Goal: Task Accomplishment & Management: Complete application form

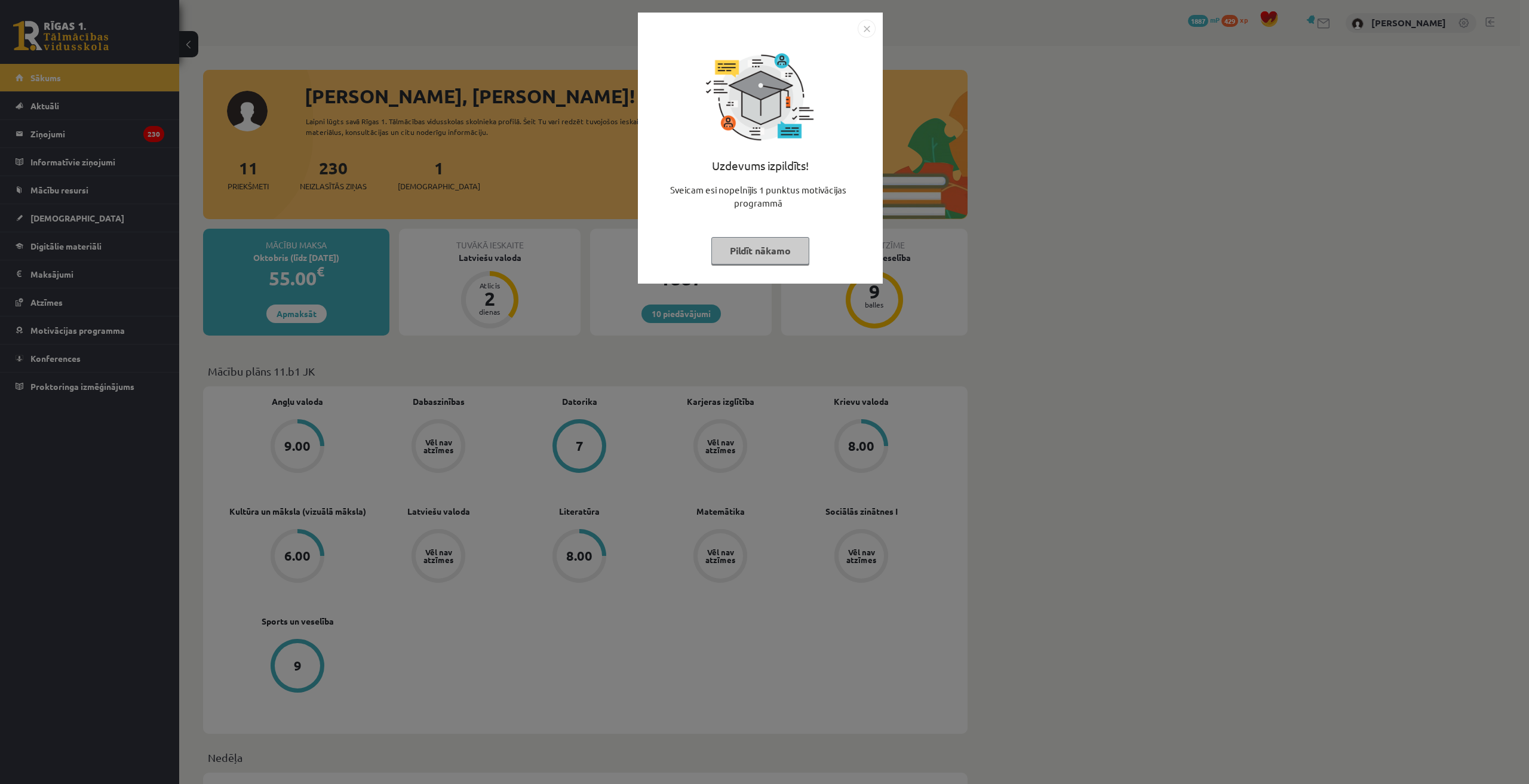
click at [863, 27] on img "Close" at bounding box center [867, 28] width 18 height 18
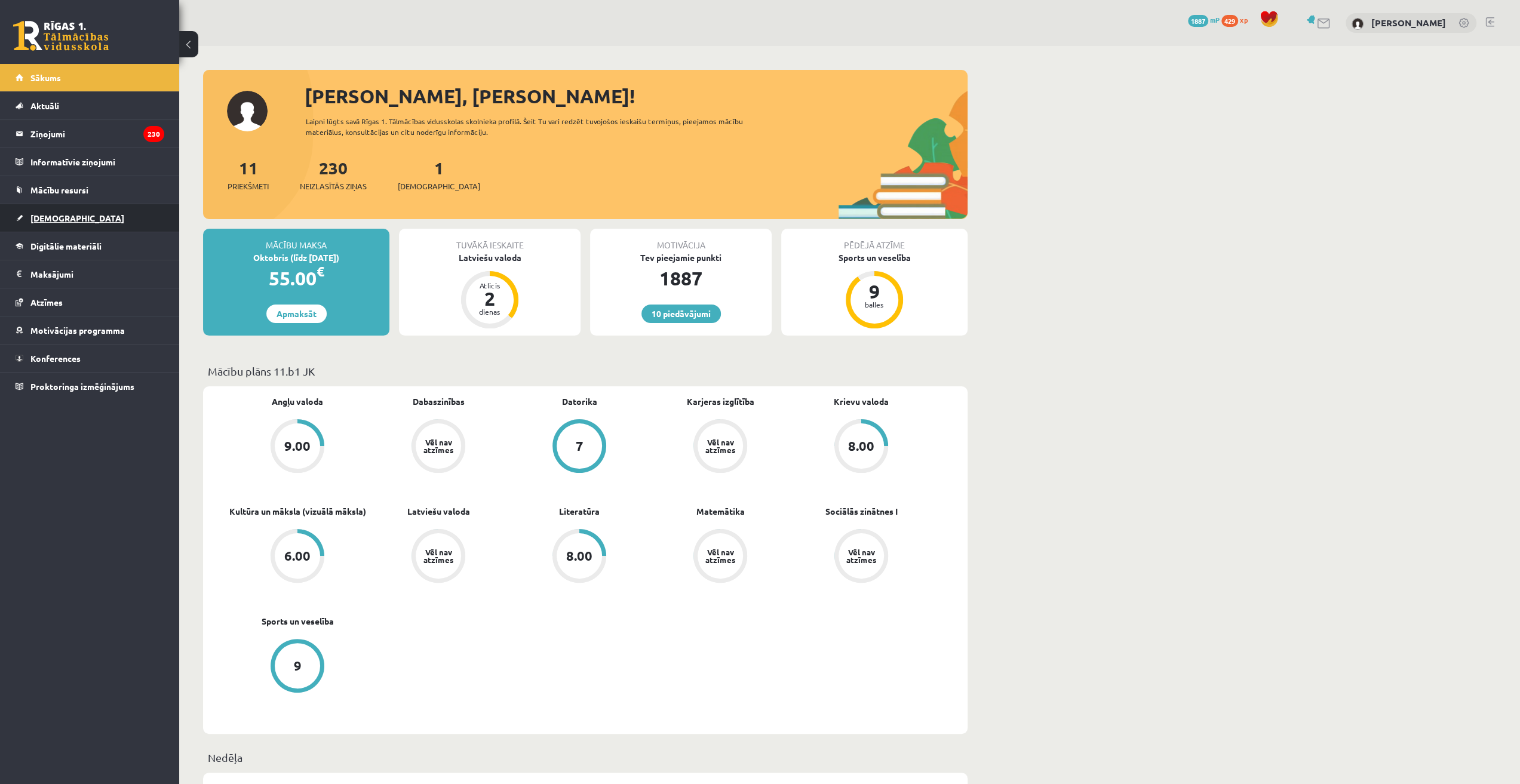
click at [56, 218] on span "[DEMOGRAPHIC_DATA]" at bounding box center [77, 218] width 94 height 11
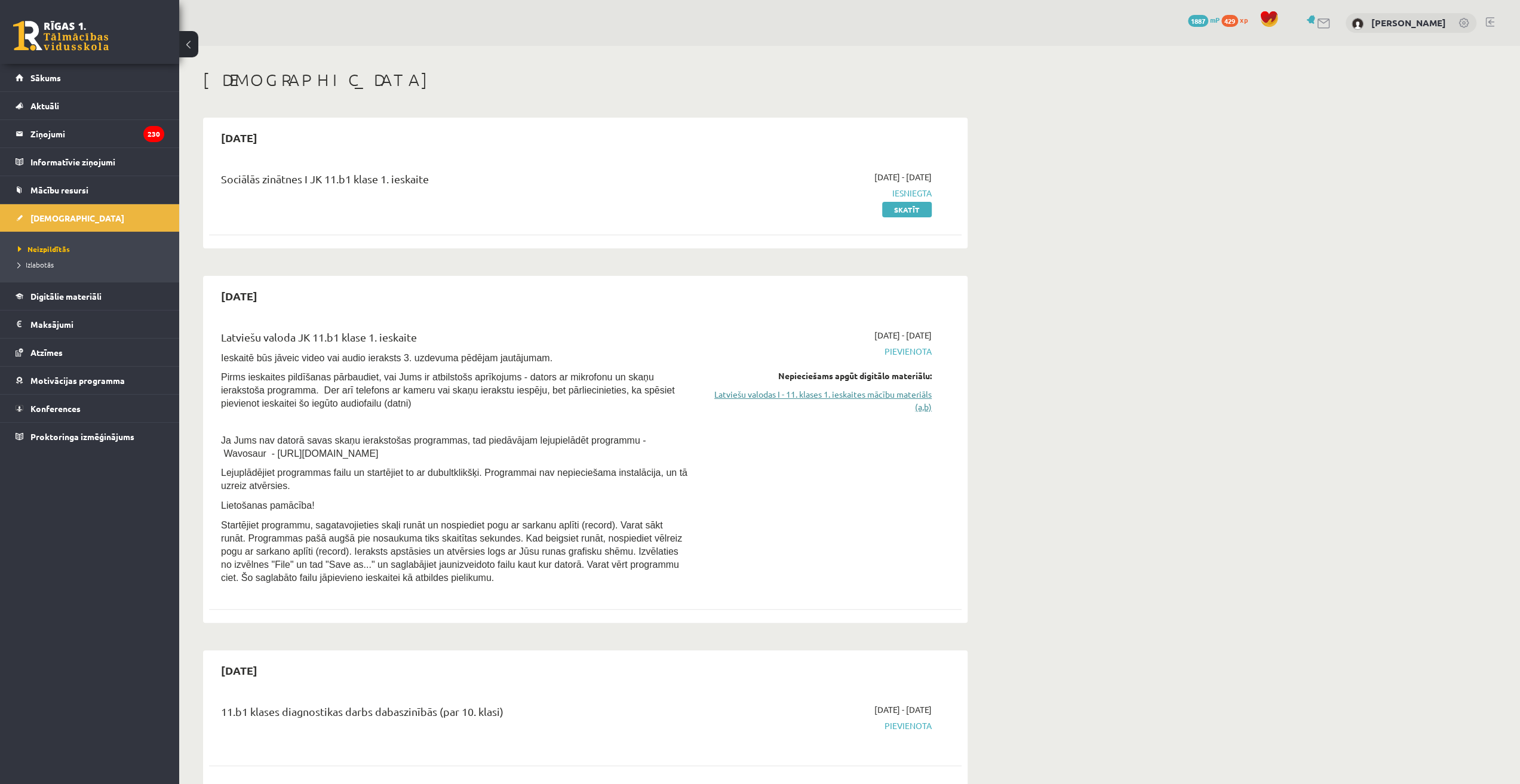
click at [896, 394] on link "Latviešu valodas I - 11. klases 1. ieskaites mācību materiāls (a,b)" at bounding box center [819, 400] width 225 height 25
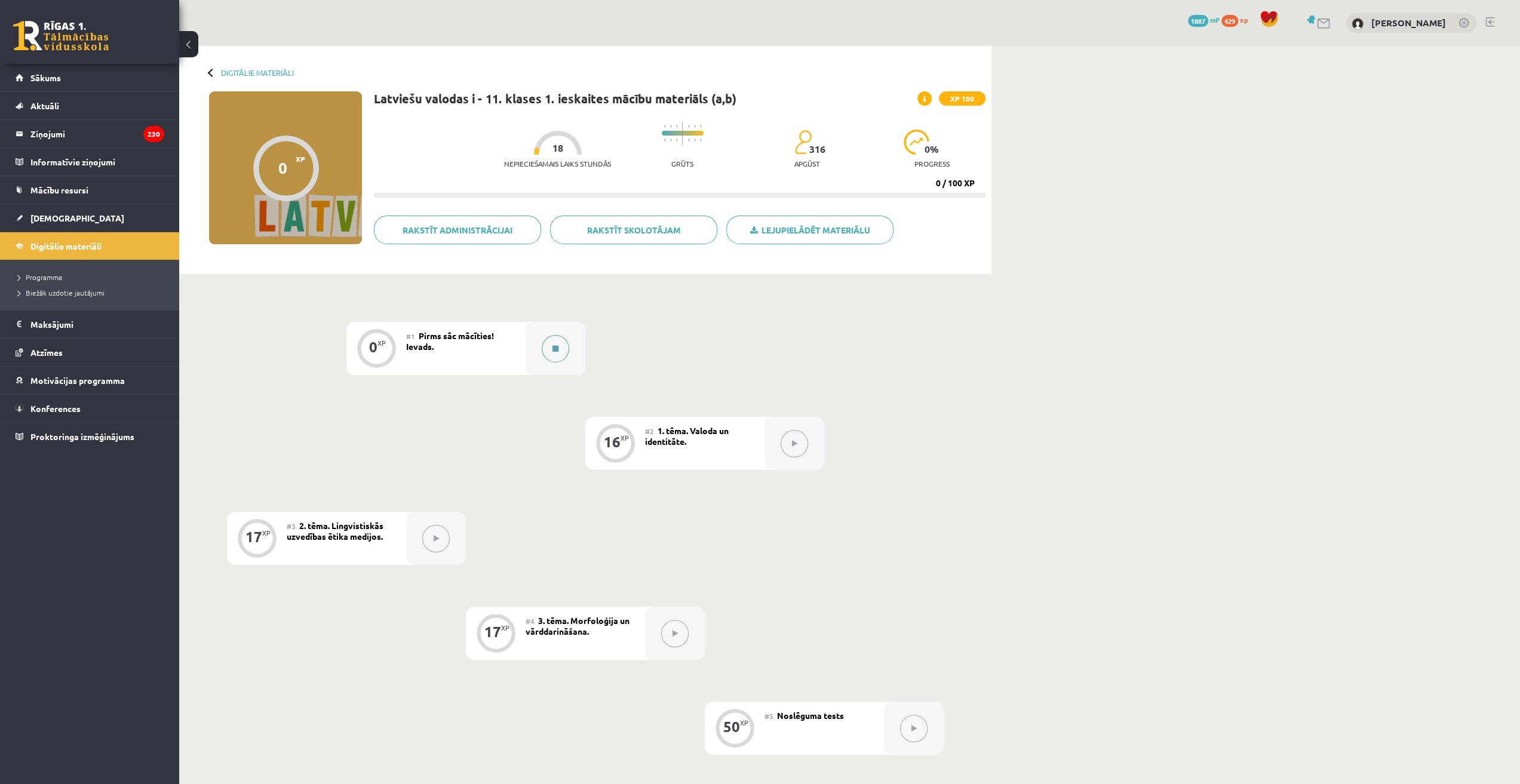
click at [552, 344] on button at bounding box center [555, 349] width 28 height 28
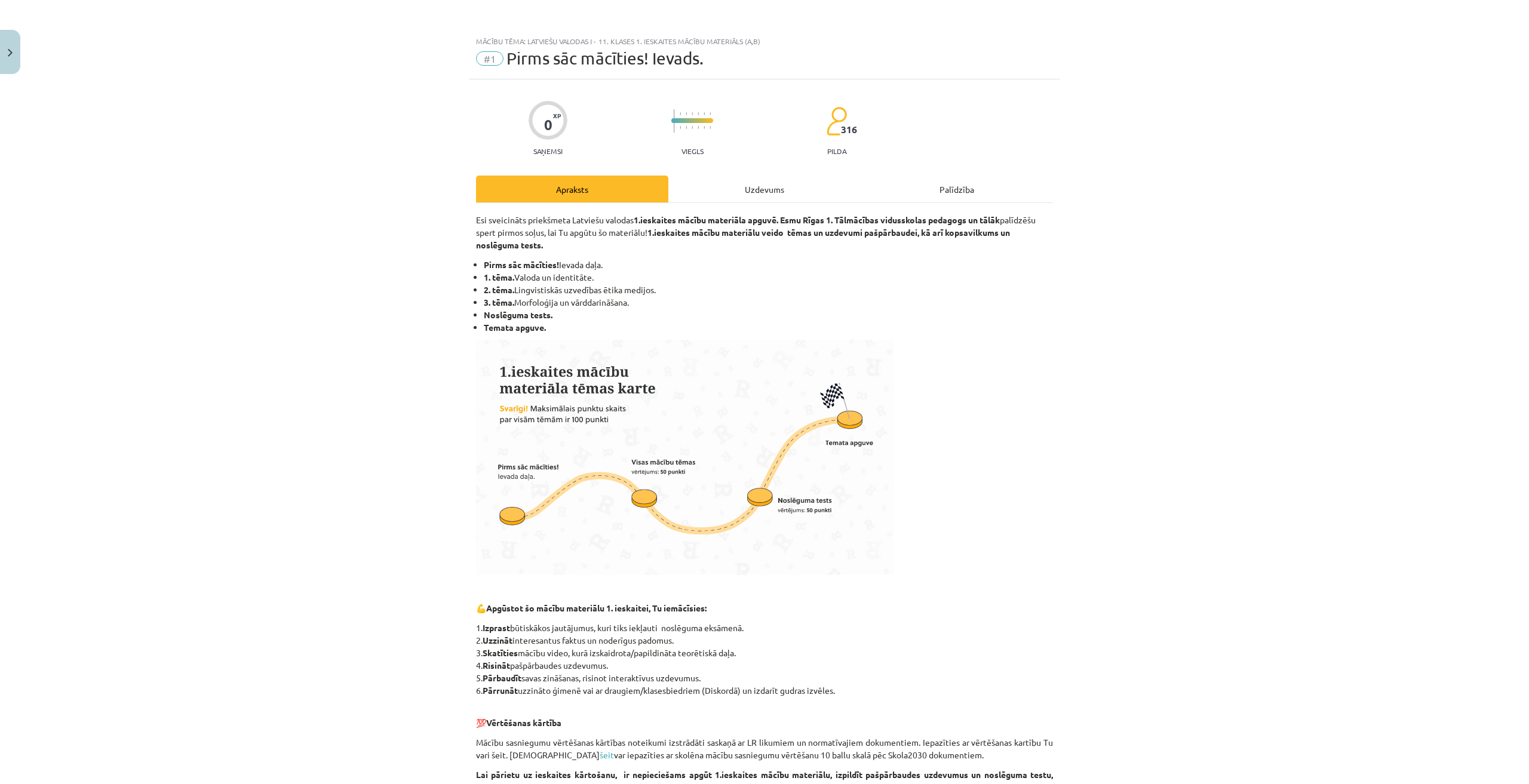
click at [731, 199] on div "Uzdevums" at bounding box center [764, 189] width 192 height 27
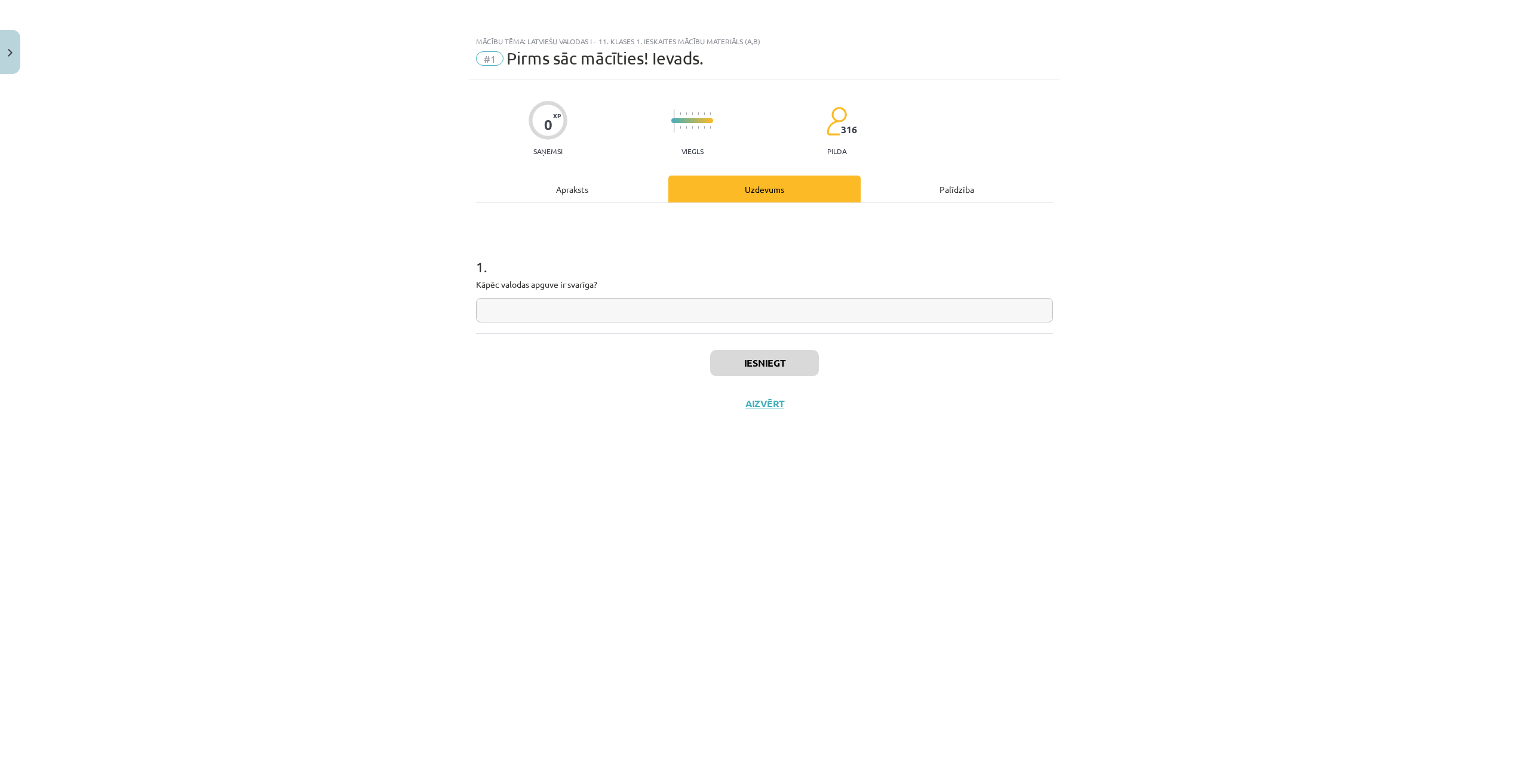
click at [610, 309] on input "text" at bounding box center [764, 310] width 577 height 24
type input "*"
type input "**********"
click at [744, 357] on button "Iesniegt" at bounding box center [764, 363] width 109 height 26
click at [744, 400] on button "Nākamā nodarbība" at bounding box center [765, 411] width 117 height 28
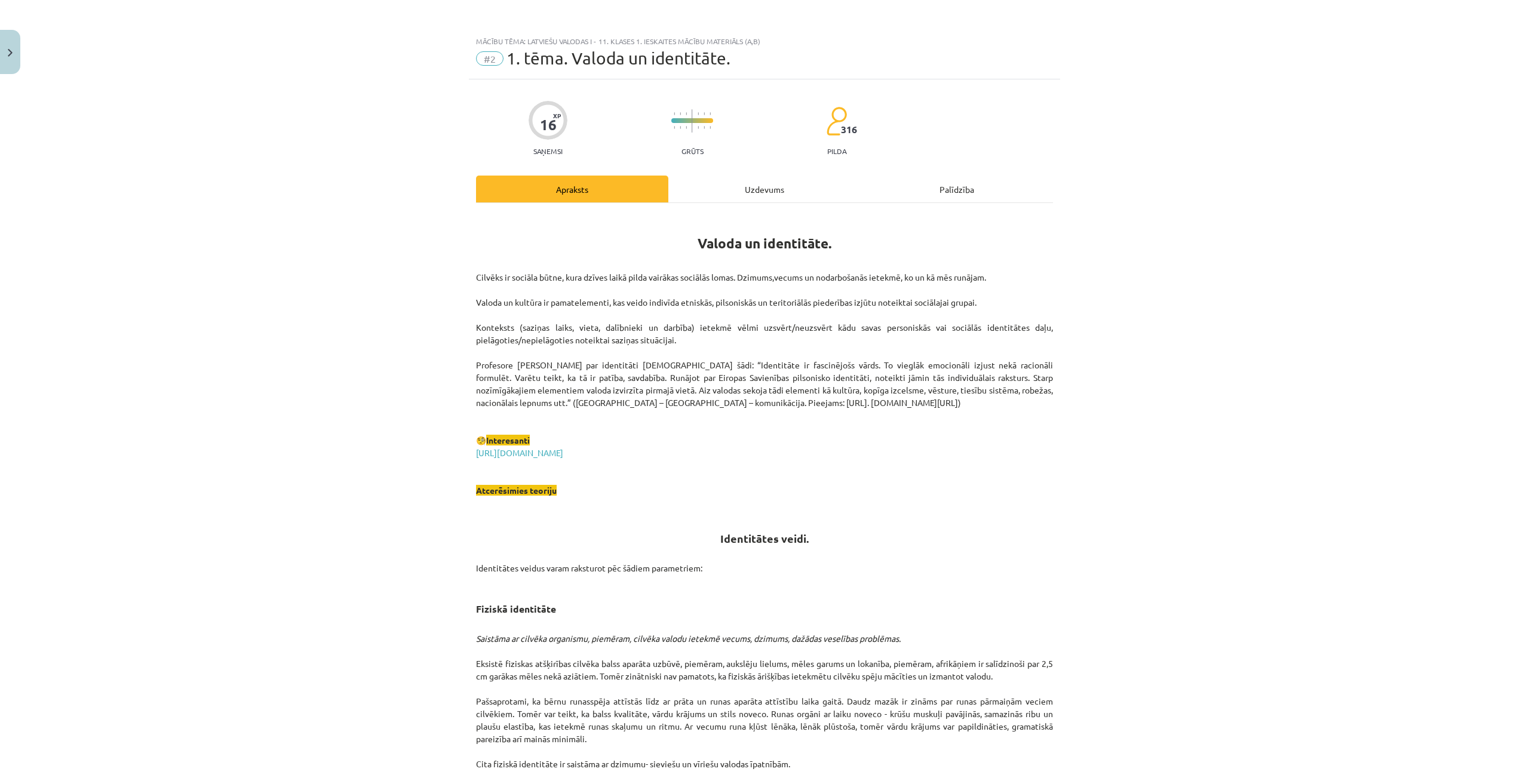
click at [754, 186] on div "Uzdevums" at bounding box center [764, 189] width 192 height 27
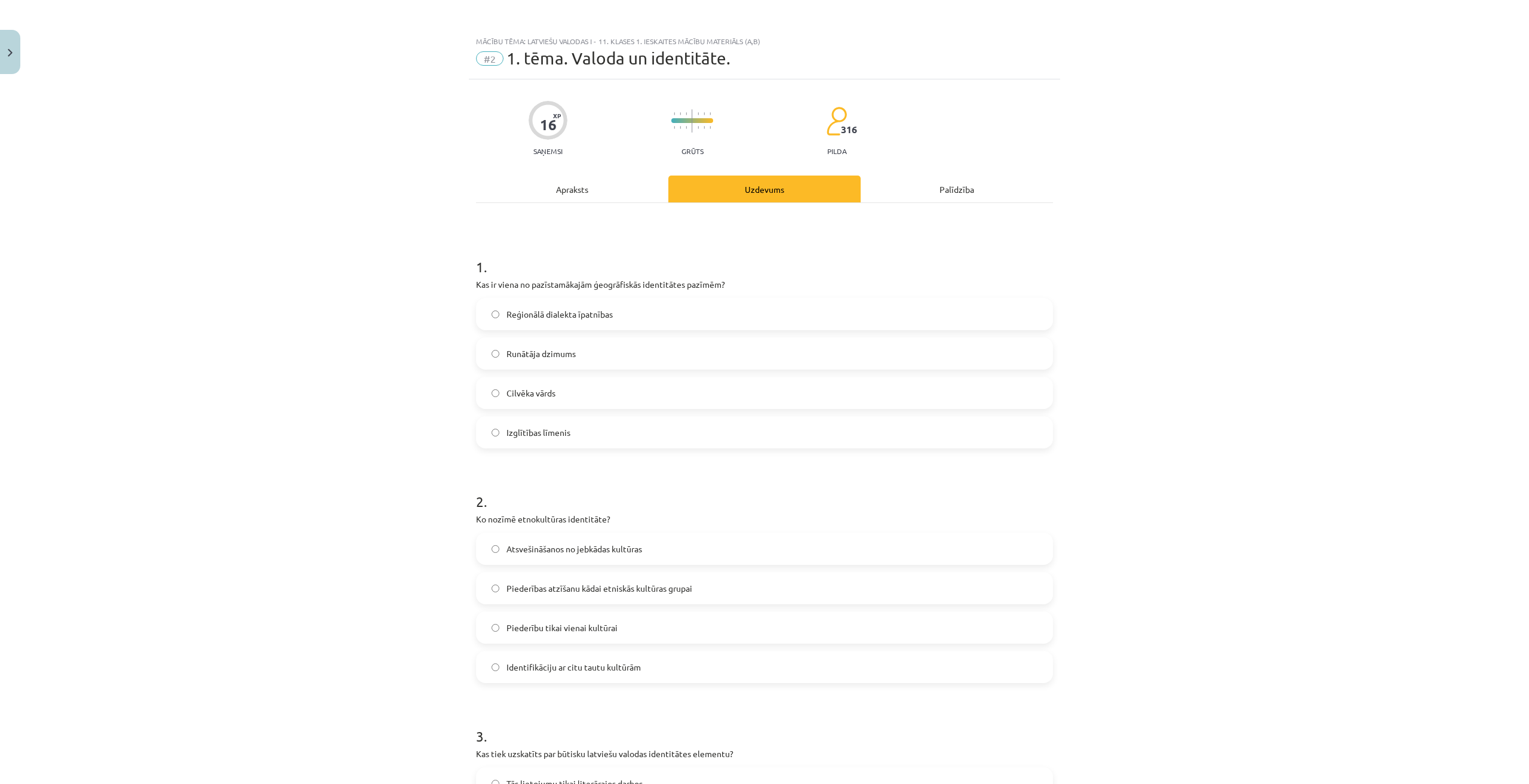
click at [561, 183] on div "Apraksts" at bounding box center [572, 189] width 192 height 27
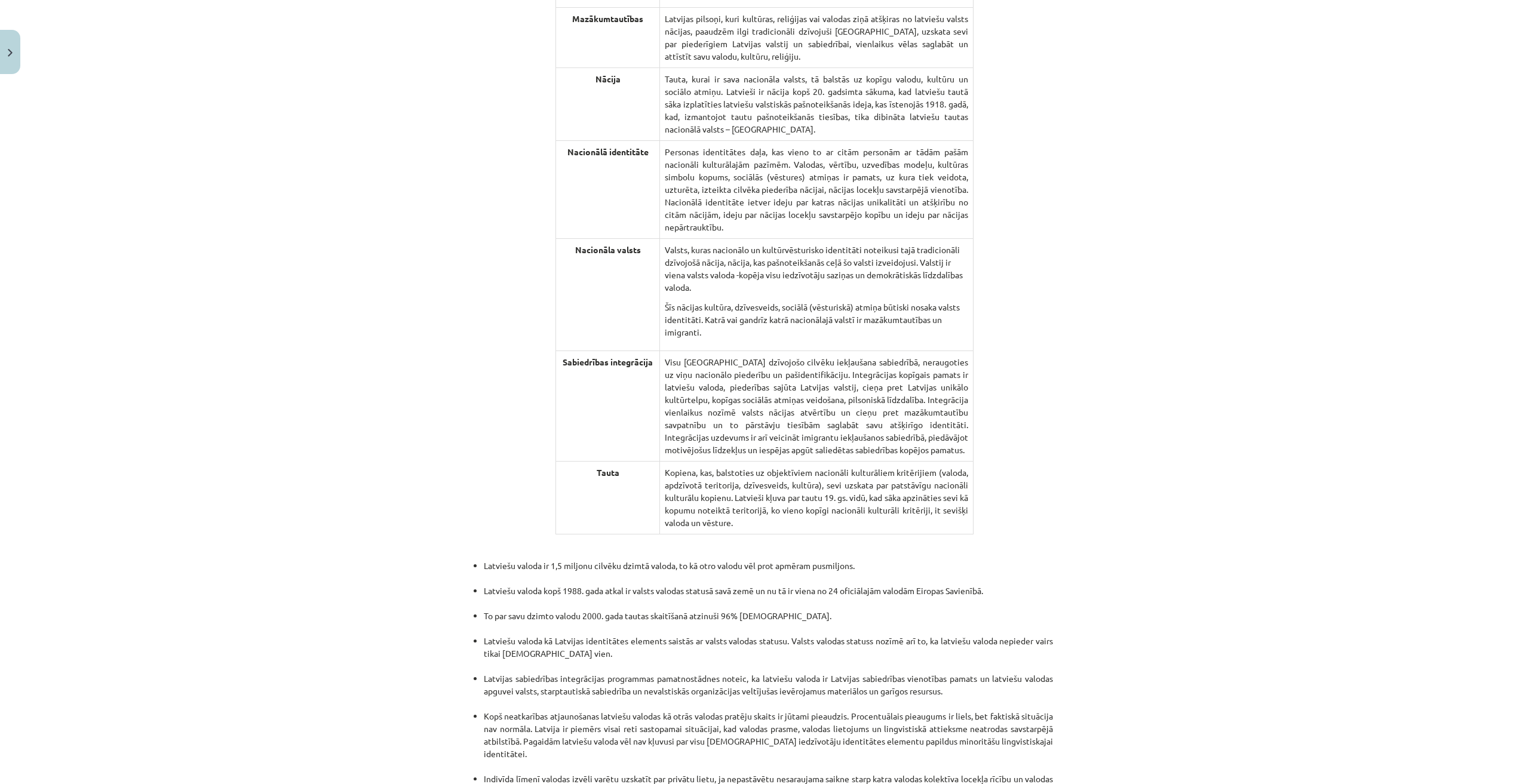
scroll to position [2163, 0]
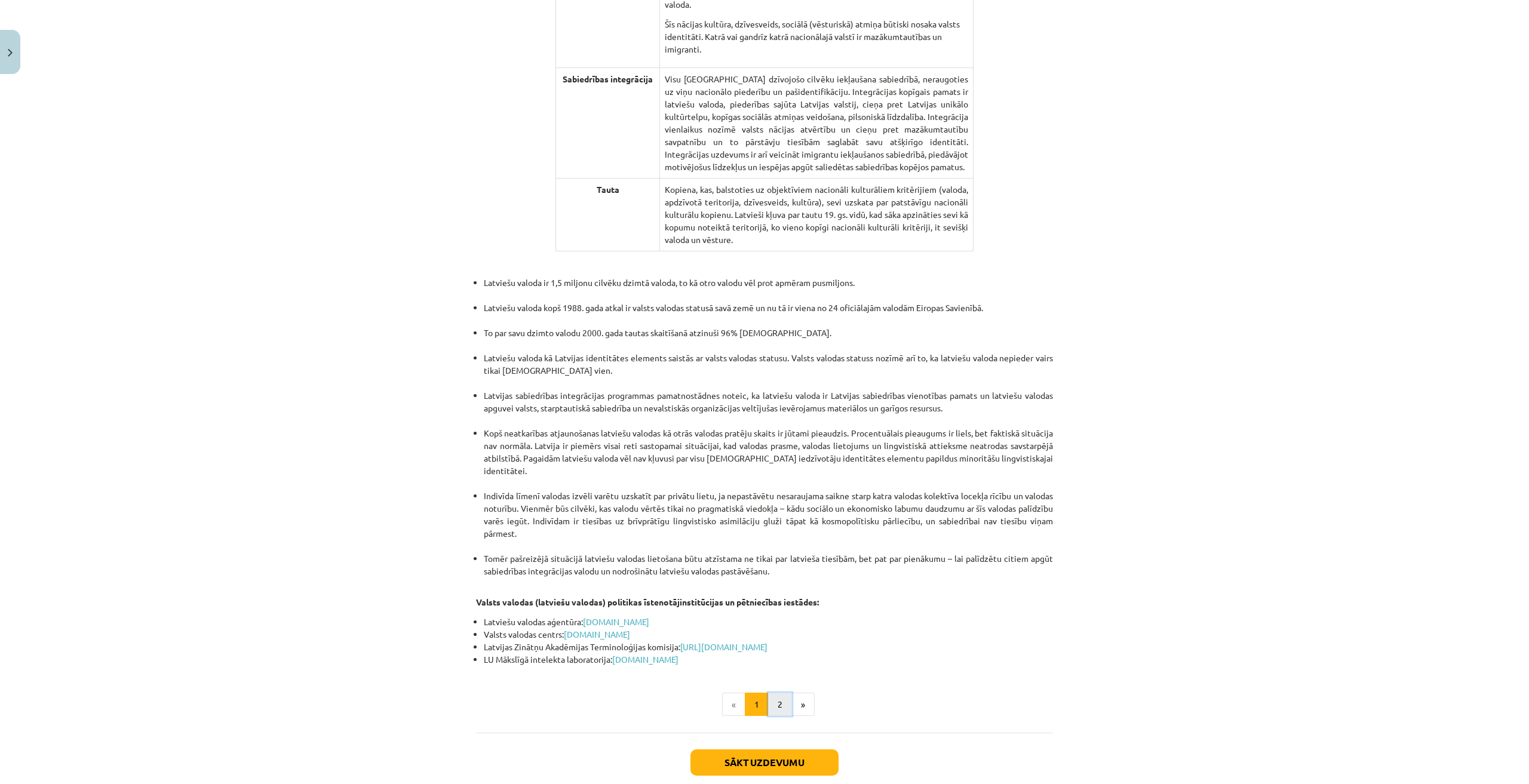
click at [780, 692] on button "2" at bounding box center [780, 704] width 24 height 24
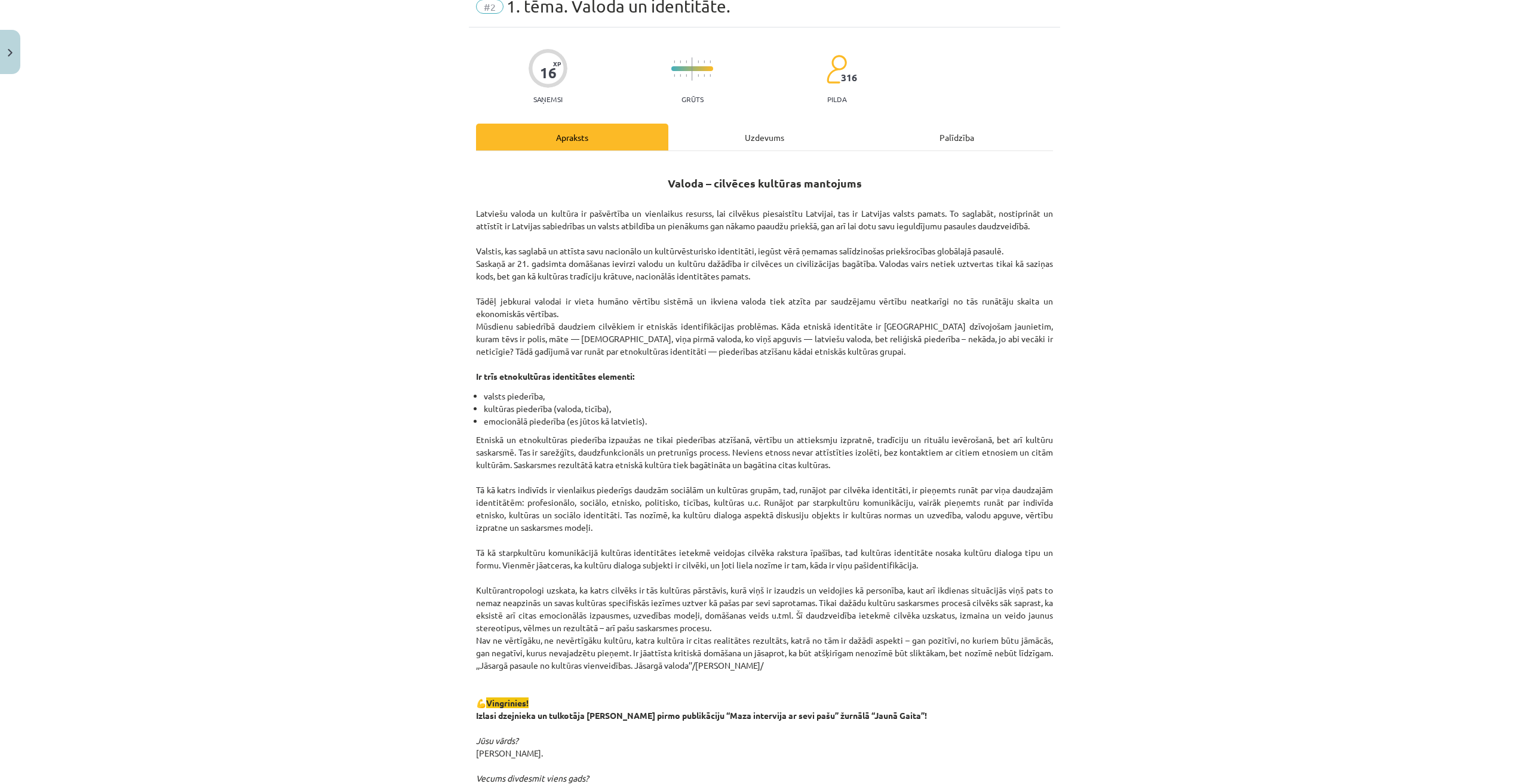
scroll to position [0, 0]
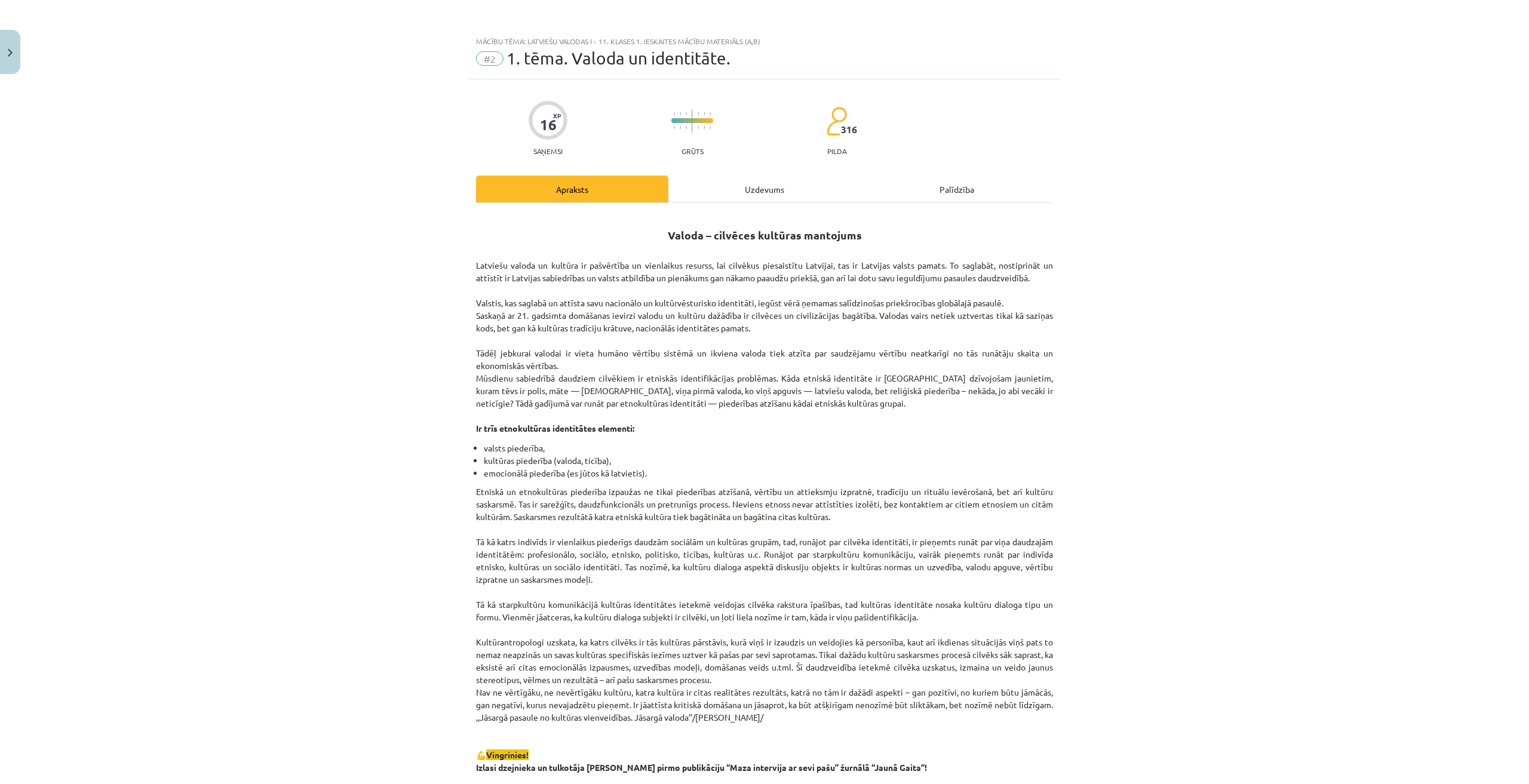
click at [747, 188] on div "Uzdevums" at bounding box center [764, 189] width 192 height 27
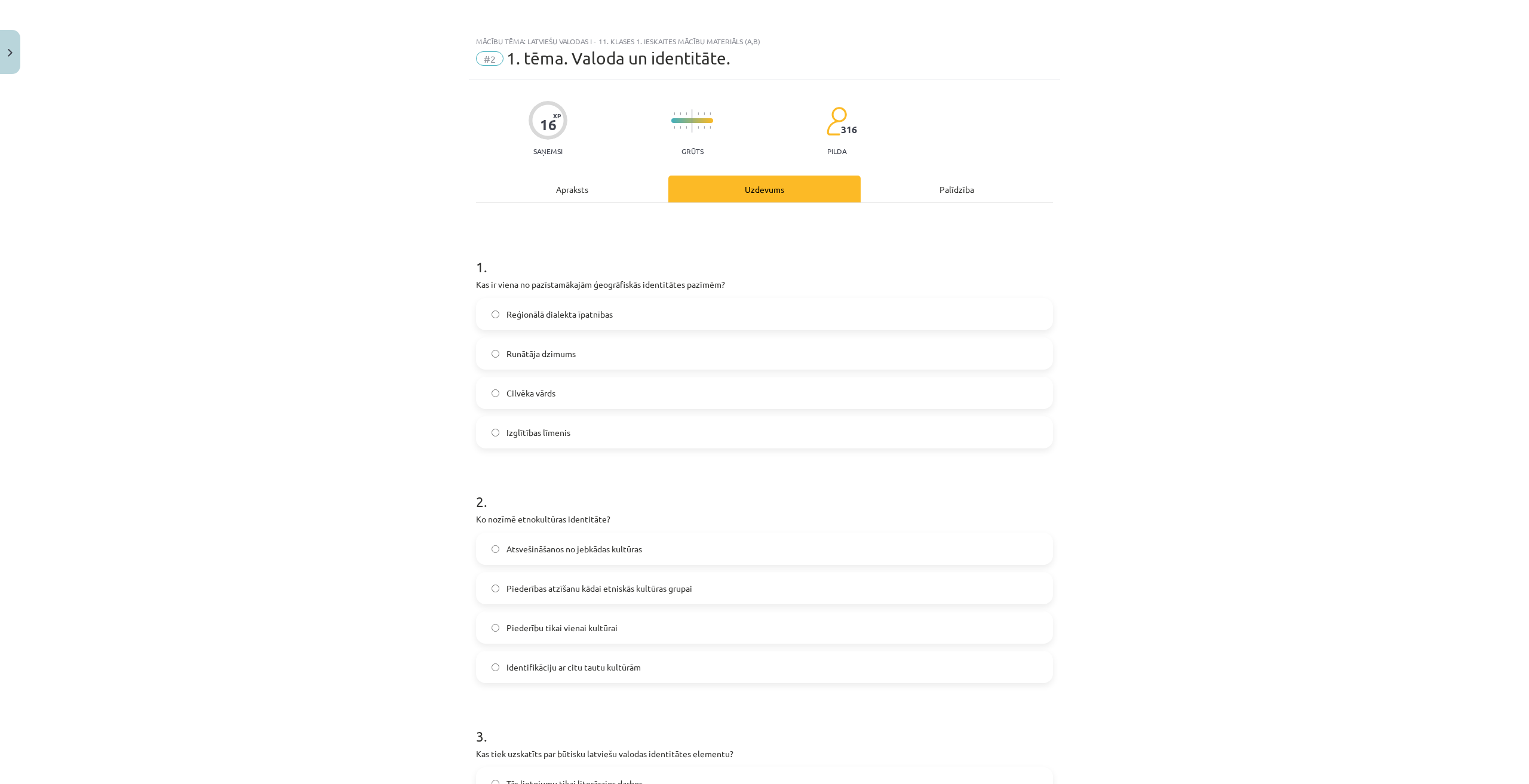
scroll to position [30, 0]
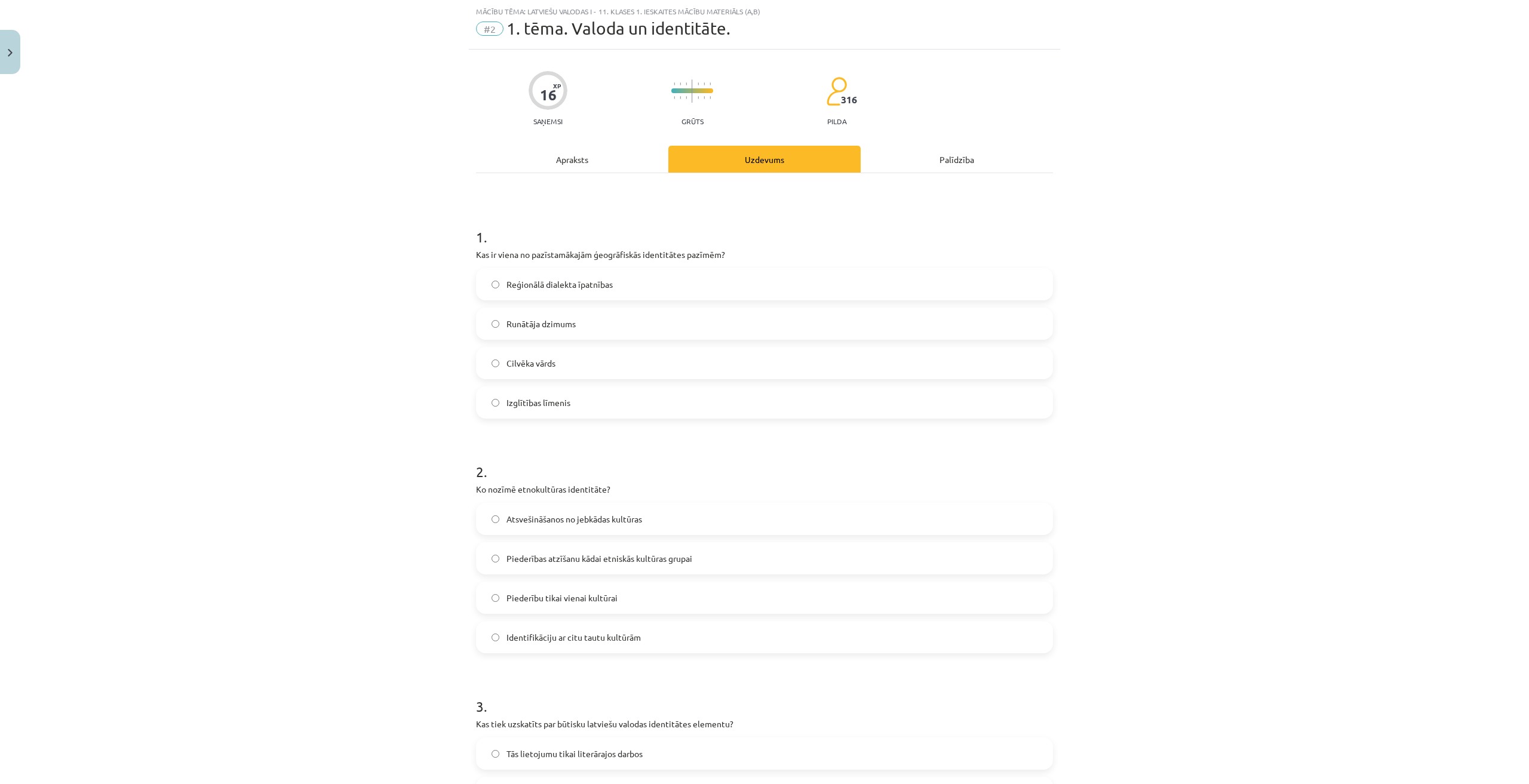
click at [578, 289] on span "Reģionālā dialekta īpatnības" at bounding box center [560, 284] width 107 height 13
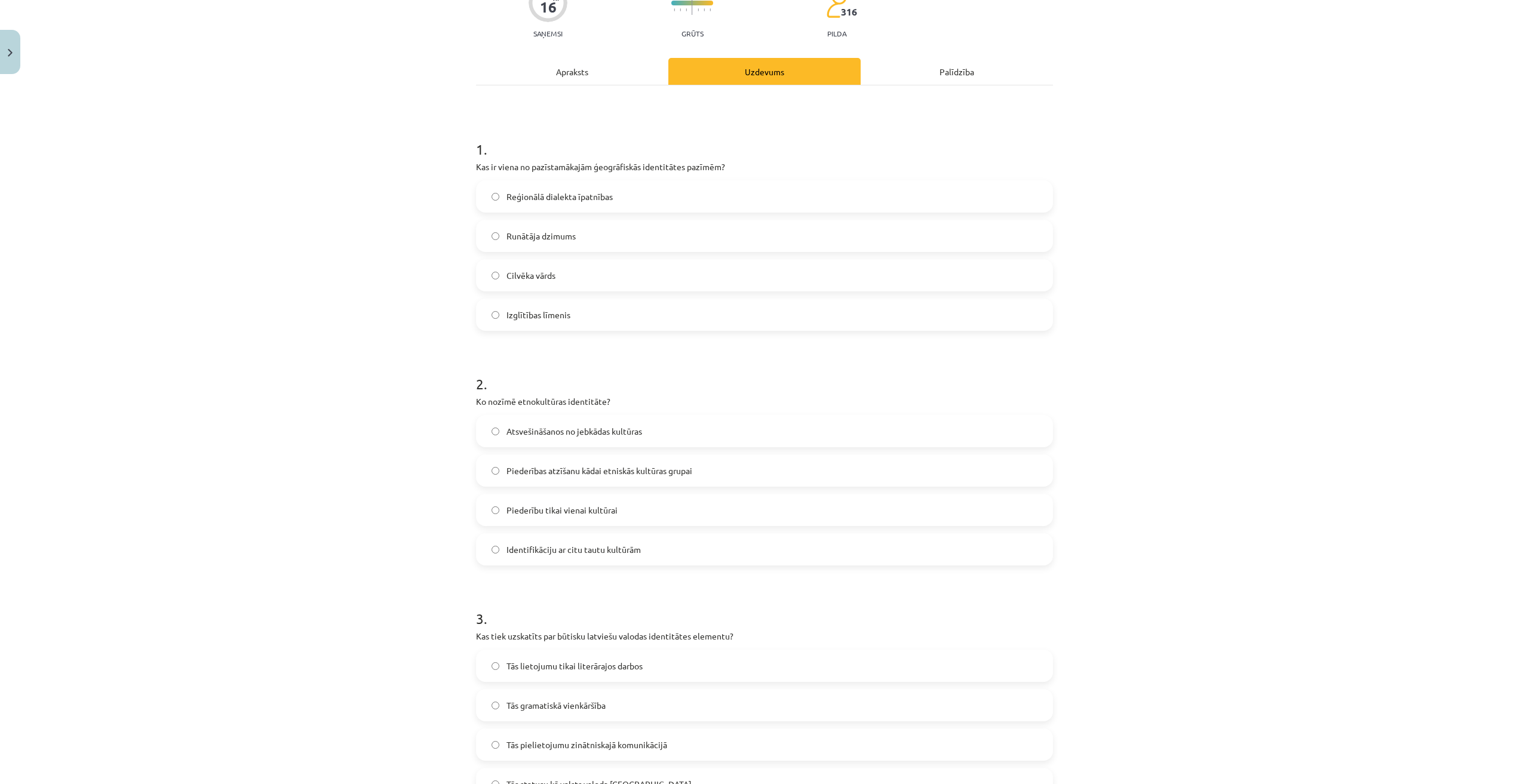
scroll to position [90, 0]
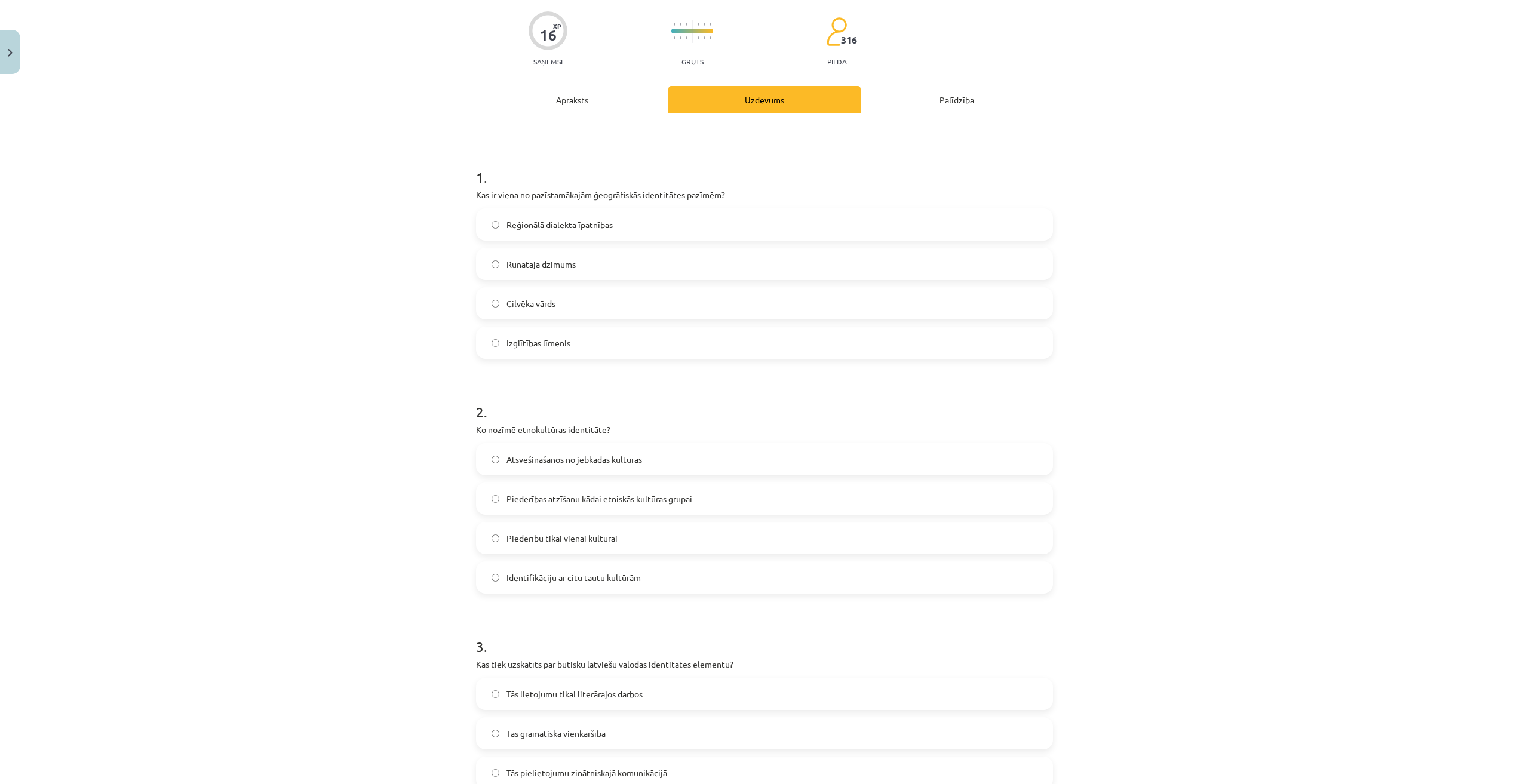
click at [560, 107] on div "Apraksts" at bounding box center [572, 100] width 192 height 27
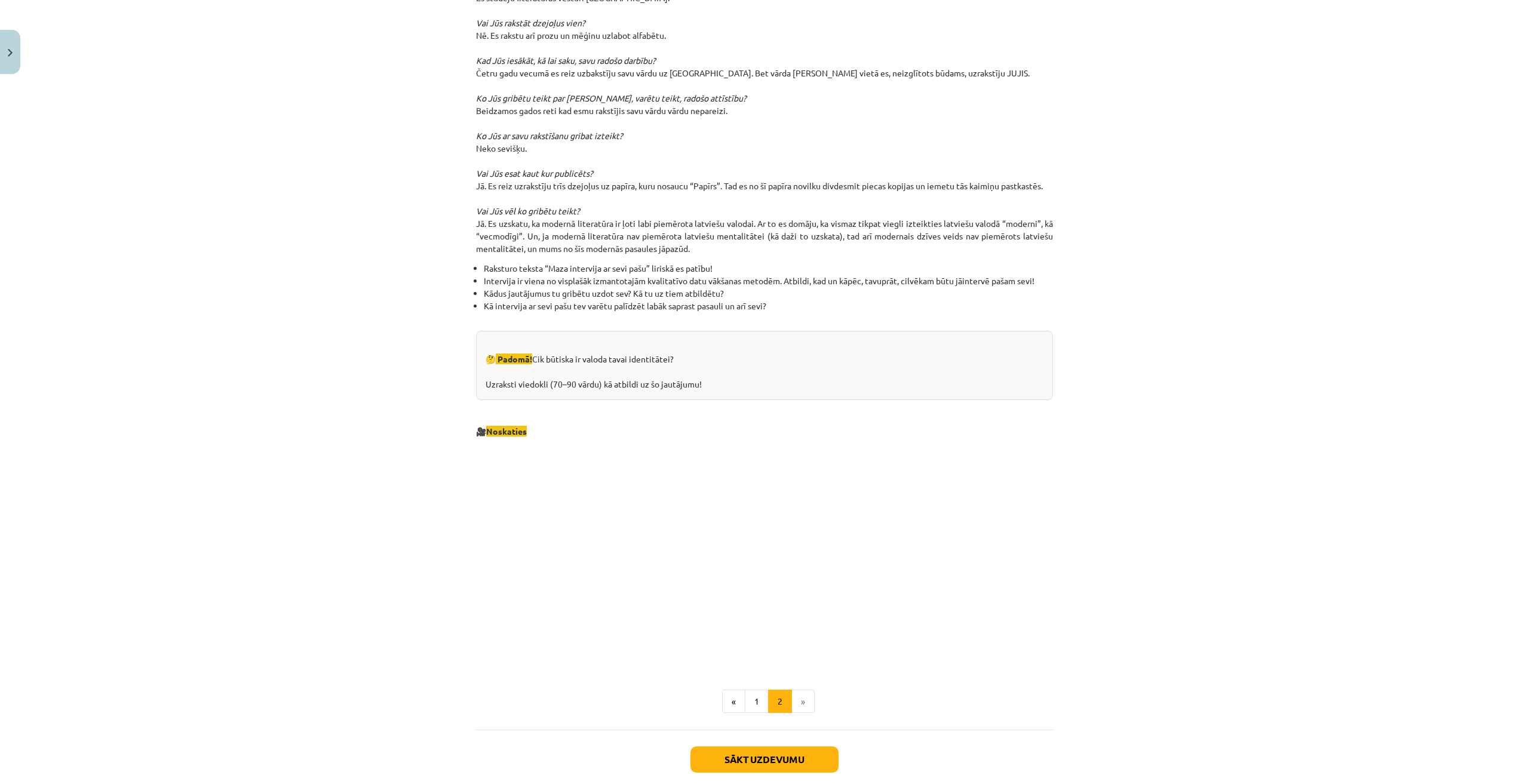
scroll to position [947, 0]
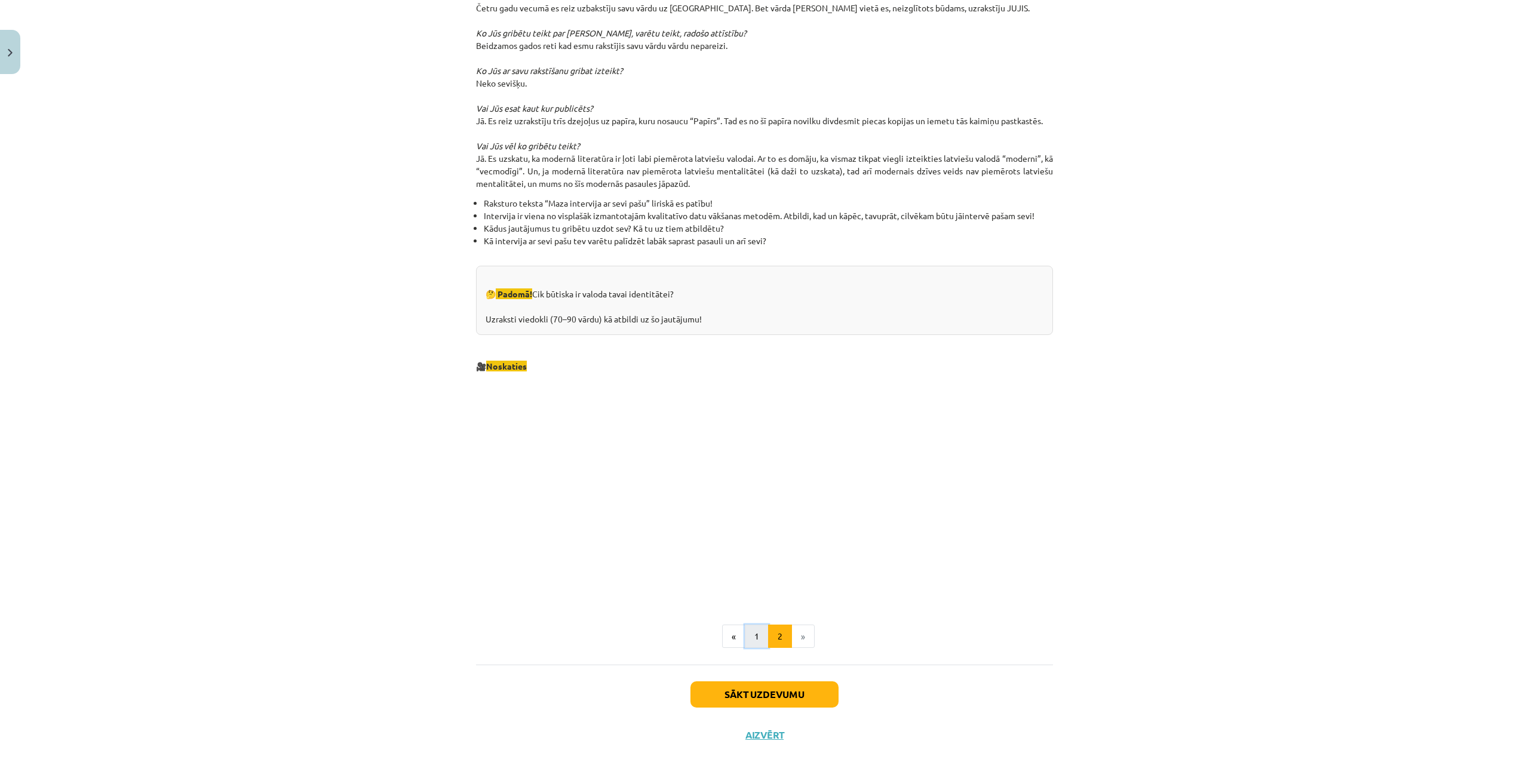
click at [757, 628] on button "1" at bounding box center [756, 636] width 24 height 24
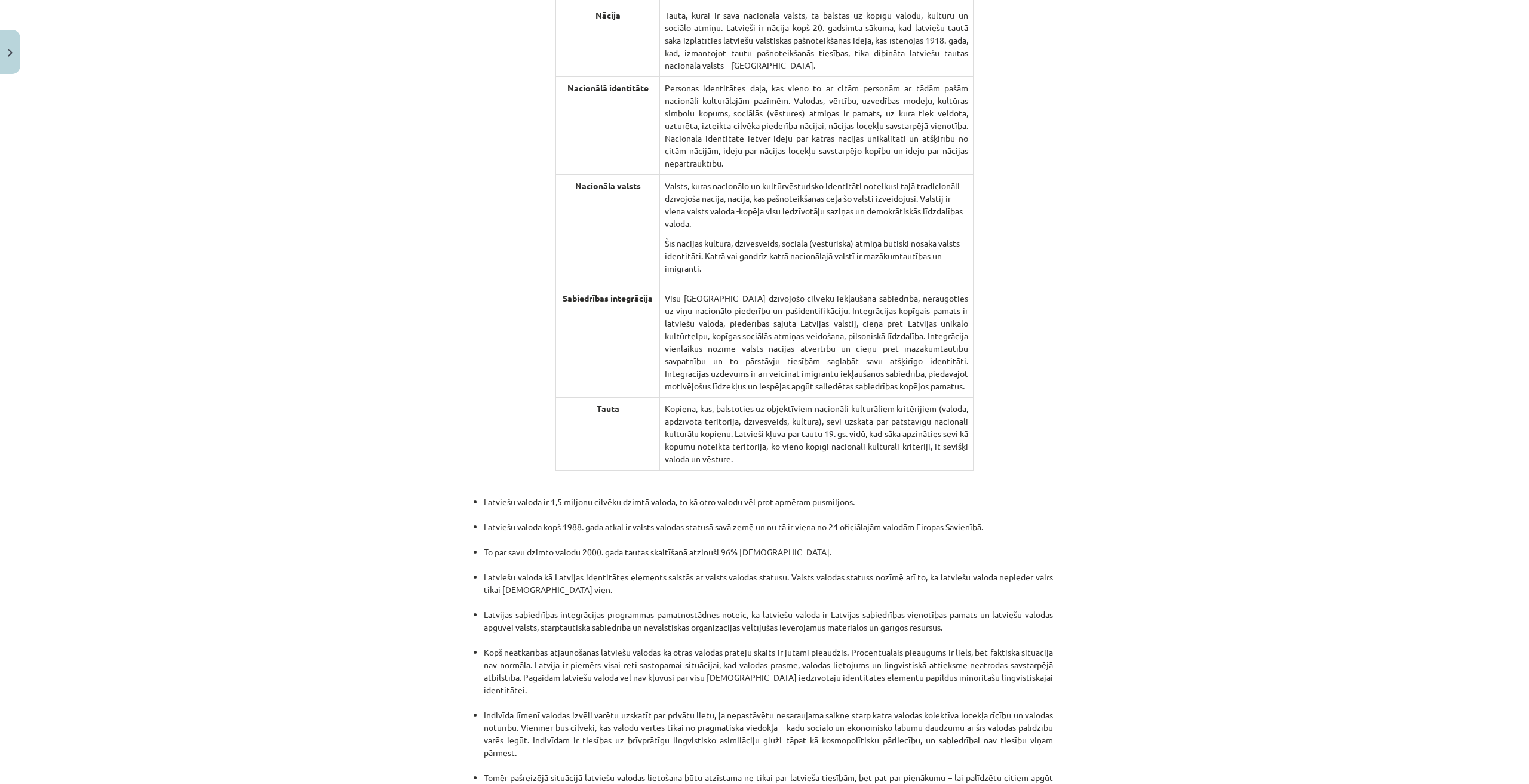
scroll to position [2163, 0]
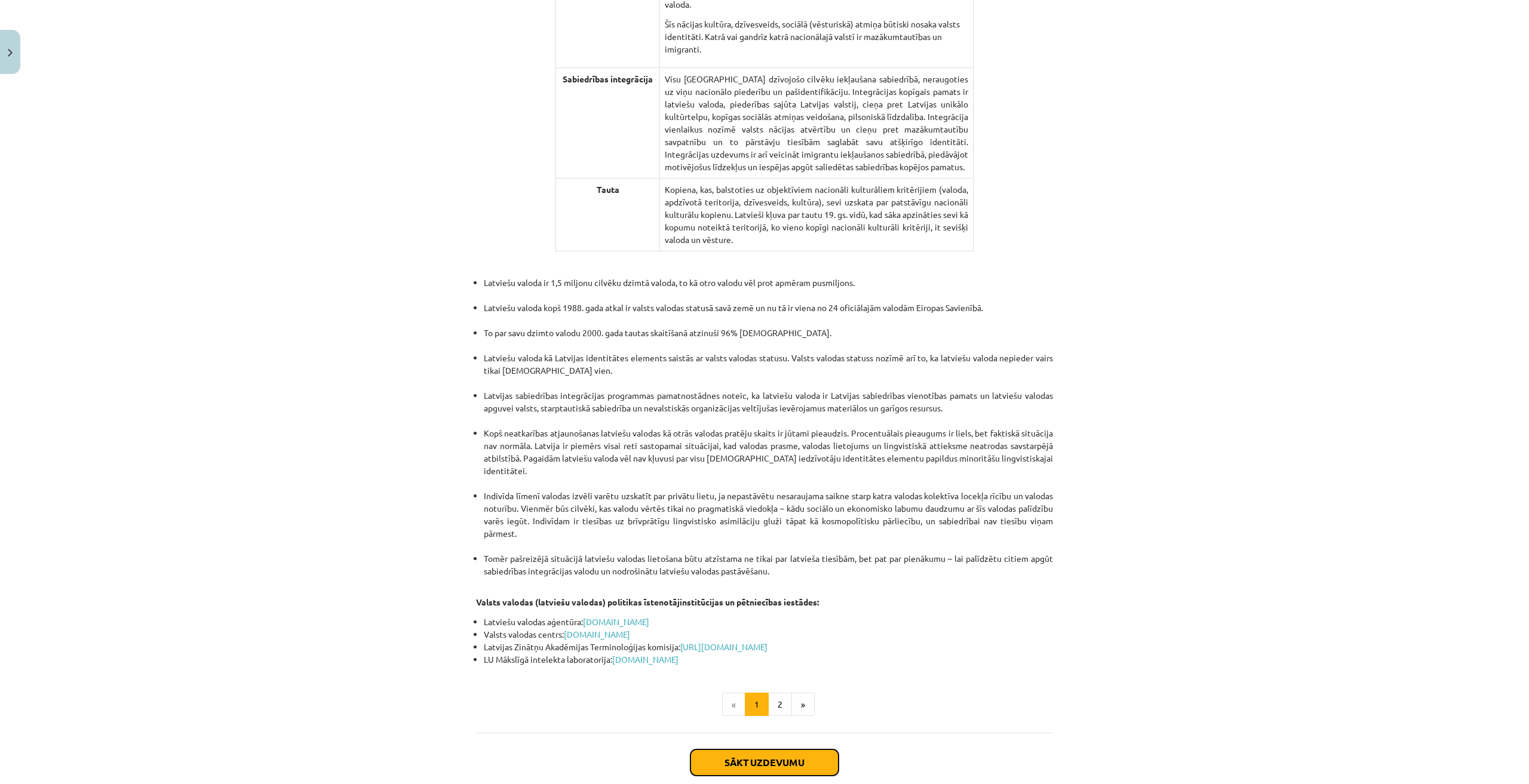
click at [775, 749] on button "Sākt uzdevumu" at bounding box center [765, 762] width 148 height 26
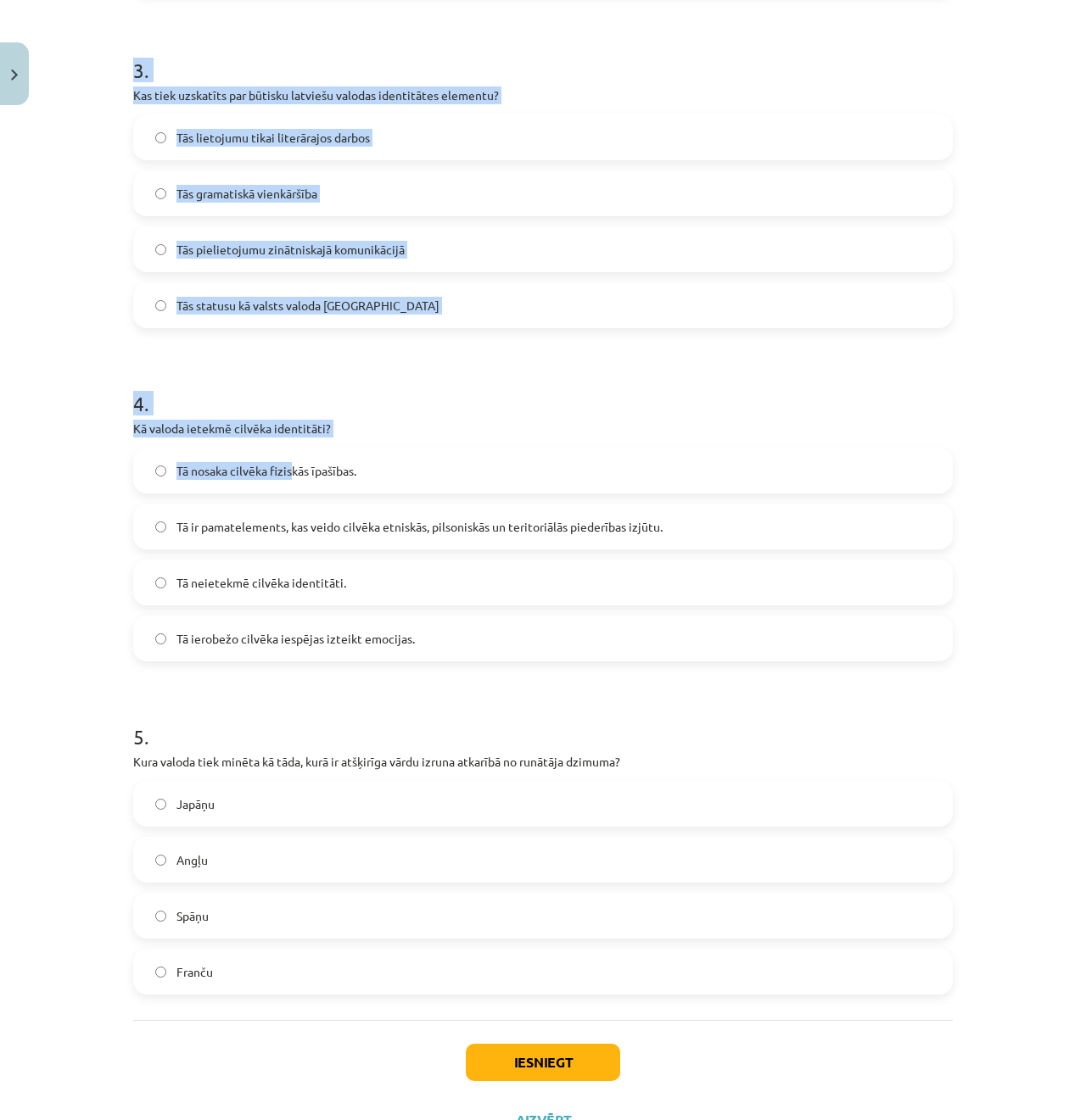
scroll to position [1044, 0]
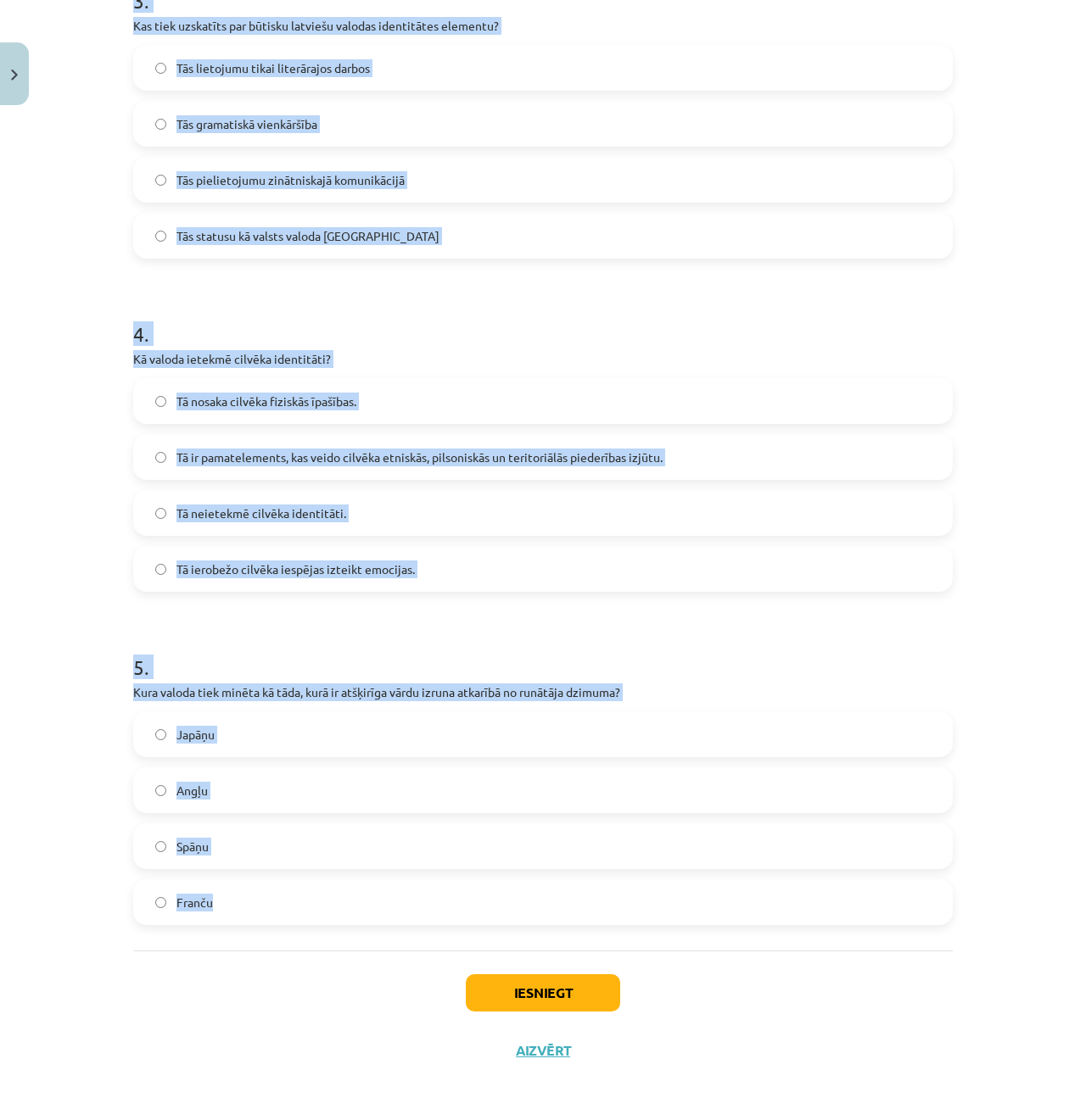
drag, startPoint x: 114, startPoint y: 348, endPoint x: 675, endPoint y: 893, distance: 782.1
click at [675, 893] on div "Mācību tēma: Latviešu valodas i - 11. klases 1. ieskaites mācību materiāls (a,b…" at bounding box center [543, 560] width 1086 height 1120
copy form "5 . Lor ip dolor si ametconsectetu adipiscingel seddoeiusmo tempori? Utlaboree …"
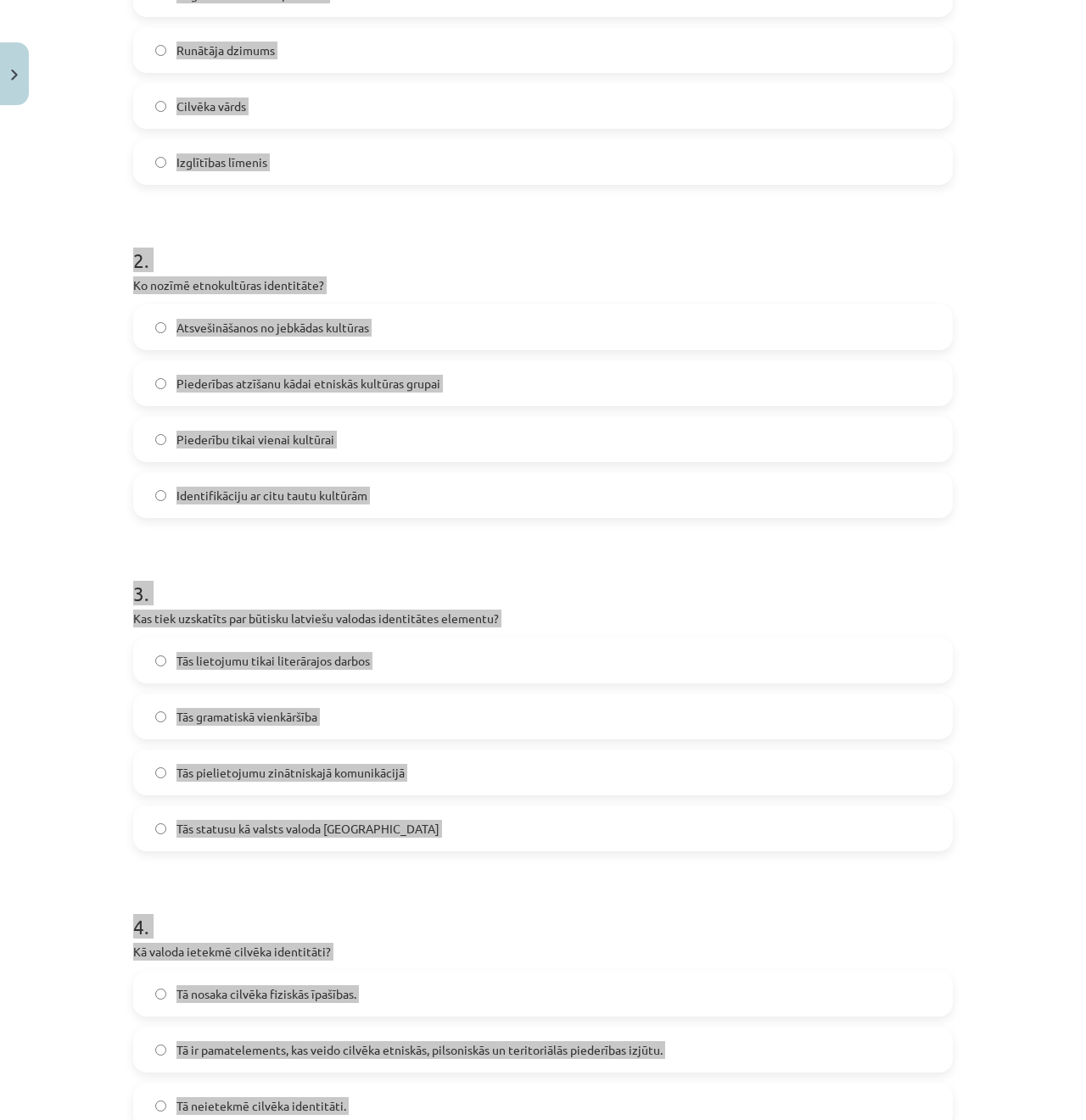
scroll to position [451, 0]
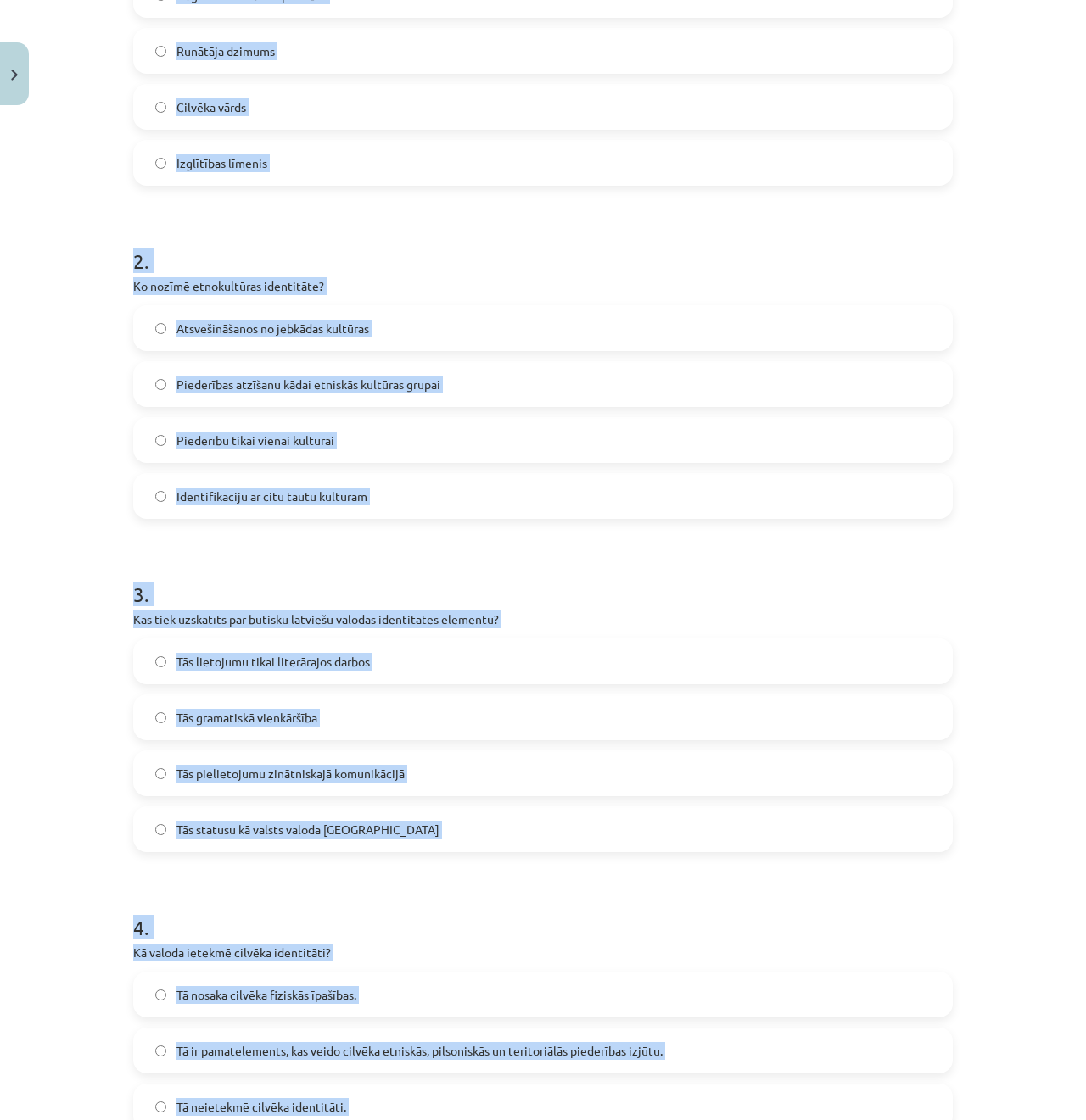
click at [78, 507] on div "Mācību tēma: Latviešu valodas i - 11. klases 1. ieskaites mācību materiāls (a,b…" at bounding box center [543, 560] width 1086 height 1120
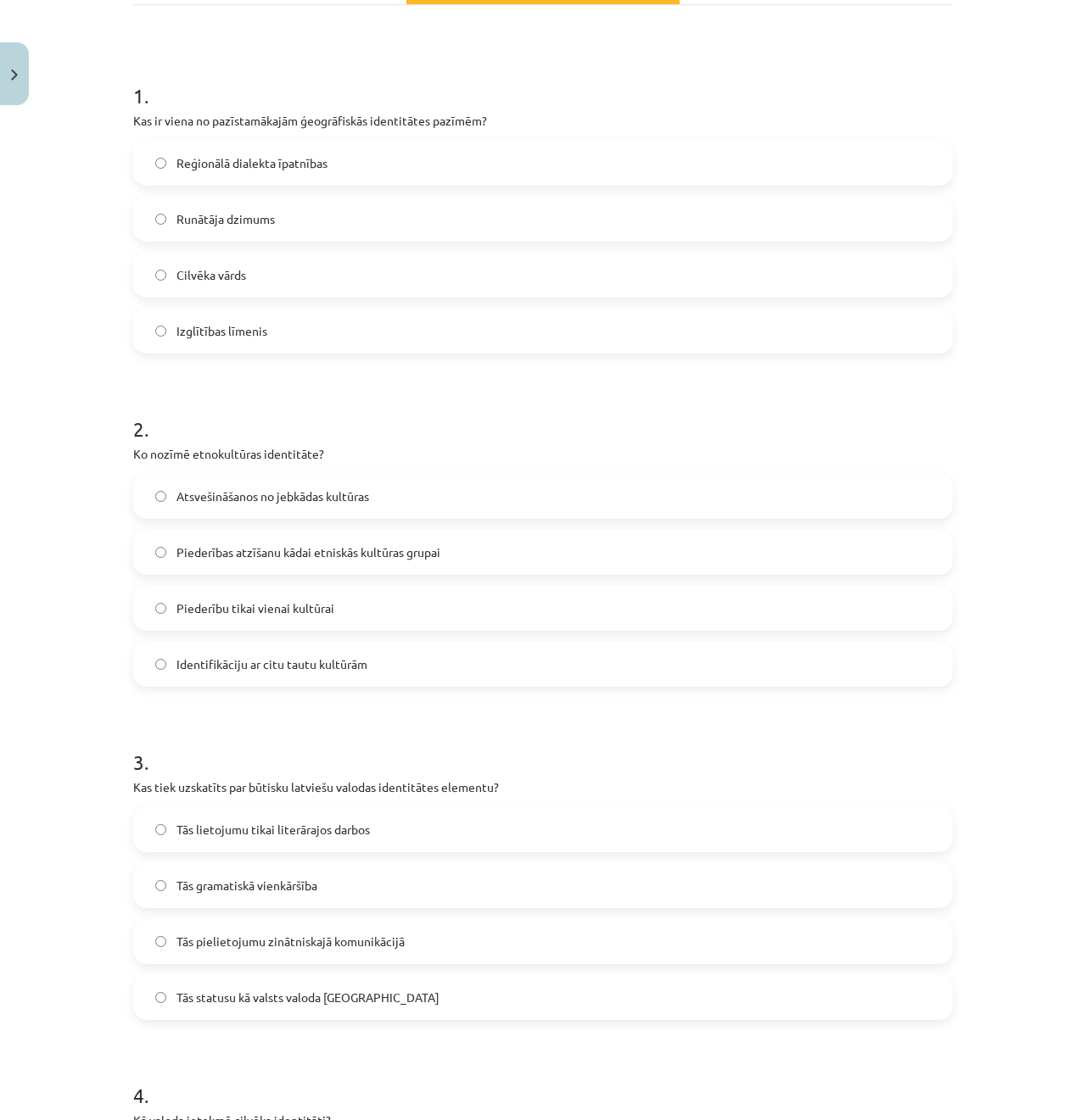
scroll to position [281, 0]
click at [213, 550] on span "Piederības atzīšanu kādai etniskās kultūras grupai" at bounding box center [307, 553] width 263 height 18
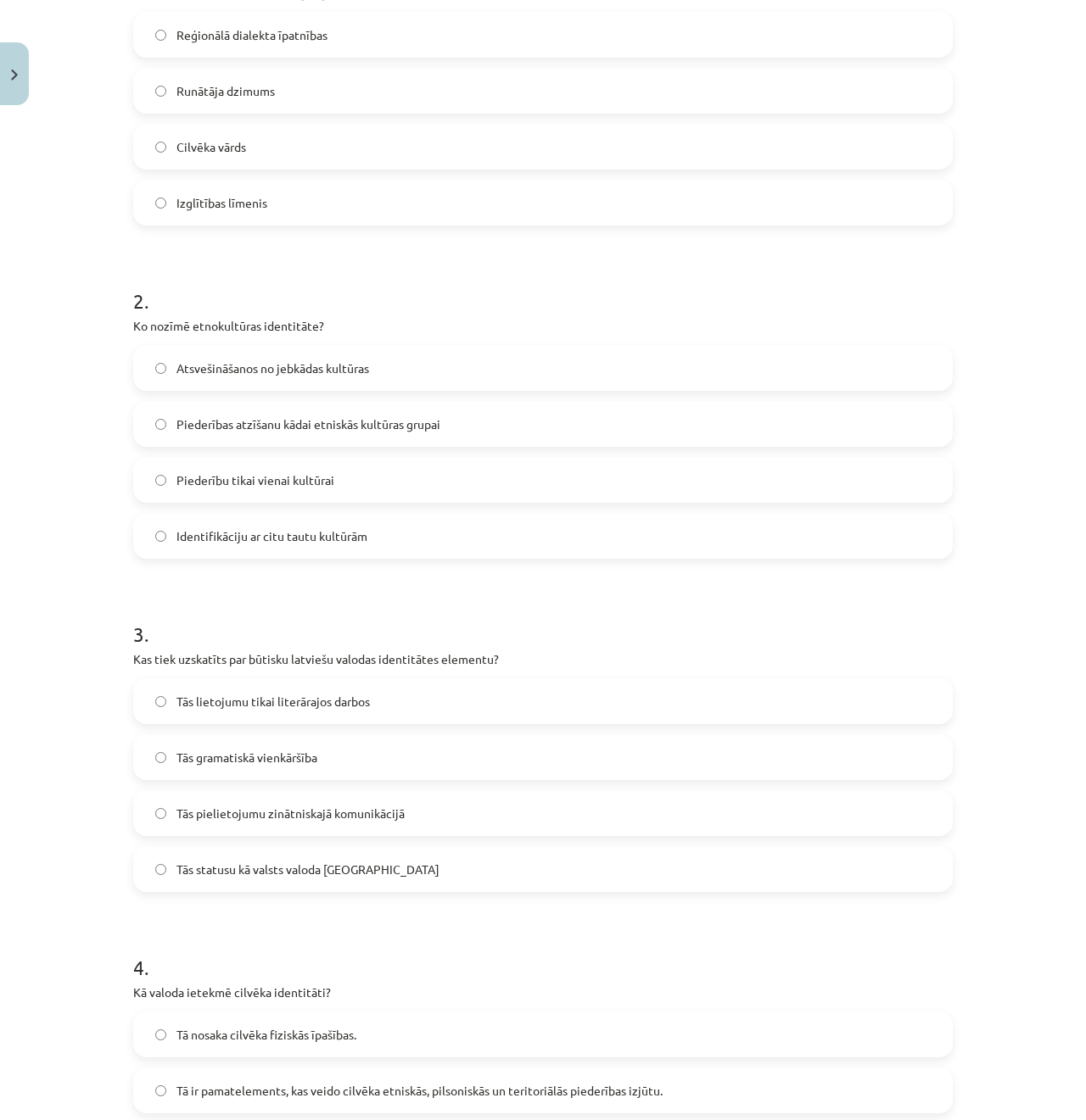
scroll to position [451, 0]
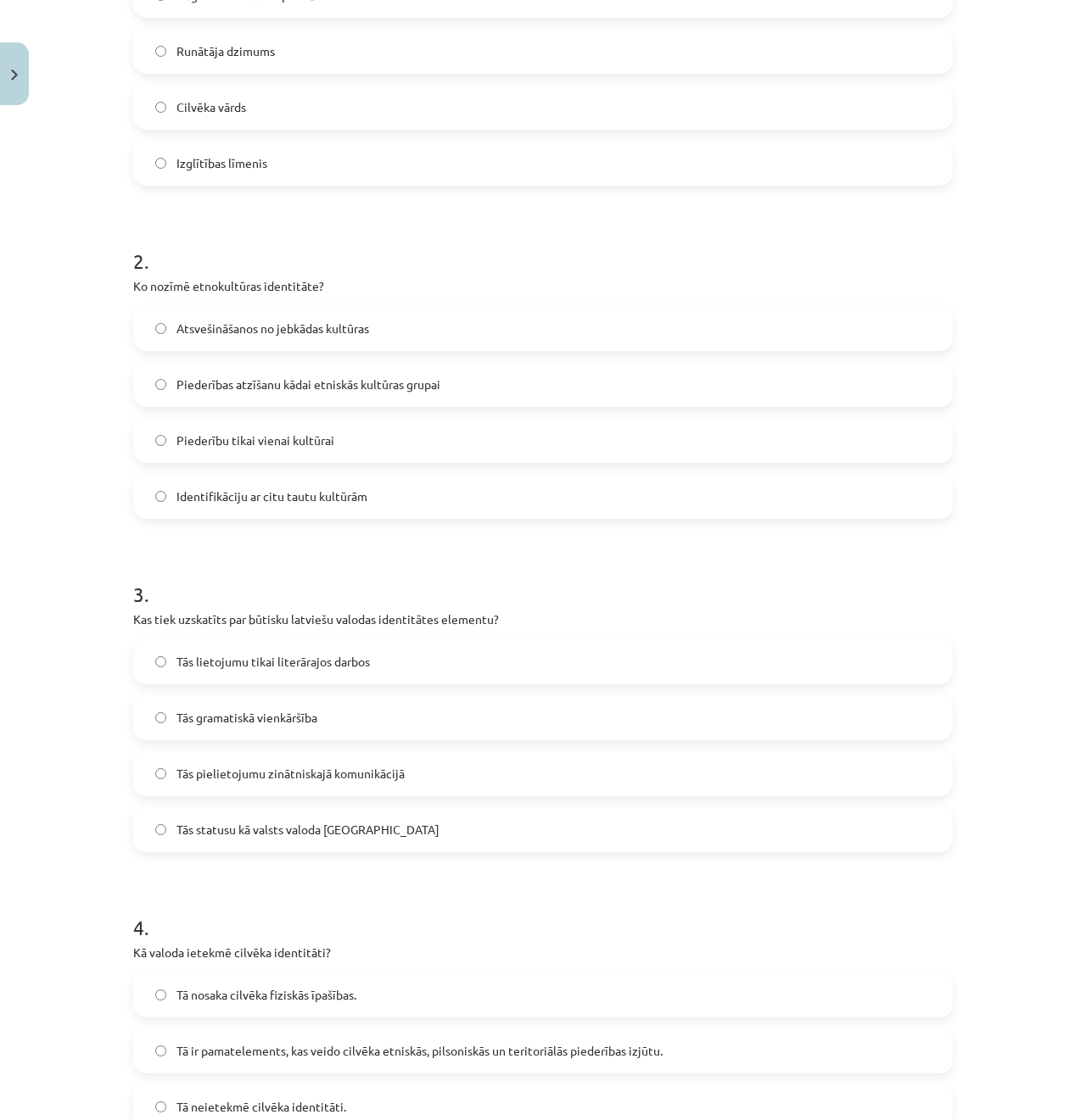
click at [224, 826] on span "Tās statusu kā valsts valoda [GEOGRAPHIC_DATA]" at bounding box center [307, 829] width 263 height 18
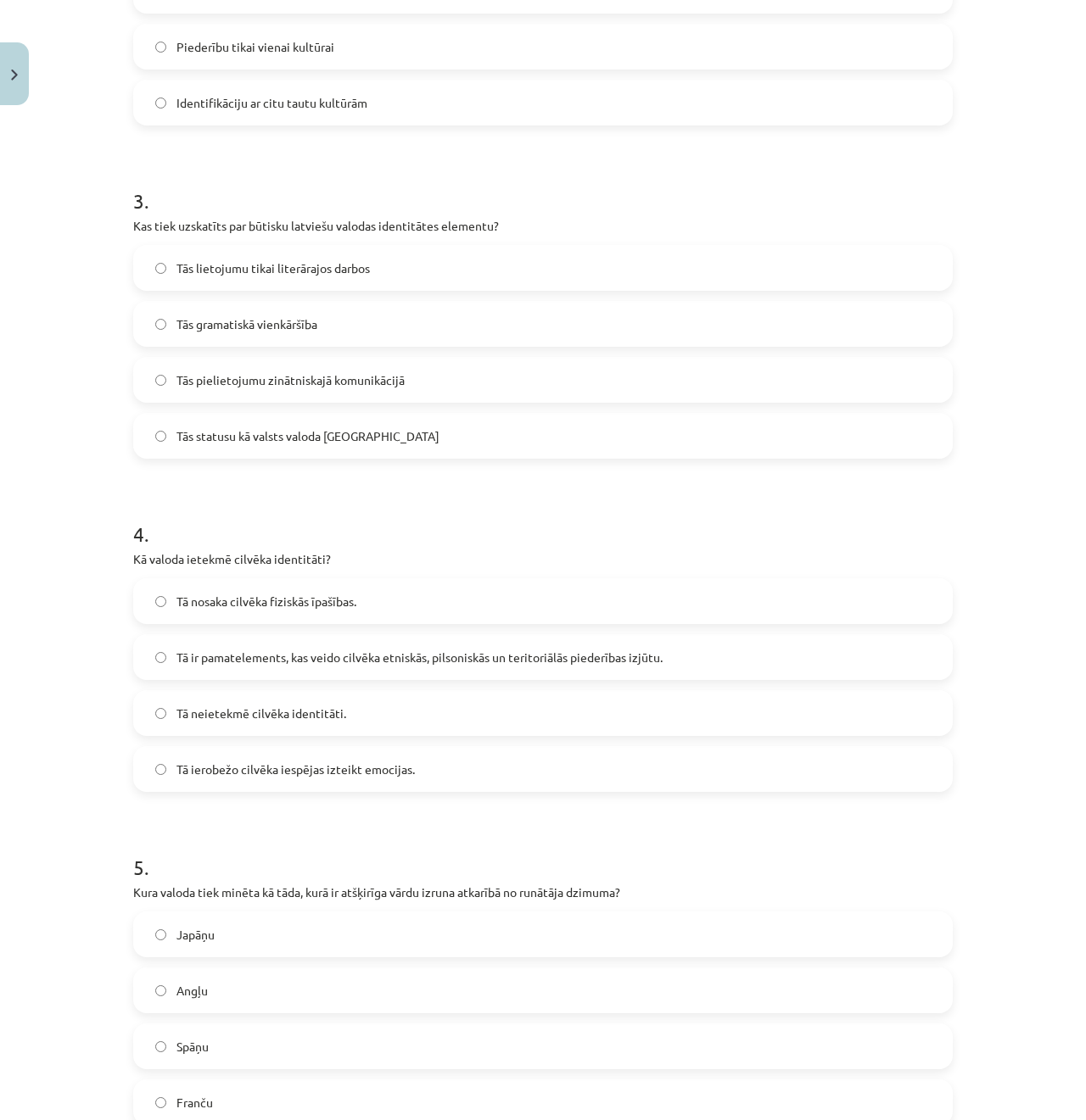
scroll to position [875, 0]
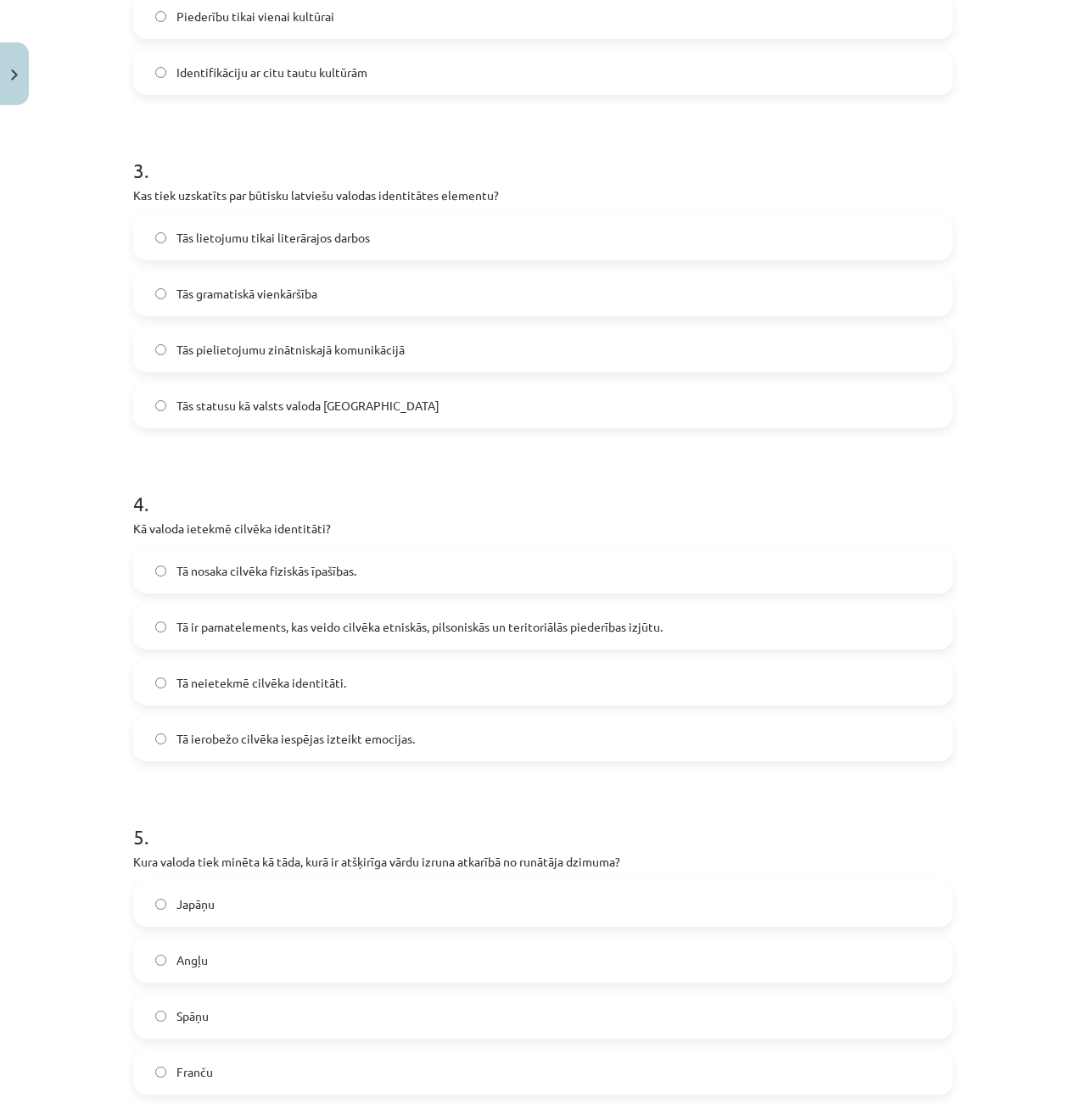
click at [165, 631] on label "Tā ir pamatelements, kas veido cilvēka etniskās, pilsoniskās un teritoriālās pi…" at bounding box center [543, 626] width 816 height 42
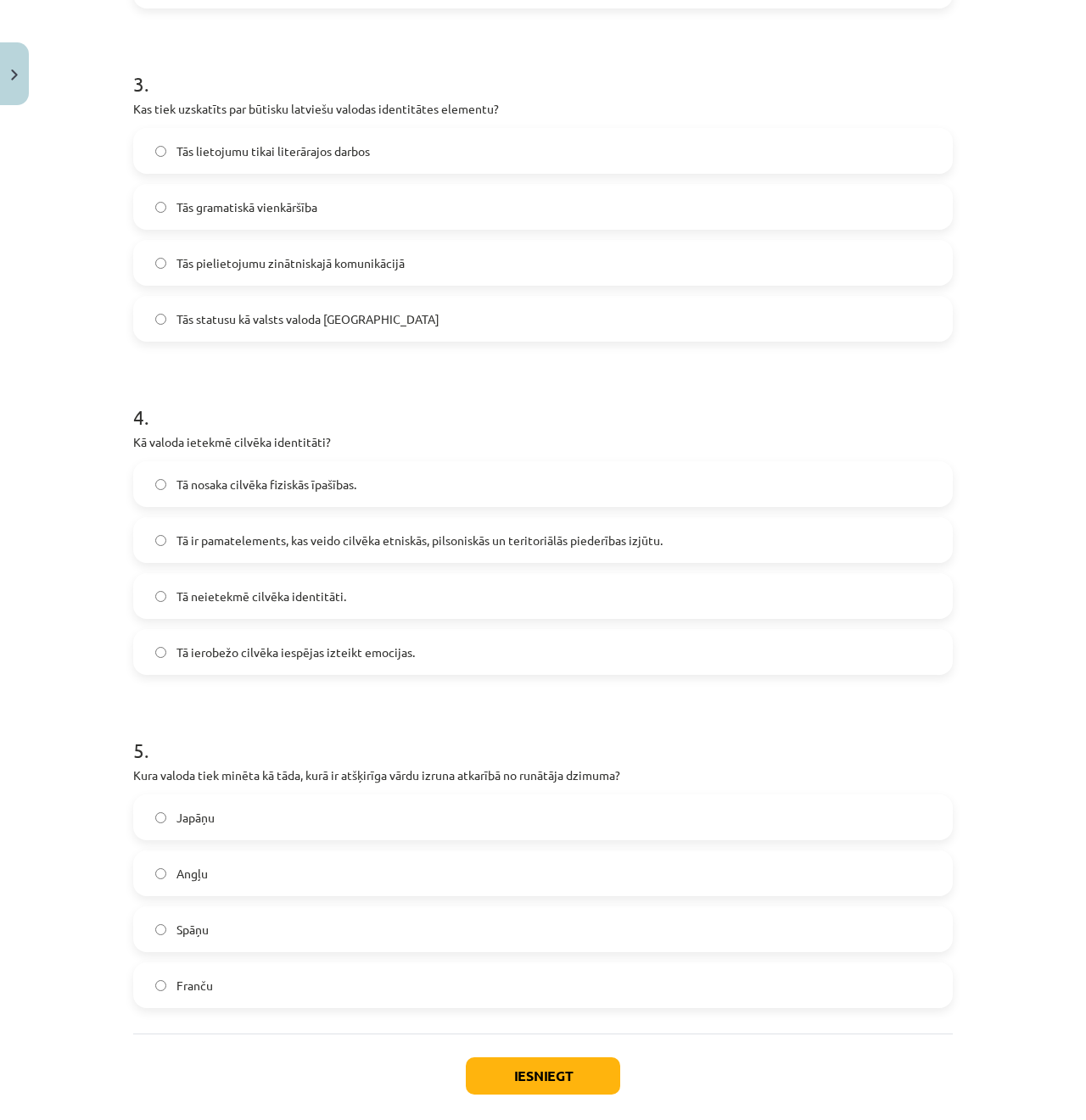
scroll to position [1044, 0]
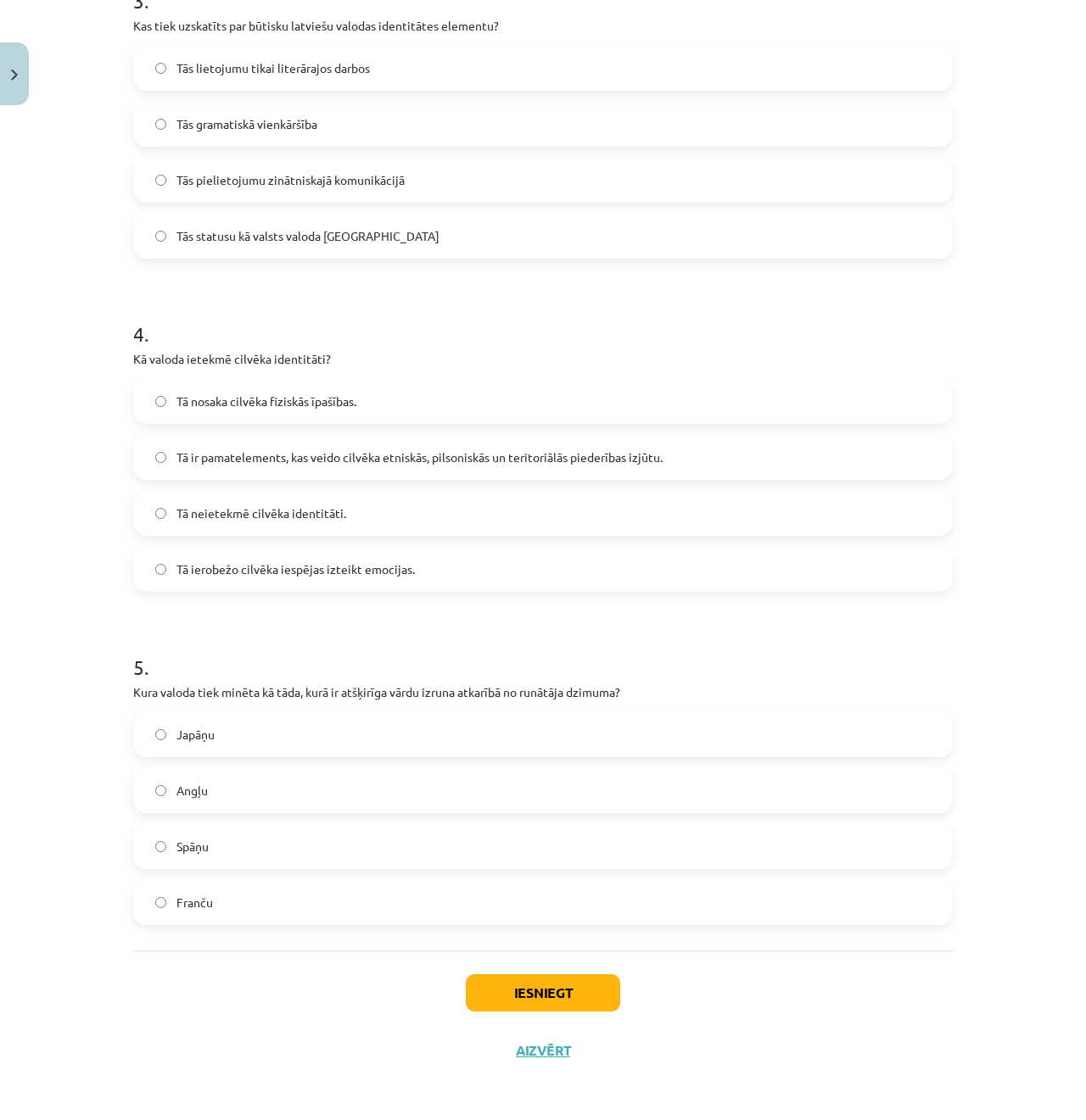
click at [243, 750] on label "Japāņu" at bounding box center [543, 734] width 816 height 42
click at [548, 987] on button "Iesniegt" at bounding box center [542, 993] width 154 height 37
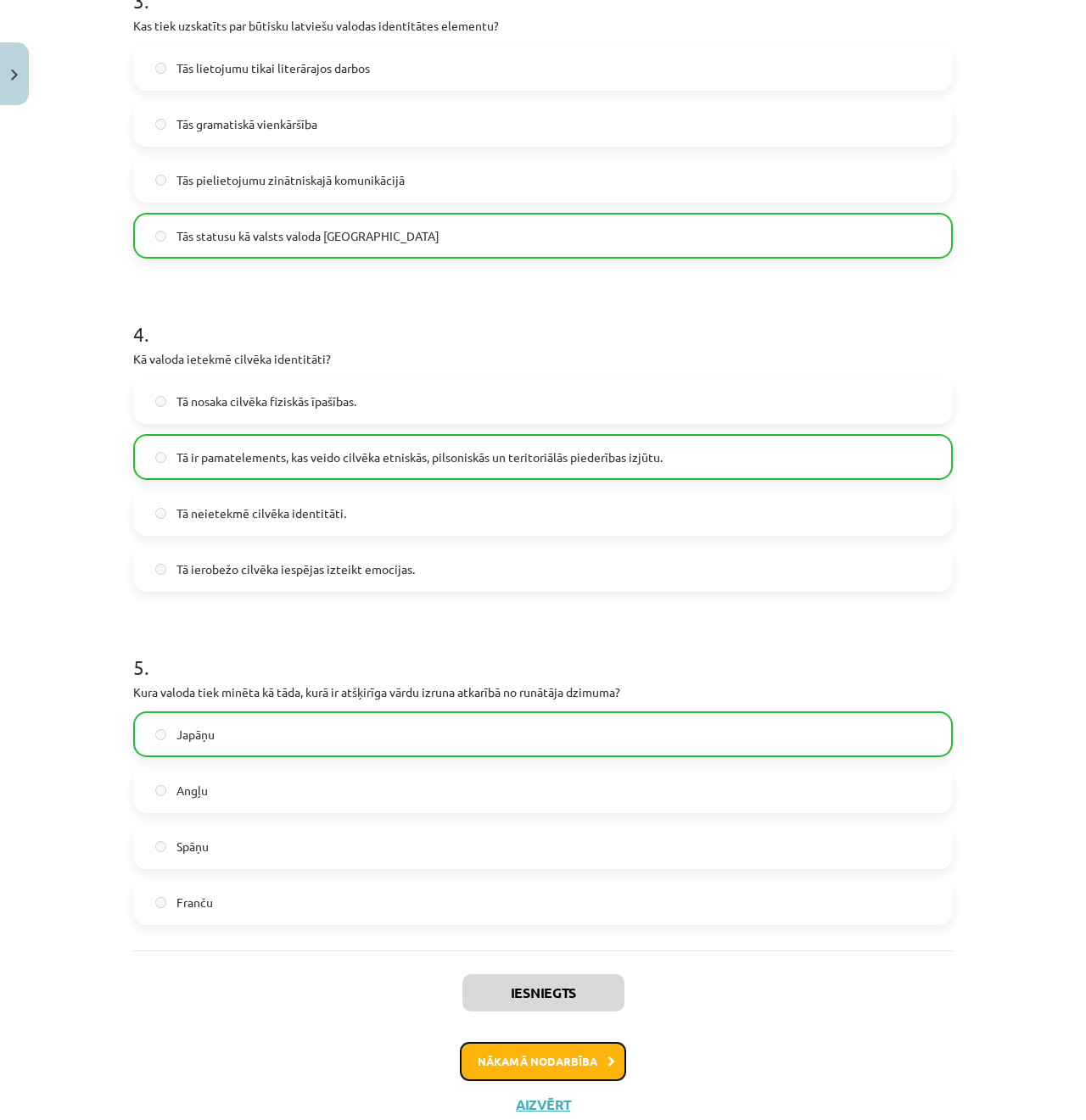
click at [555, 1050] on button "Nākamā nodarbība" at bounding box center [543, 1061] width 167 height 39
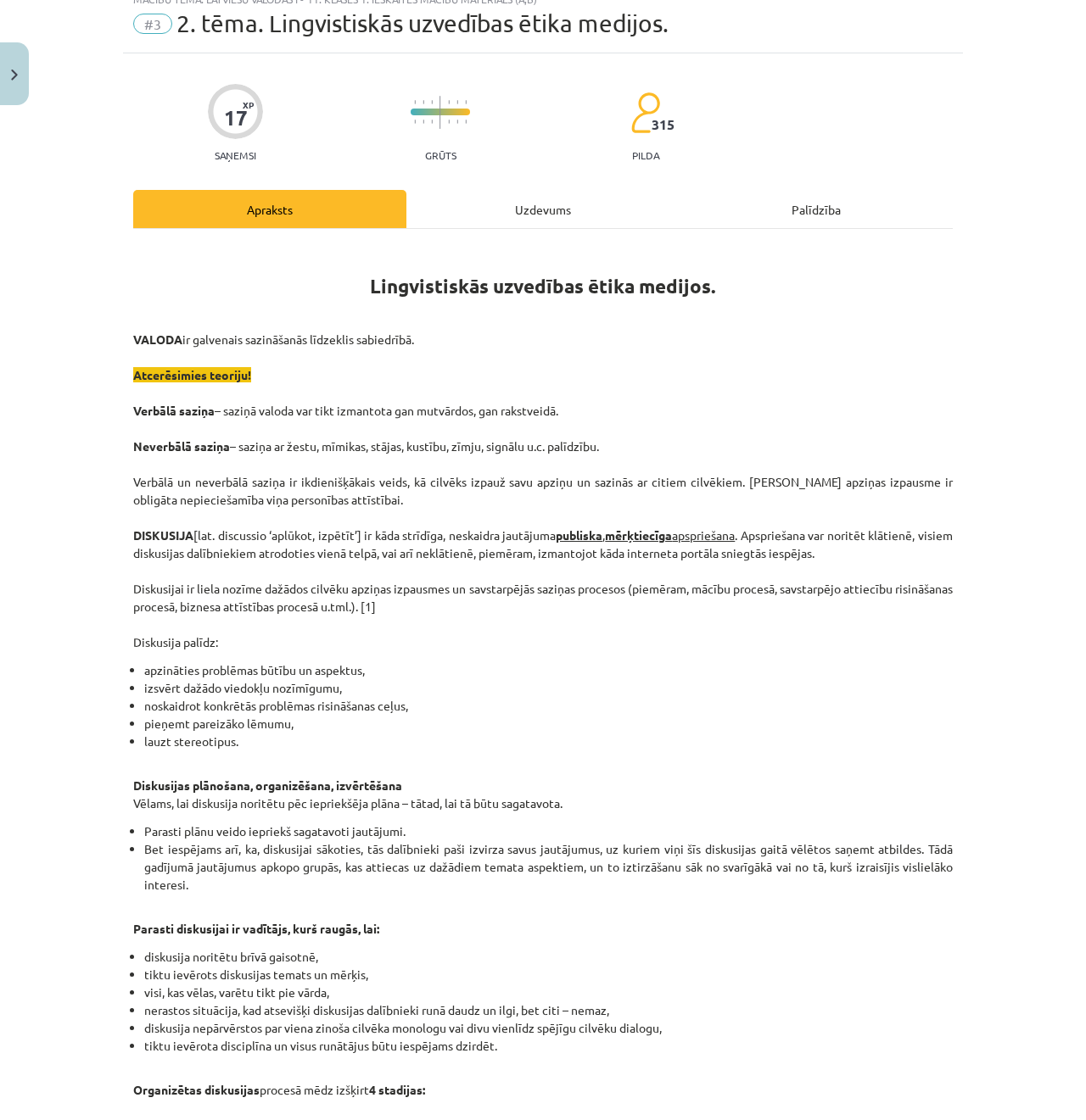
scroll to position [42, 0]
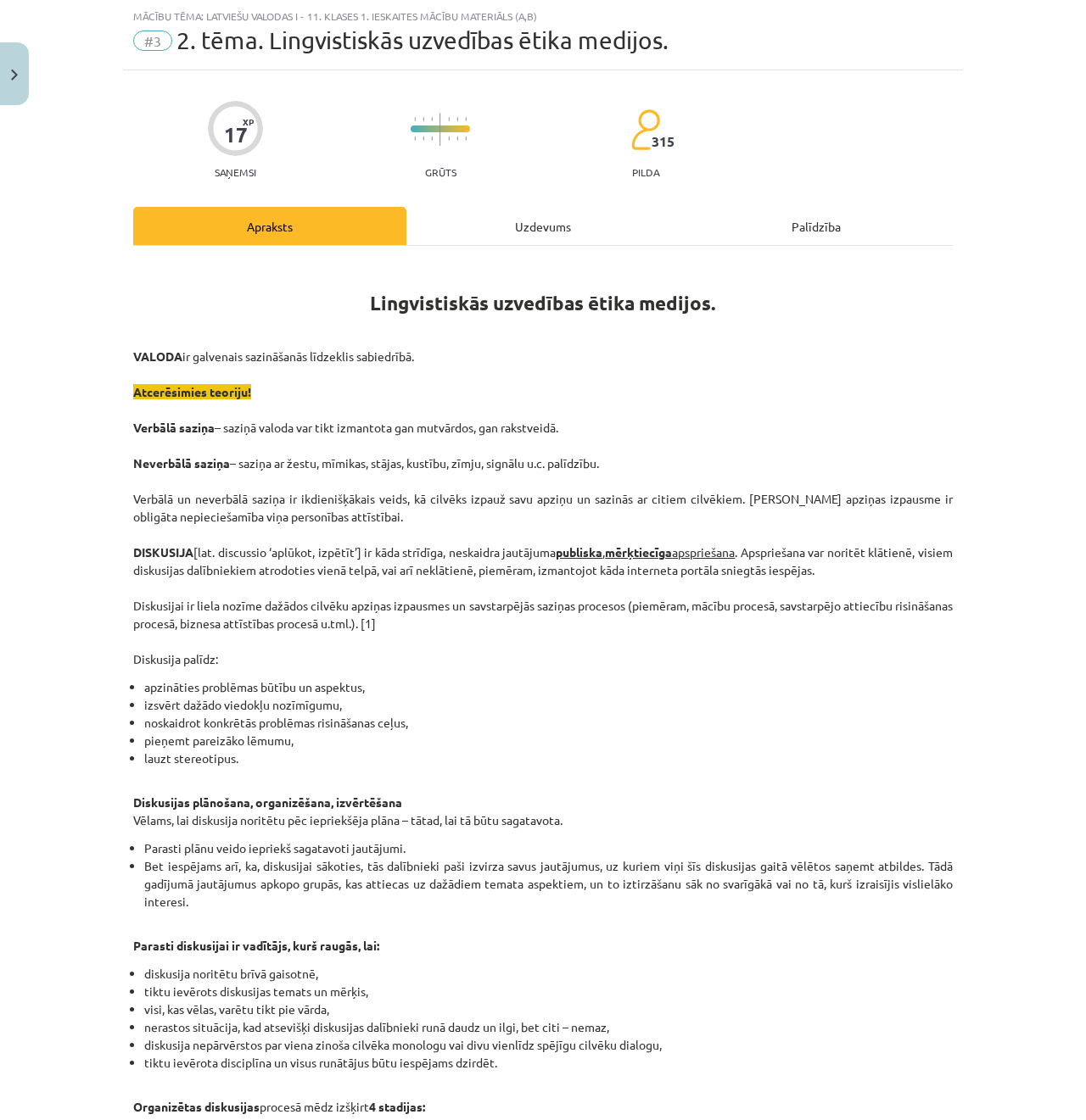
click at [484, 233] on div "Uzdevums" at bounding box center [542, 226] width 273 height 38
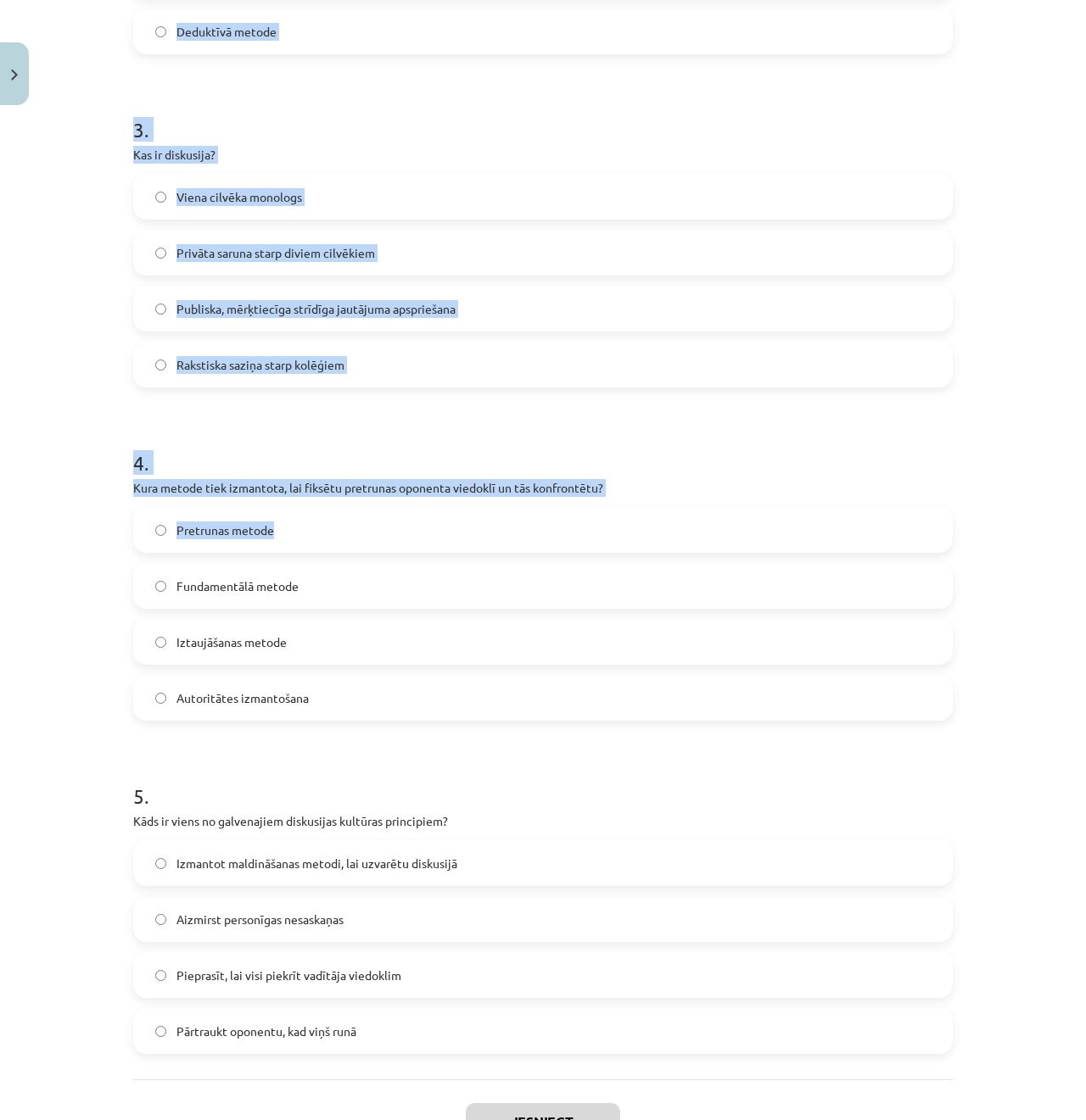
scroll to position [1044, 0]
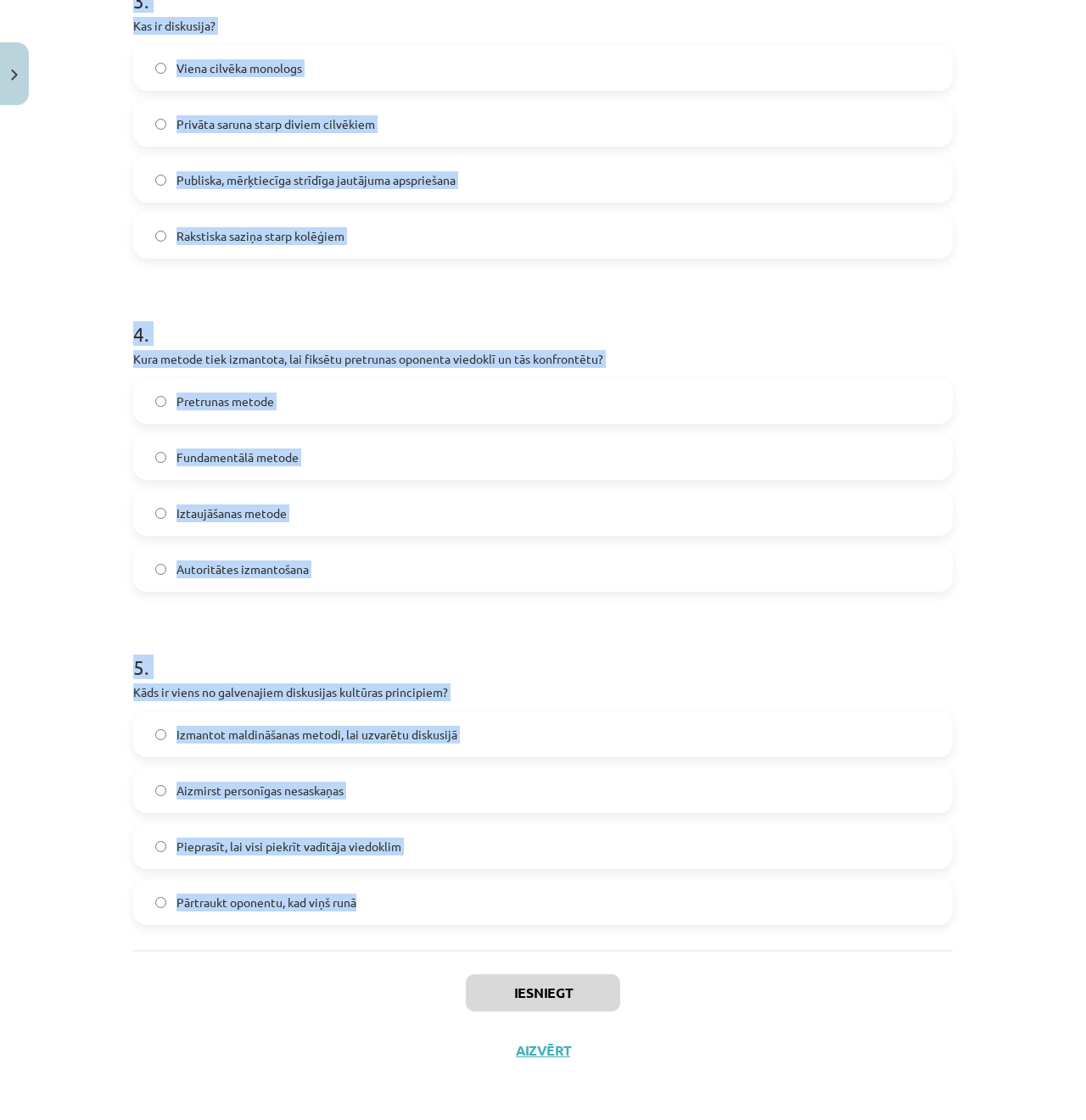
drag, startPoint x: 101, startPoint y: 351, endPoint x: 492, endPoint y: 878, distance: 656.2
click at [492, 878] on div "Mācību tēma: Latviešu valodas i - 11. klases 1. ieskaites mācību materiāls (a,b…" at bounding box center [543, 560] width 1086 height 1120
copy form "0 . Lore ip dolorsitam consecte adipisci? Elitsedd eiusm tempo incididunt utlab…"
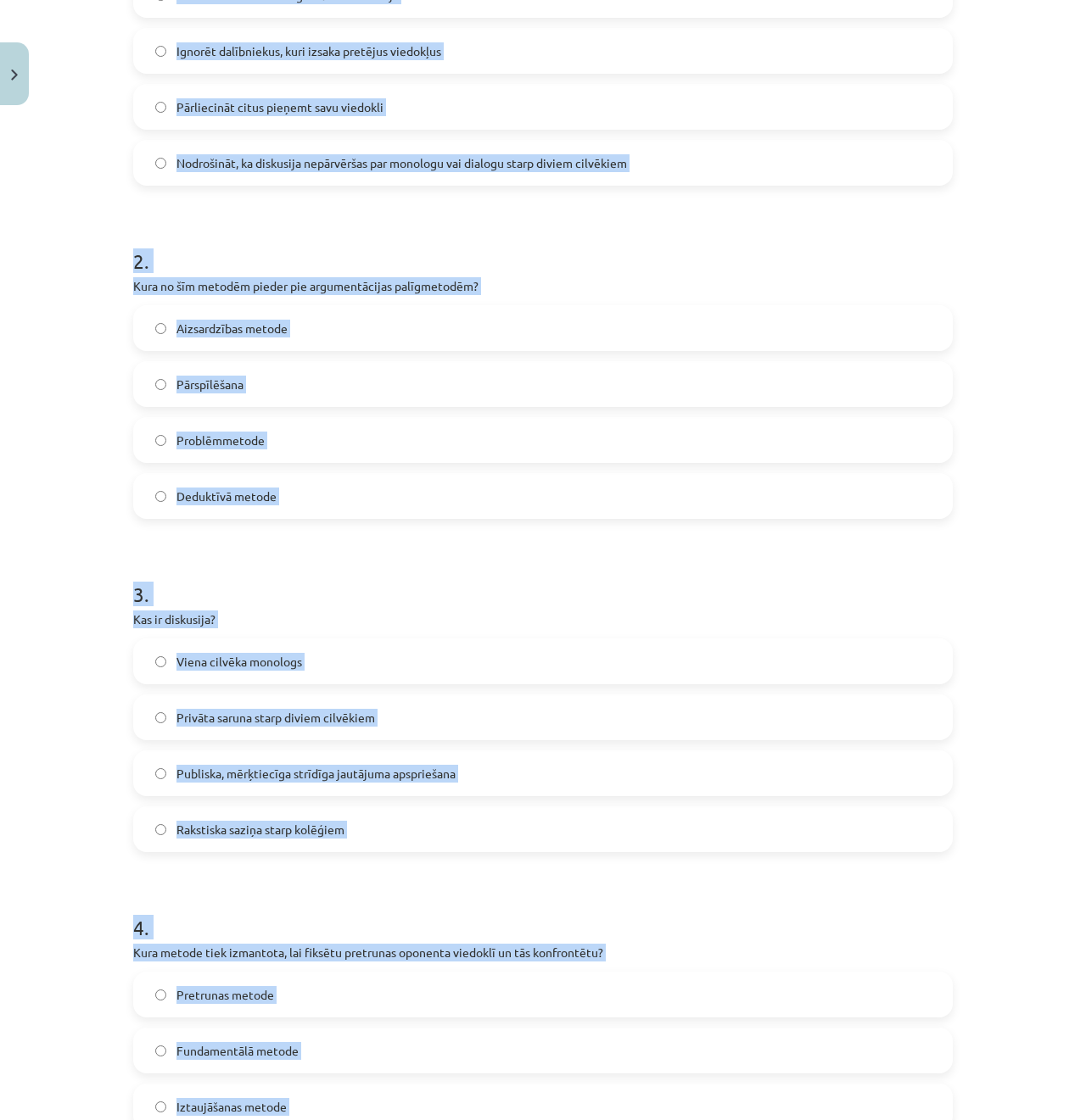
click at [0, 367] on div "Mācību tēma: Latviešu valodas i - 11. klases 1. ieskaites mācību materiāls (a,b…" at bounding box center [543, 560] width 1086 height 1120
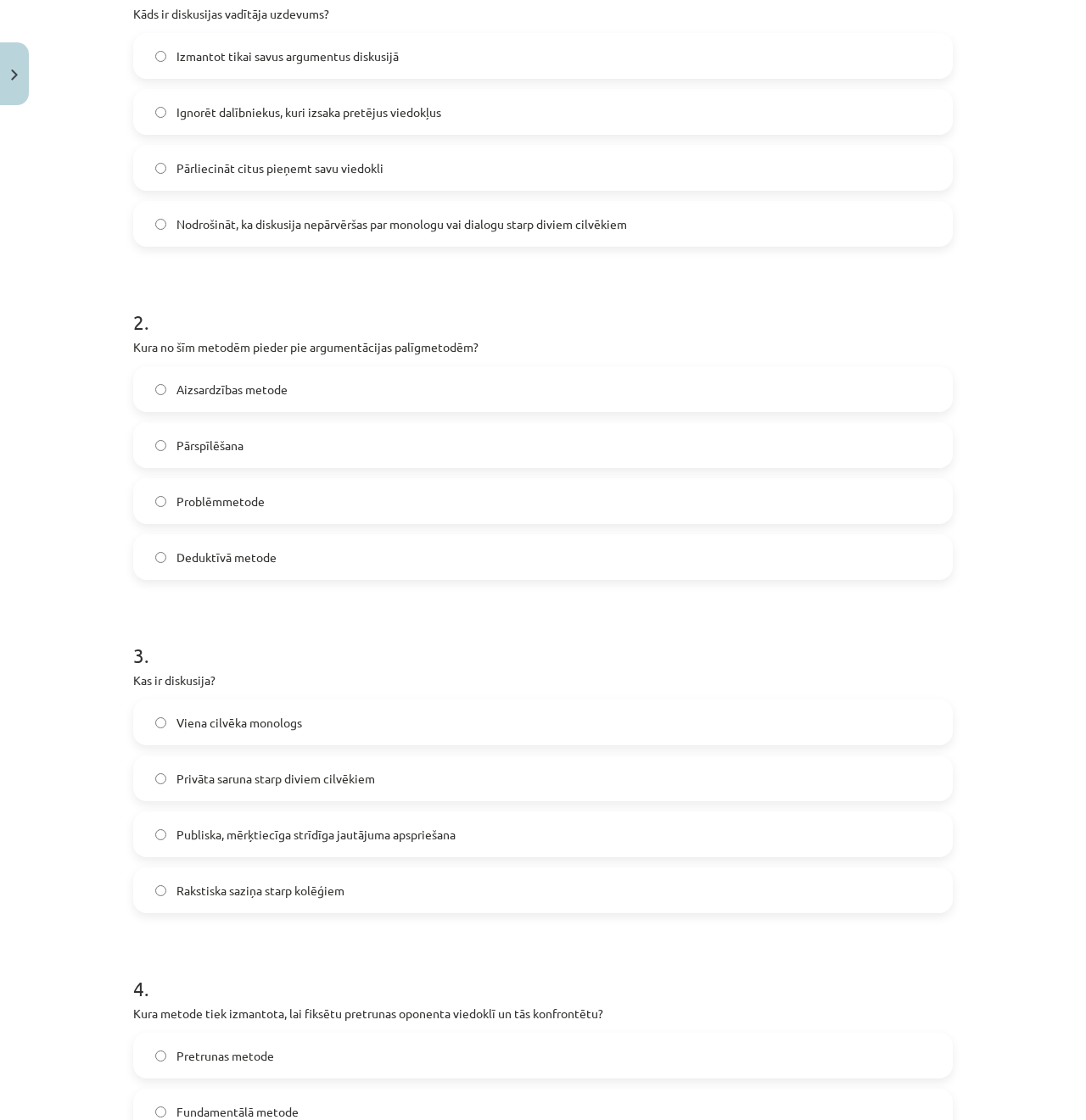
scroll to position [281, 0]
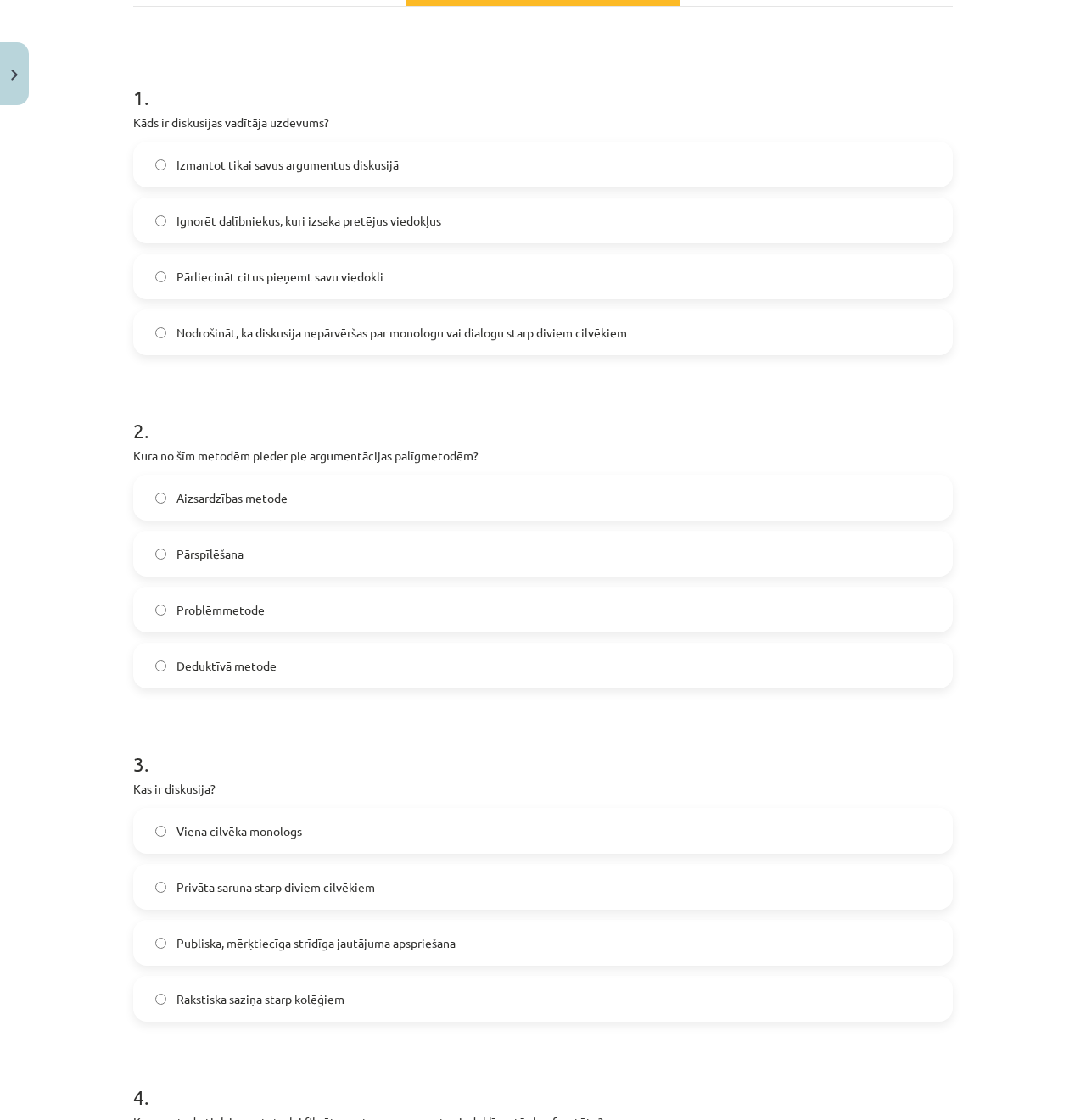
click at [350, 334] on span "Nodrošināt, ka diskusija nepārvēršas par monologu vai dialogu starp diviem cilv…" at bounding box center [401, 332] width 450 height 18
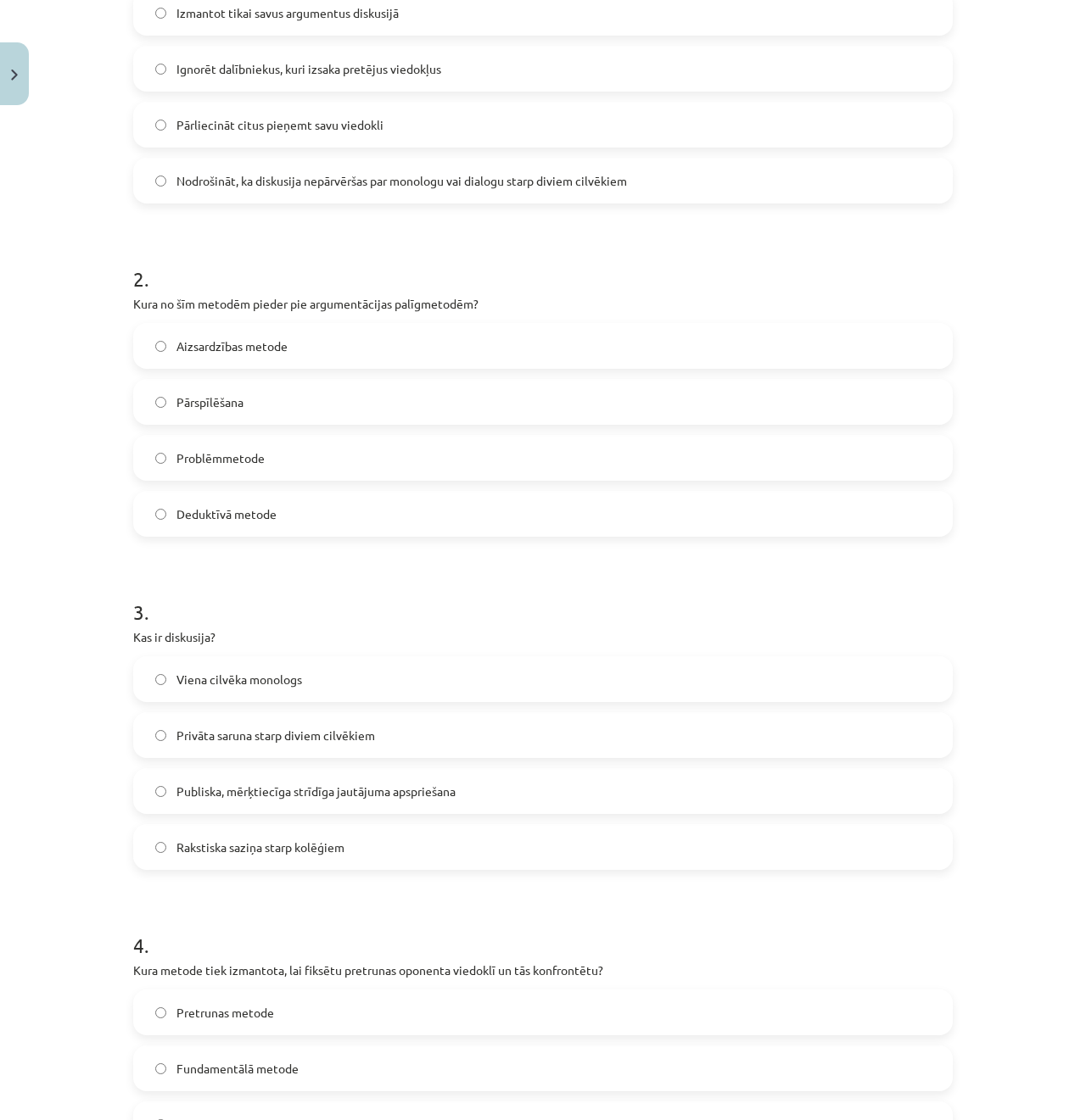
scroll to position [536, 0]
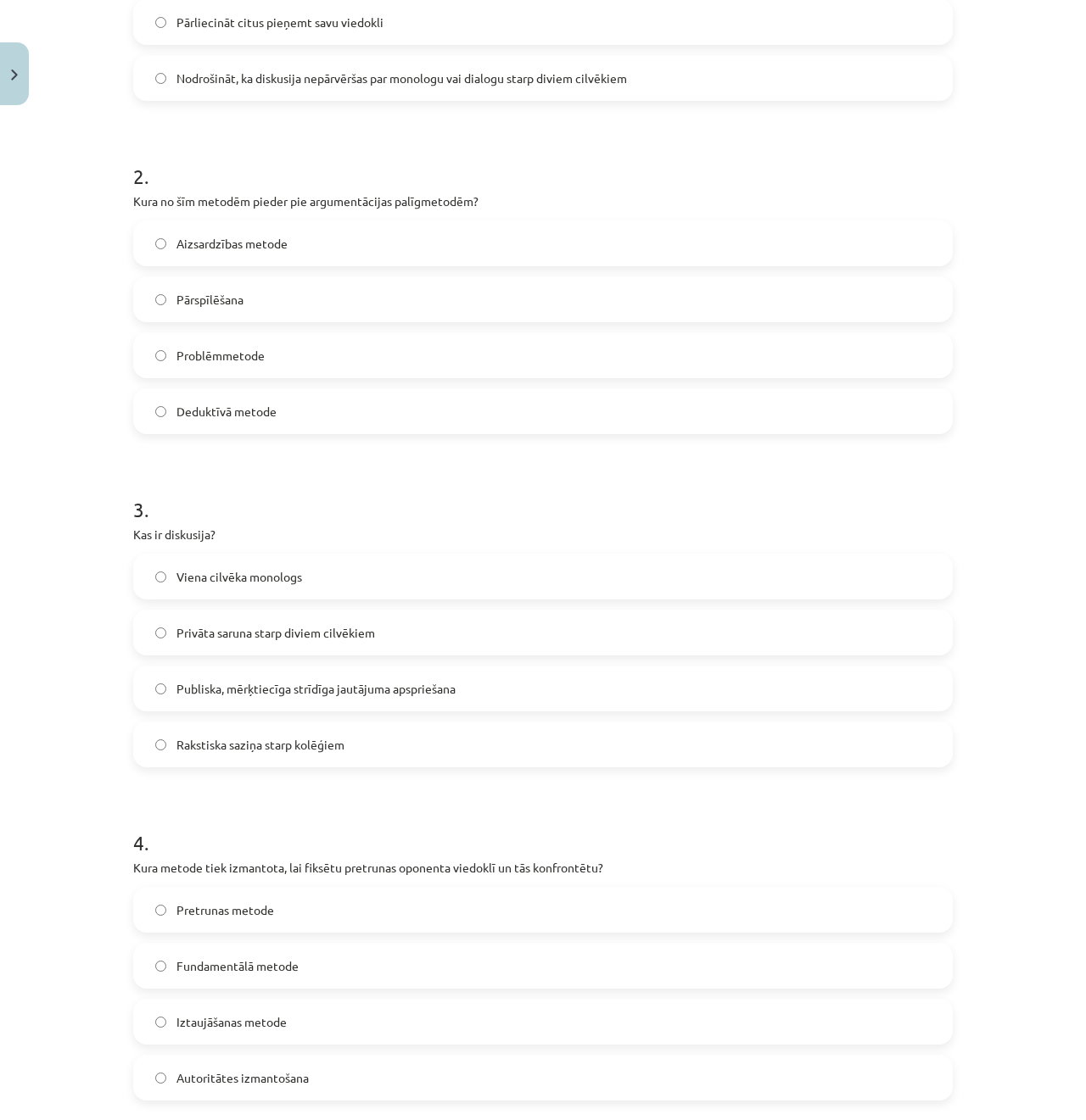
click at [315, 311] on label "Pārspīlēšana" at bounding box center [543, 299] width 816 height 42
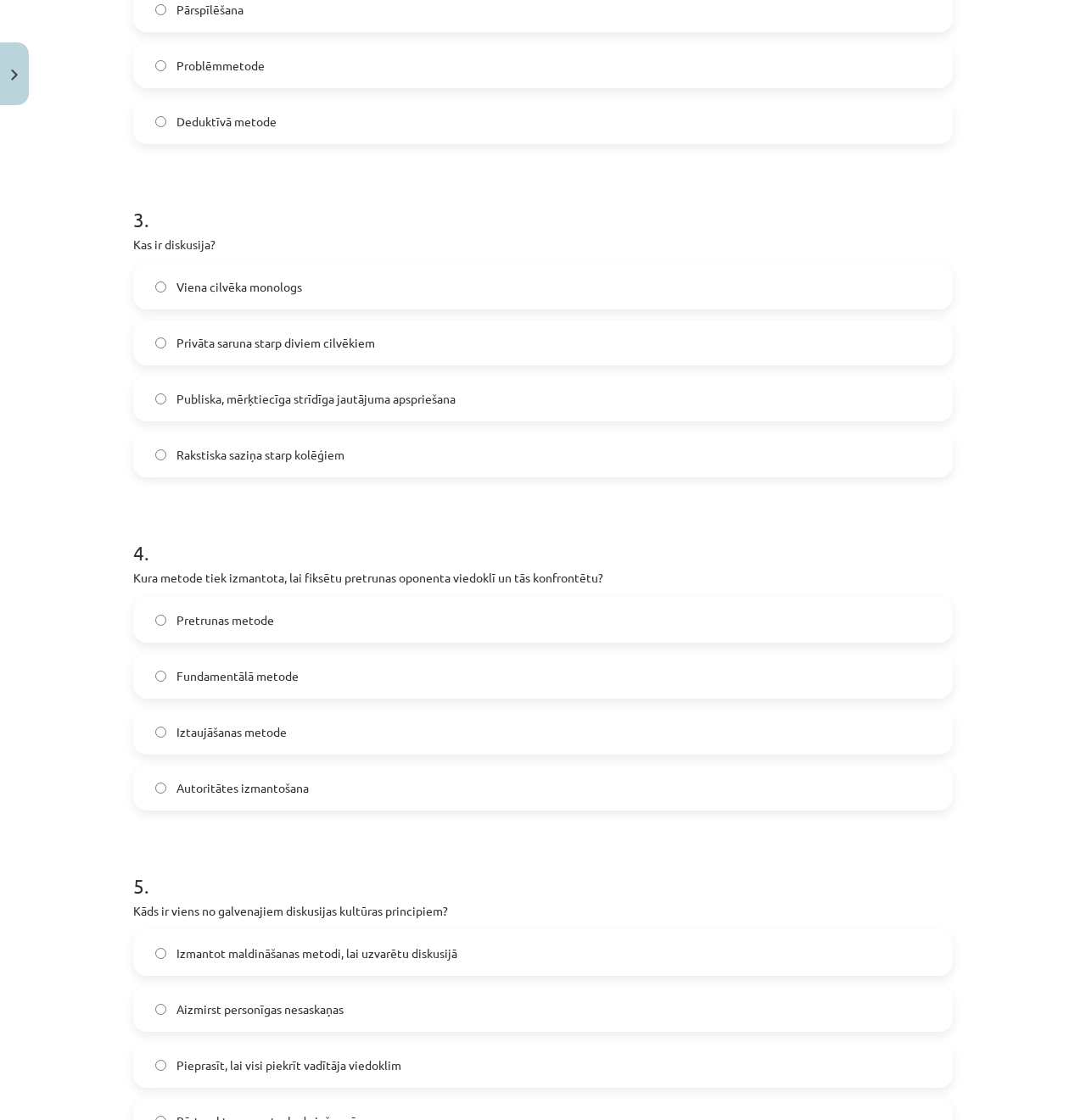
scroll to position [875, 0]
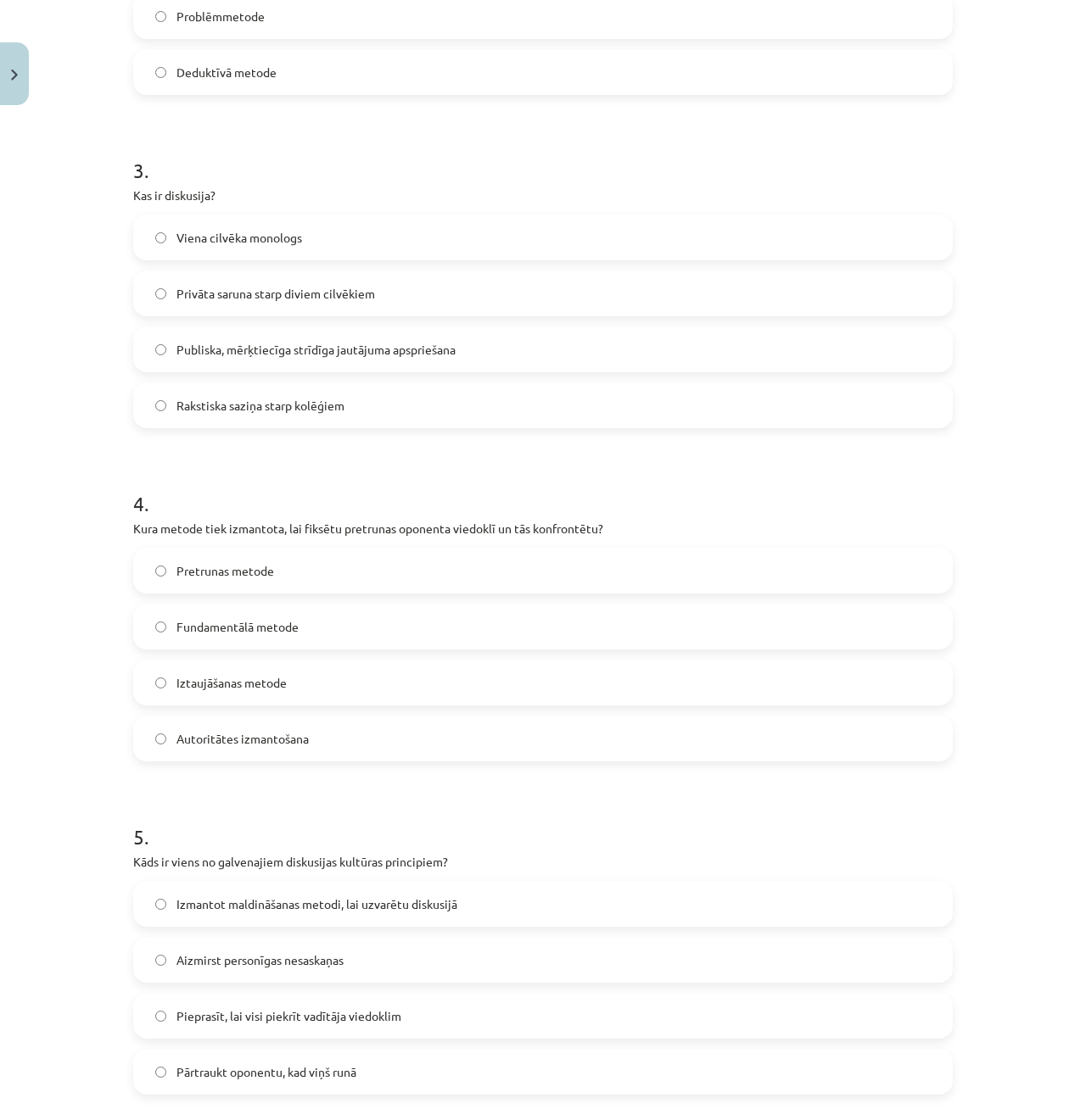
click at [299, 347] on span "Publiska, mērķtiecīga strīdīga jautājuma apspriešana" at bounding box center [315, 349] width 279 height 18
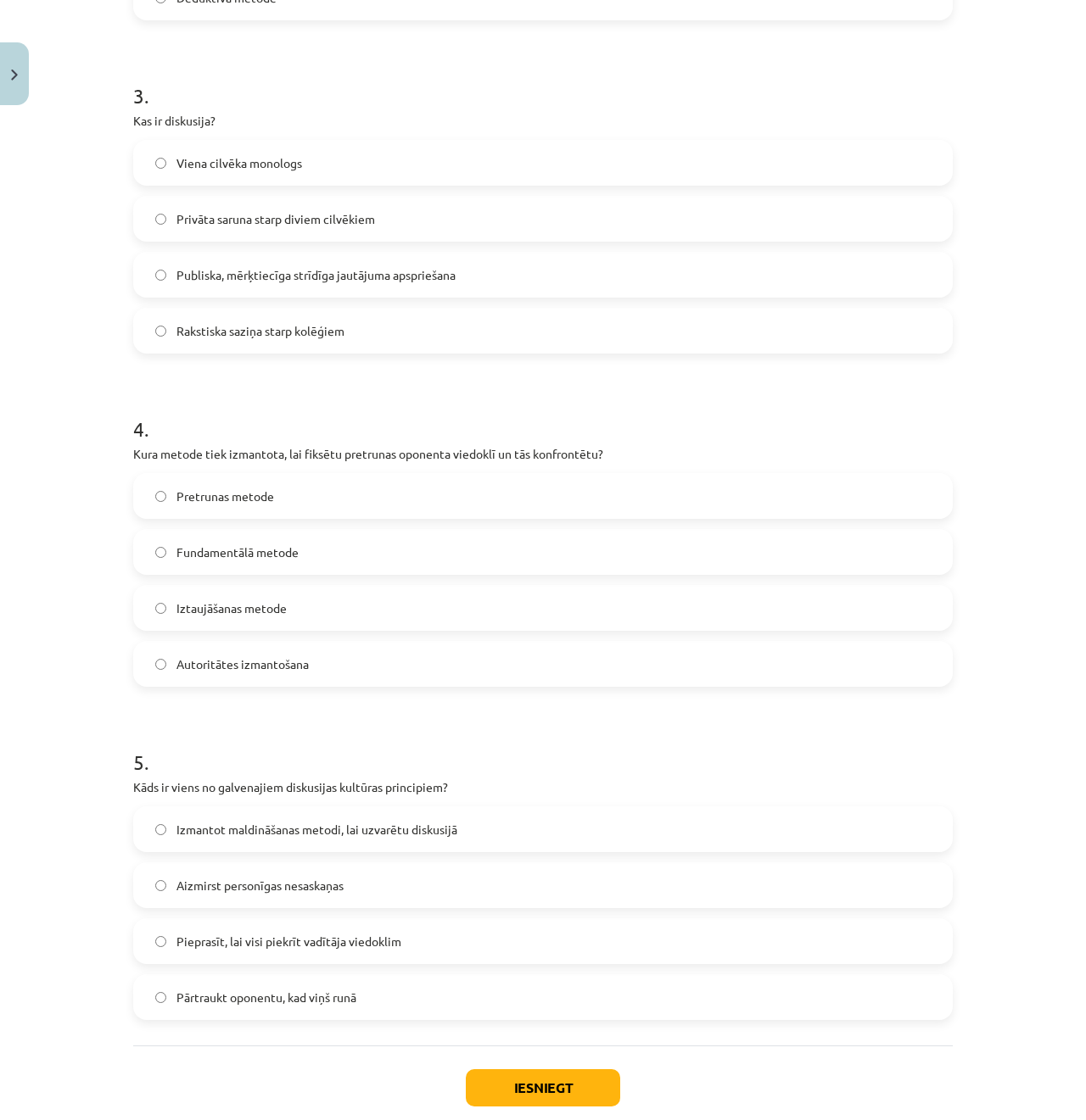
scroll to position [1044, 0]
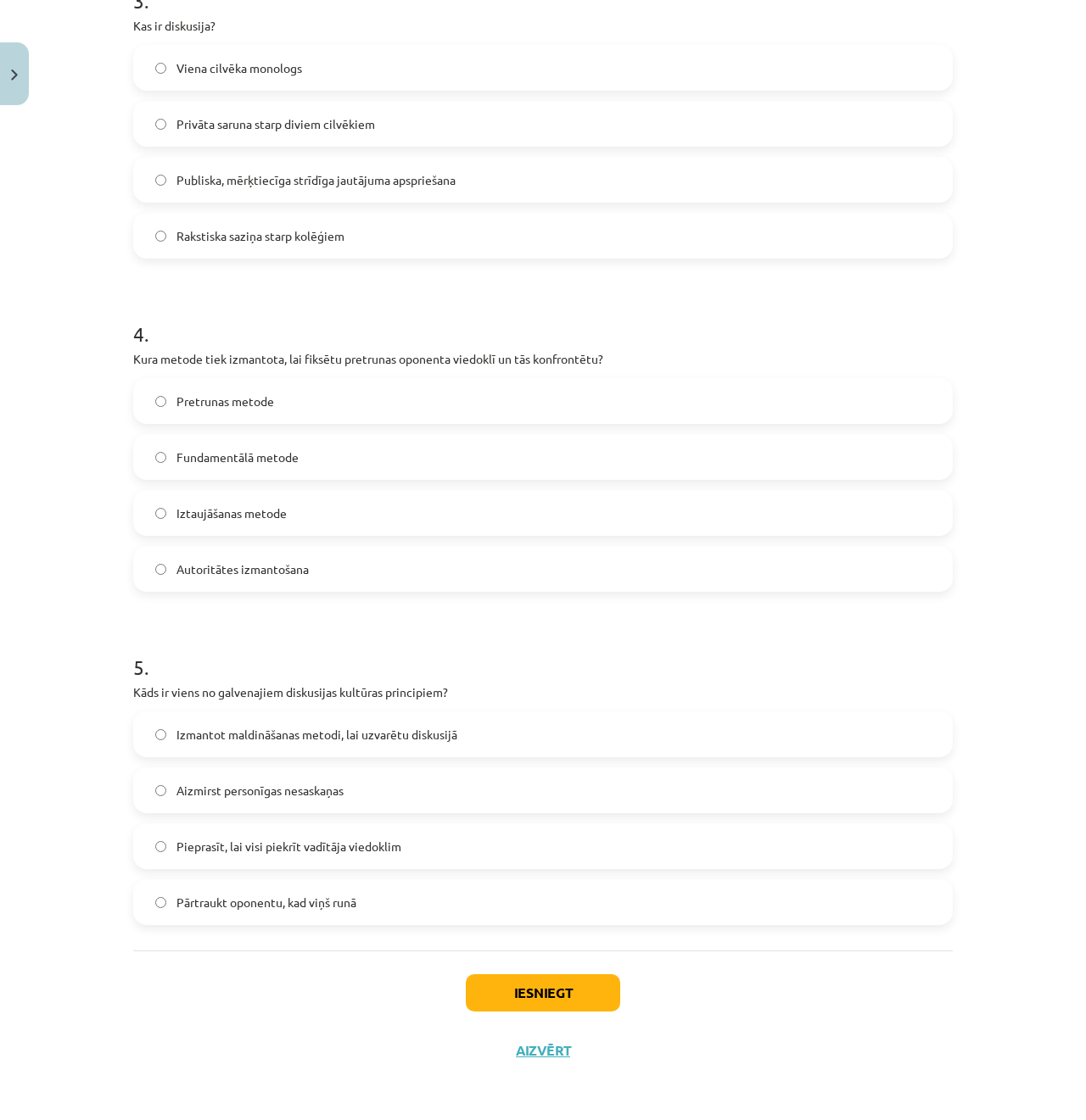
click at [303, 403] on label "Pretrunas metode" at bounding box center [543, 401] width 816 height 42
click at [340, 798] on label "Aizmirst personīgas nesaskaņas" at bounding box center [543, 790] width 816 height 42
click at [565, 1001] on button "Iesniegt" at bounding box center [542, 993] width 154 height 37
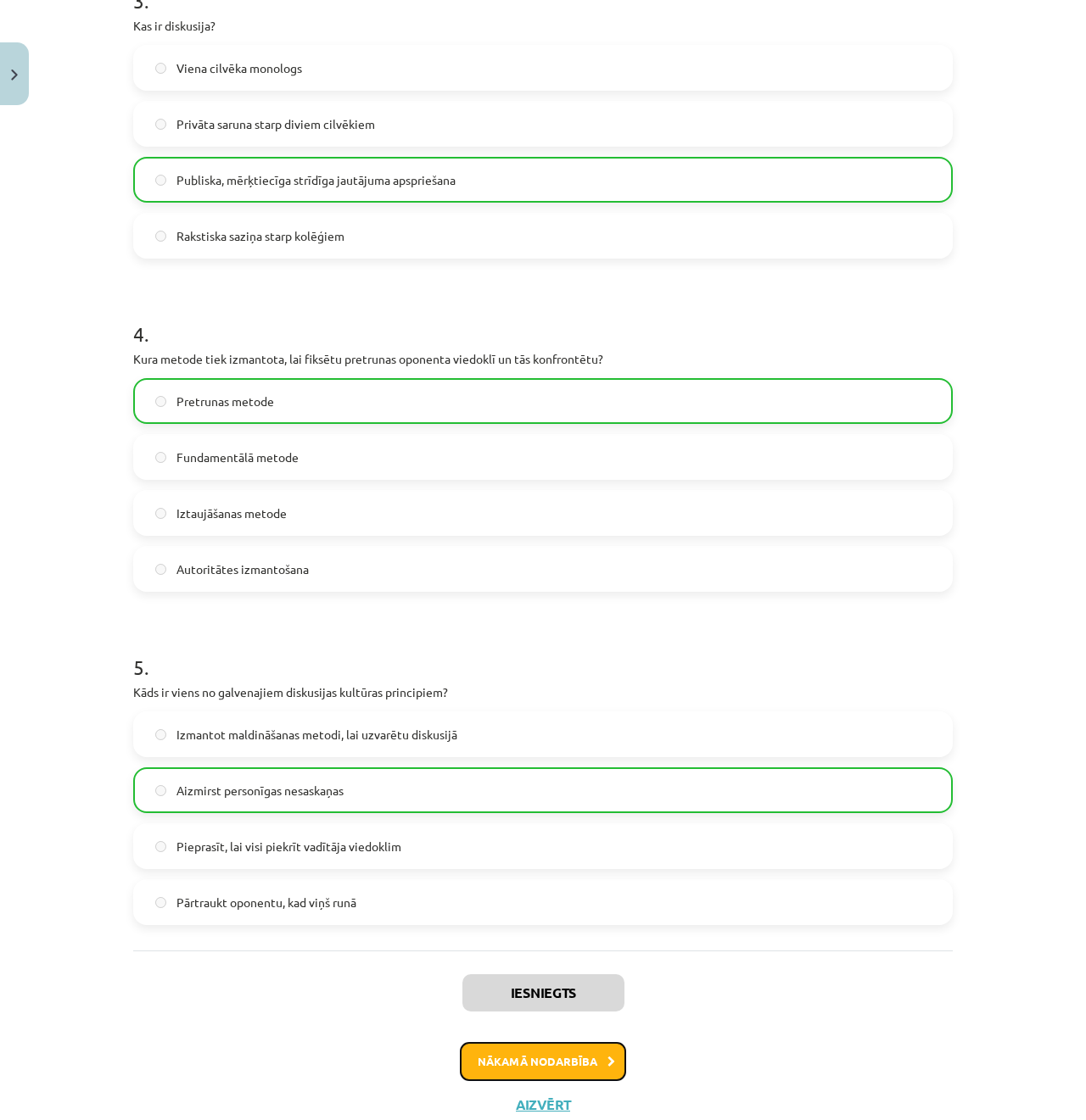
click at [607, 1056] on icon at bounding box center [611, 1062] width 8 height 11
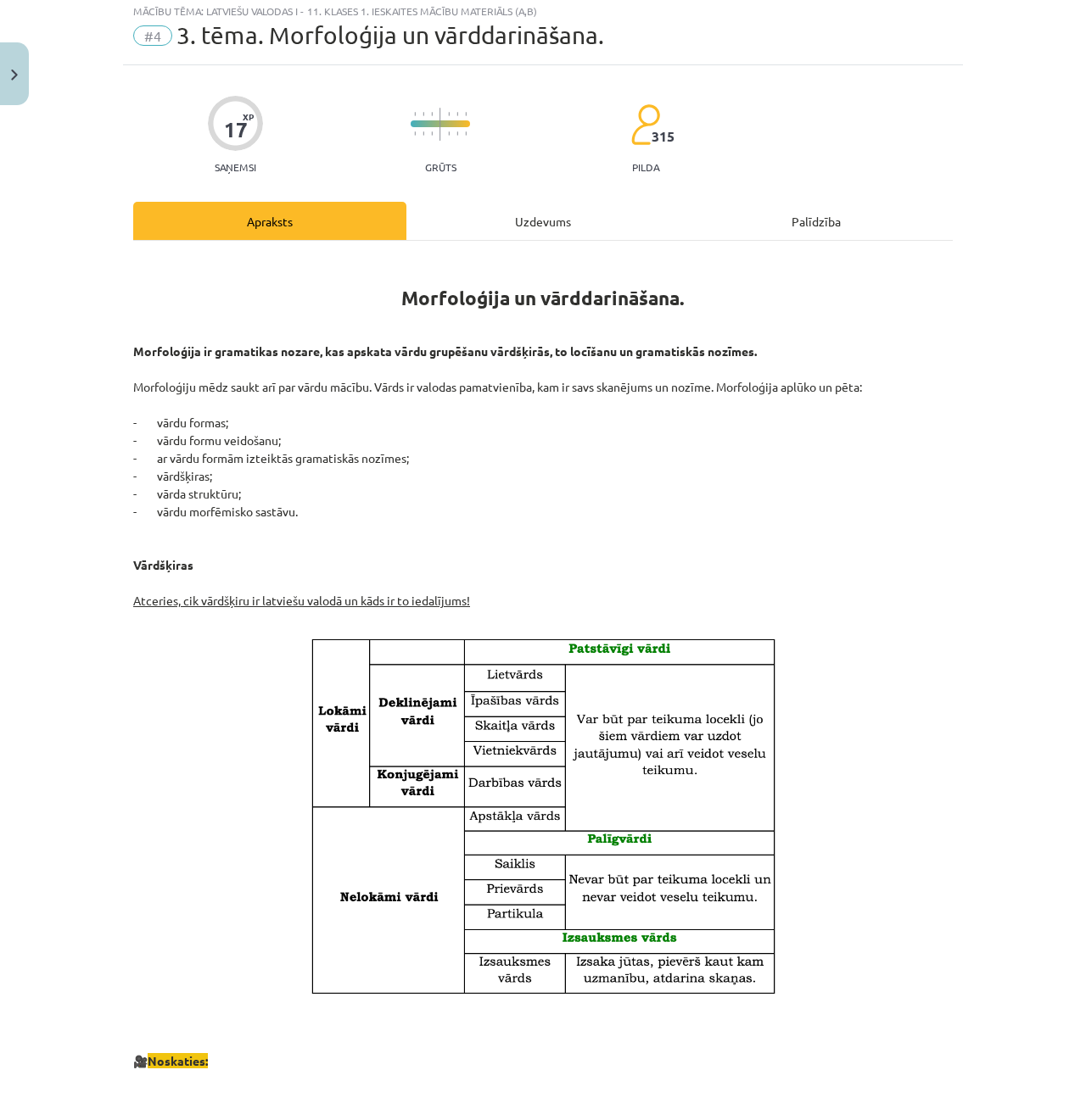
scroll to position [42, 0]
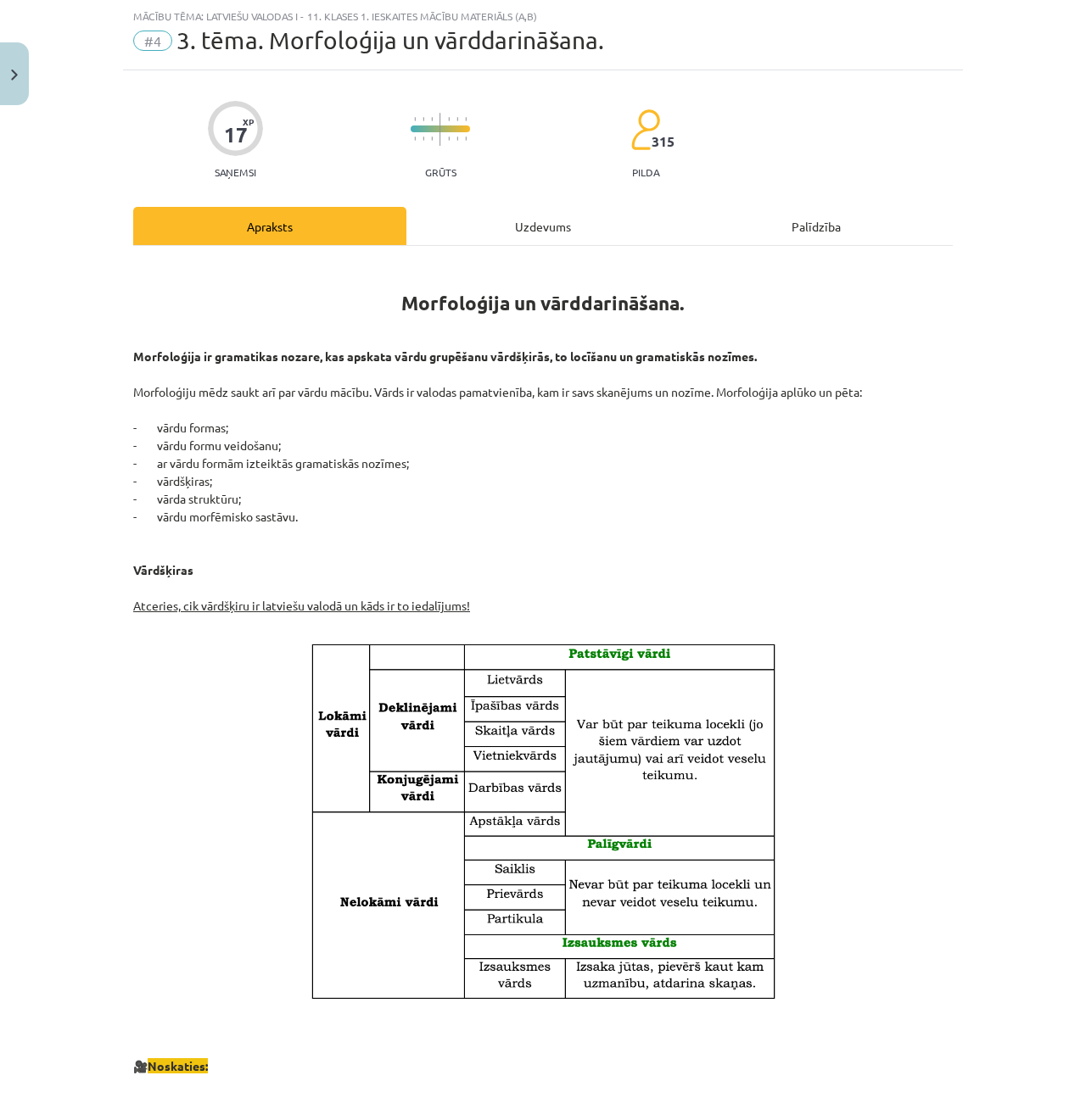
click at [464, 213] on div "Uzdevums" at bounding box center [542, 226] width 273 height 38
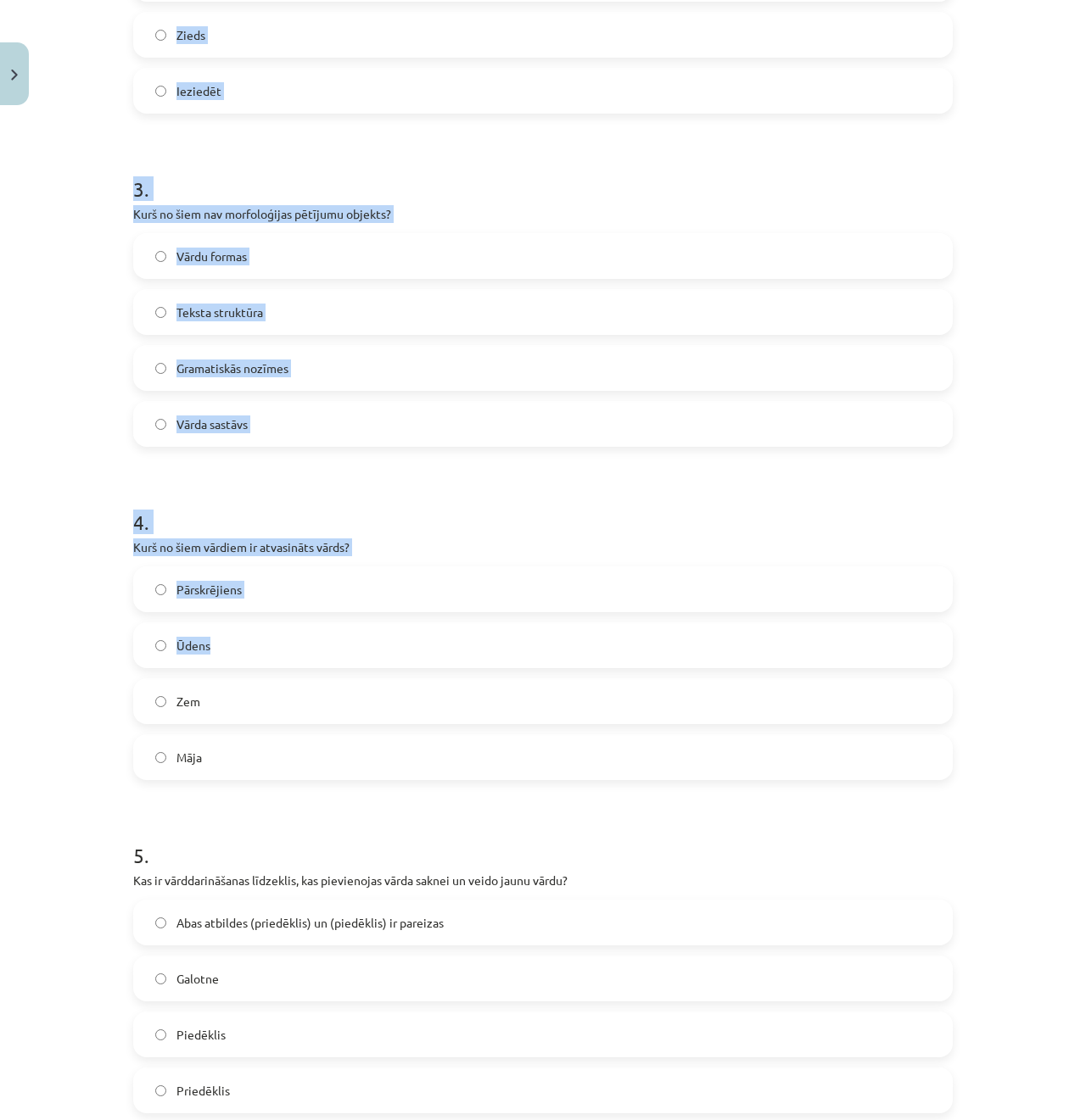
scroll to position [1044, 0]
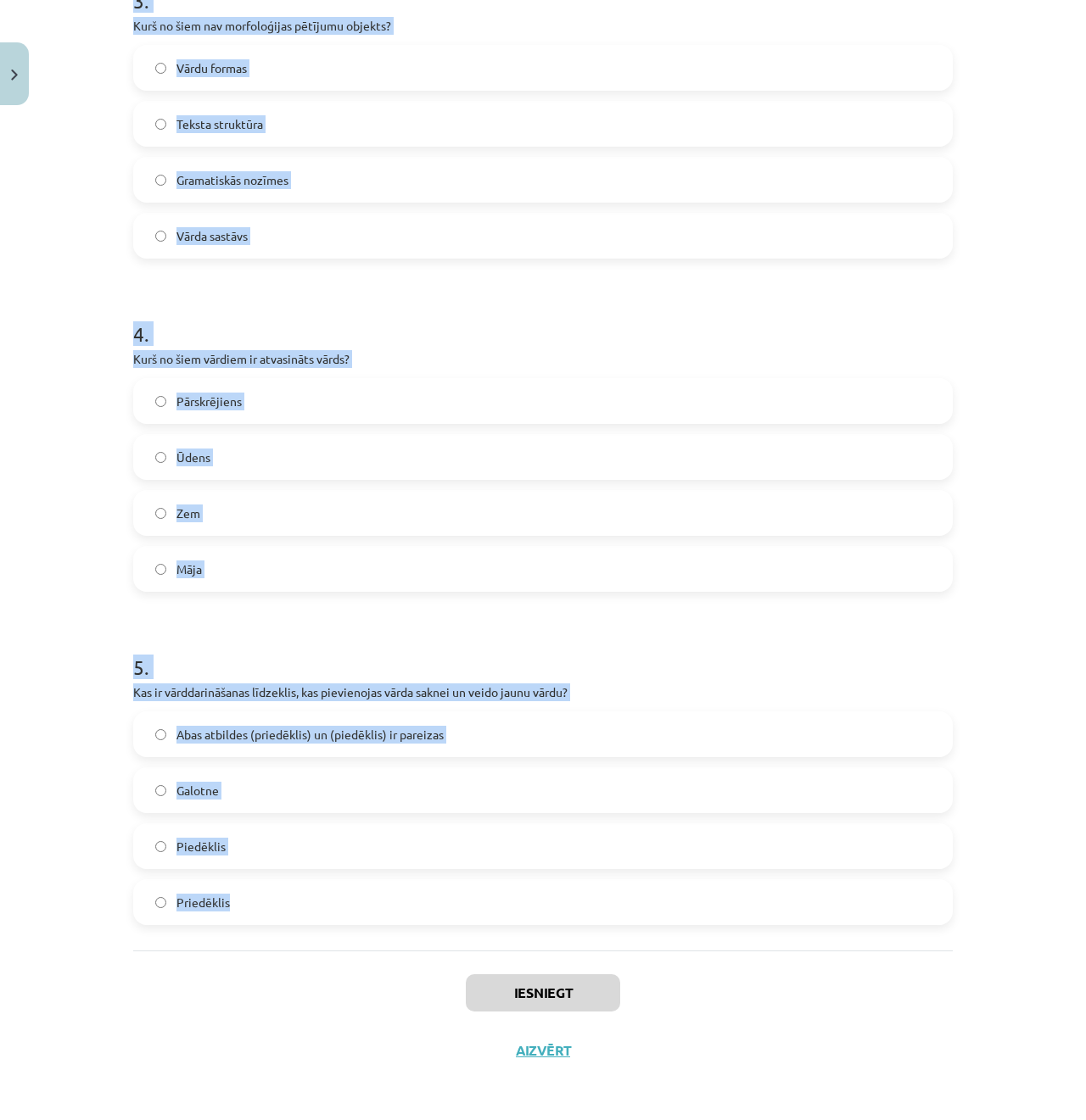
drag, startPoint x: 125, startPoint y: 363, endPoint x: 509, endPoint y: 898, distance: 658.5
click at [509, 898] on div "Mācību tēma: Latviešu valodas i - 11. klases 1. ieskaites mācību materiāls (a,b…" at bounding box center [543, 560] width 1086 height 1120
copy form "Cik vārdšķiru ir latviešu valodā? 9 10 11 8 2 . Kurš no šiem ir pirmatnīgs vārd…"
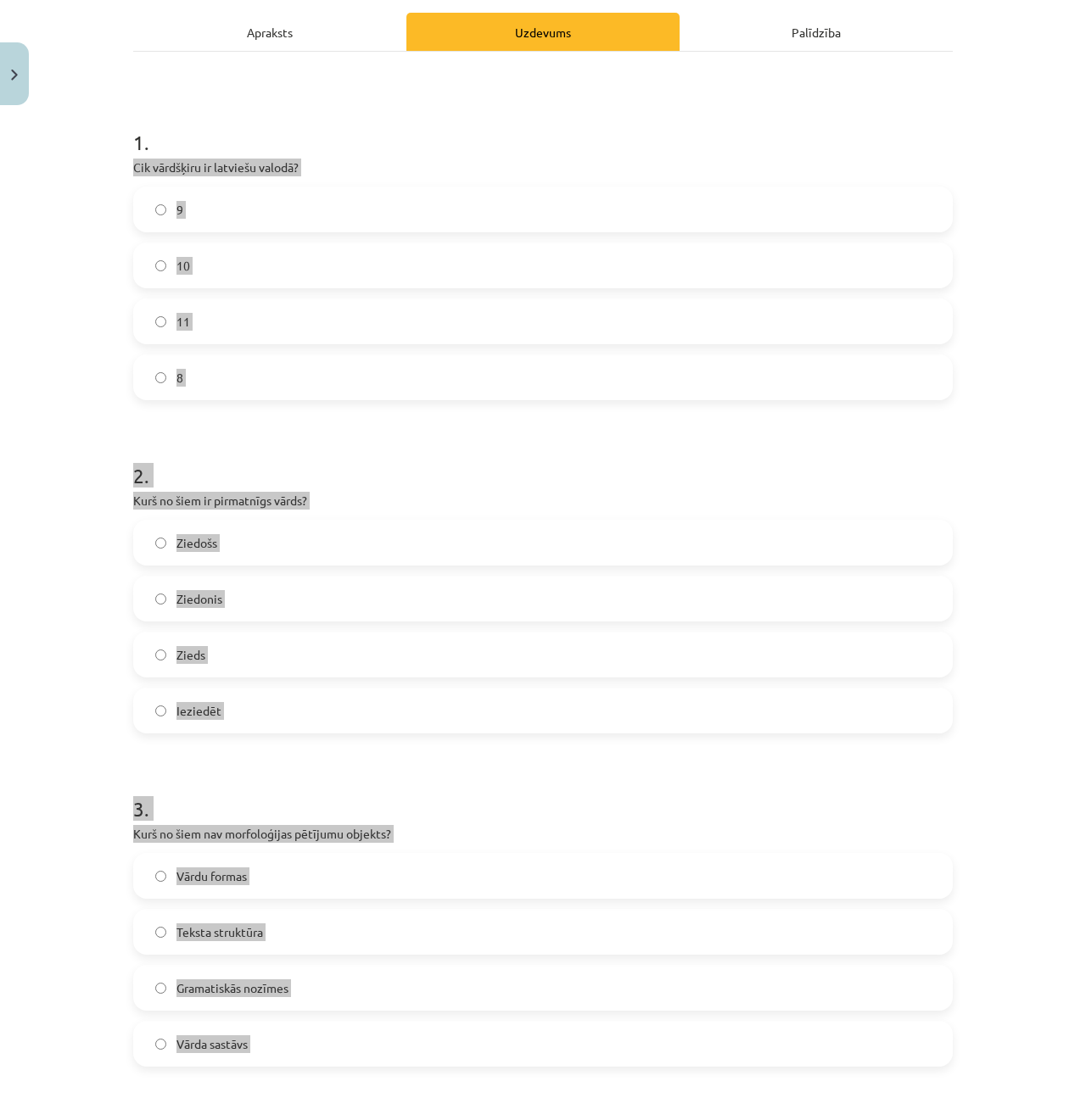
scroll to position [196, 0]
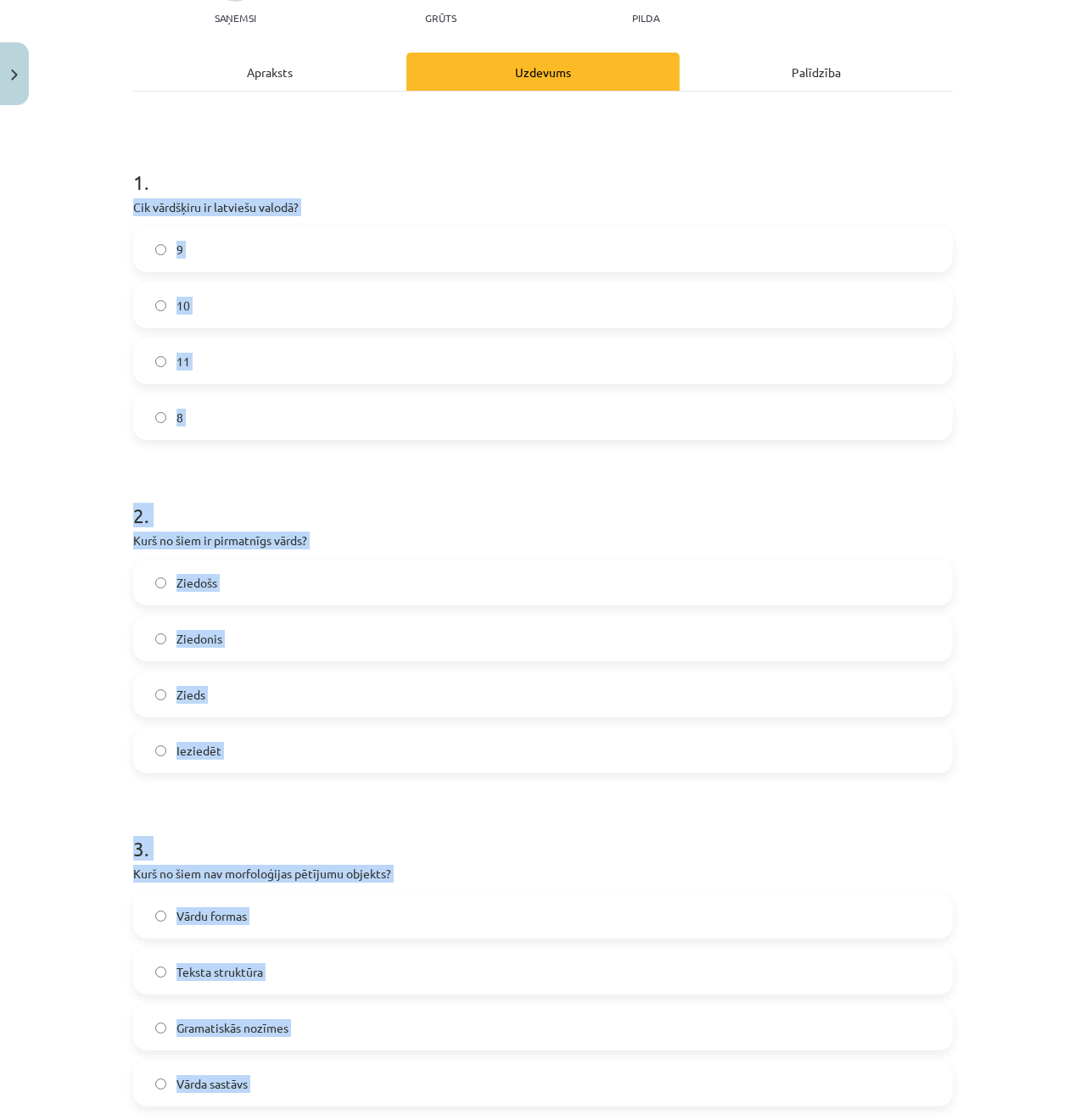
drag, startPoint x: 70, startPoint y: 482, endPoint x: 72, endPoint y: 470, distance: 12.2
click at [70, 482] on div "Mācību tēma: Latviešu valodas i - 11. klases 1. ieskaites mācību materiāls (a,b…" at bounding box center [543, 560] width 1086 height 1120
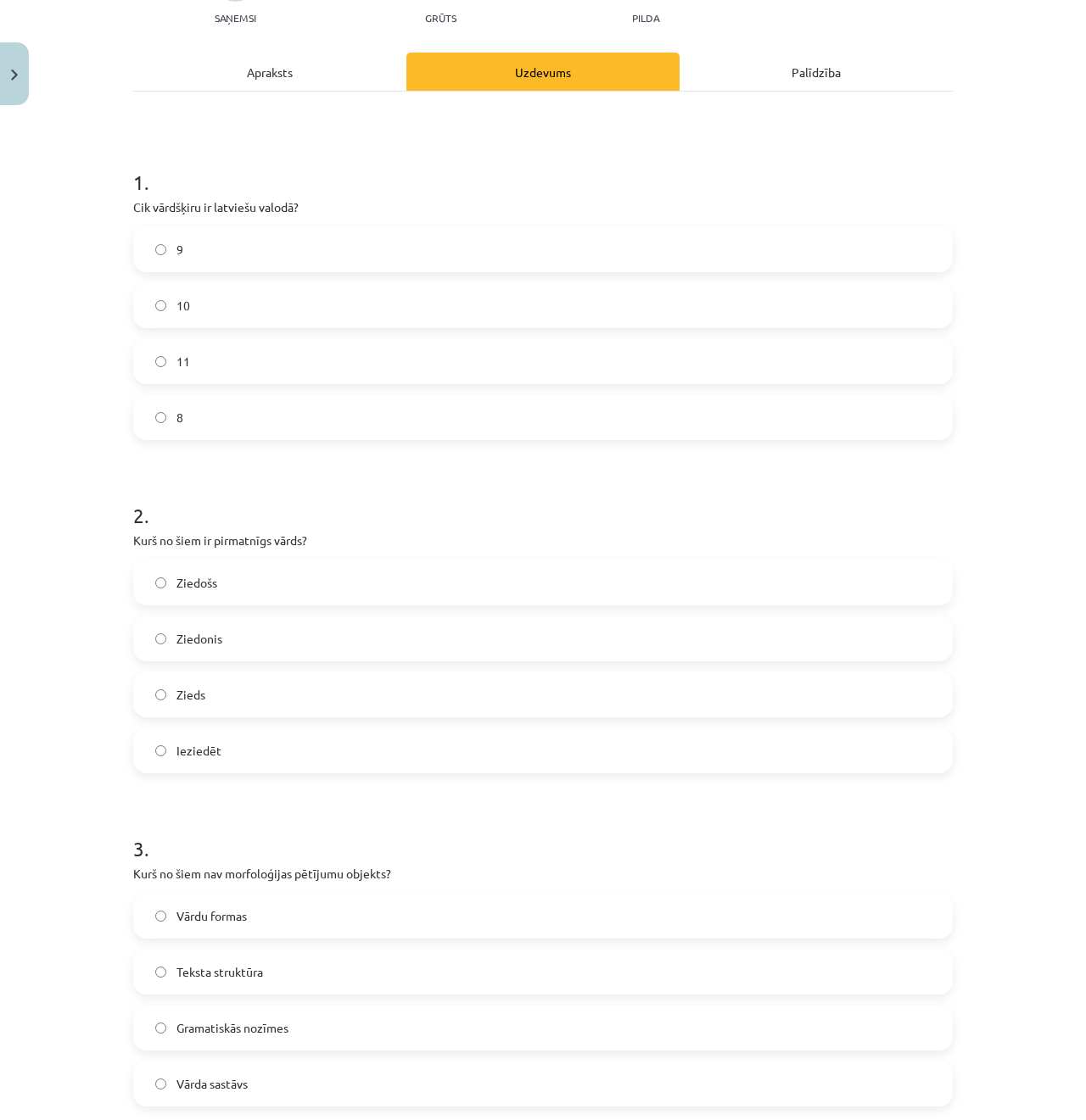
click at [222, 311] on label "10" at bounding box center [543, 305] width 816 height 42
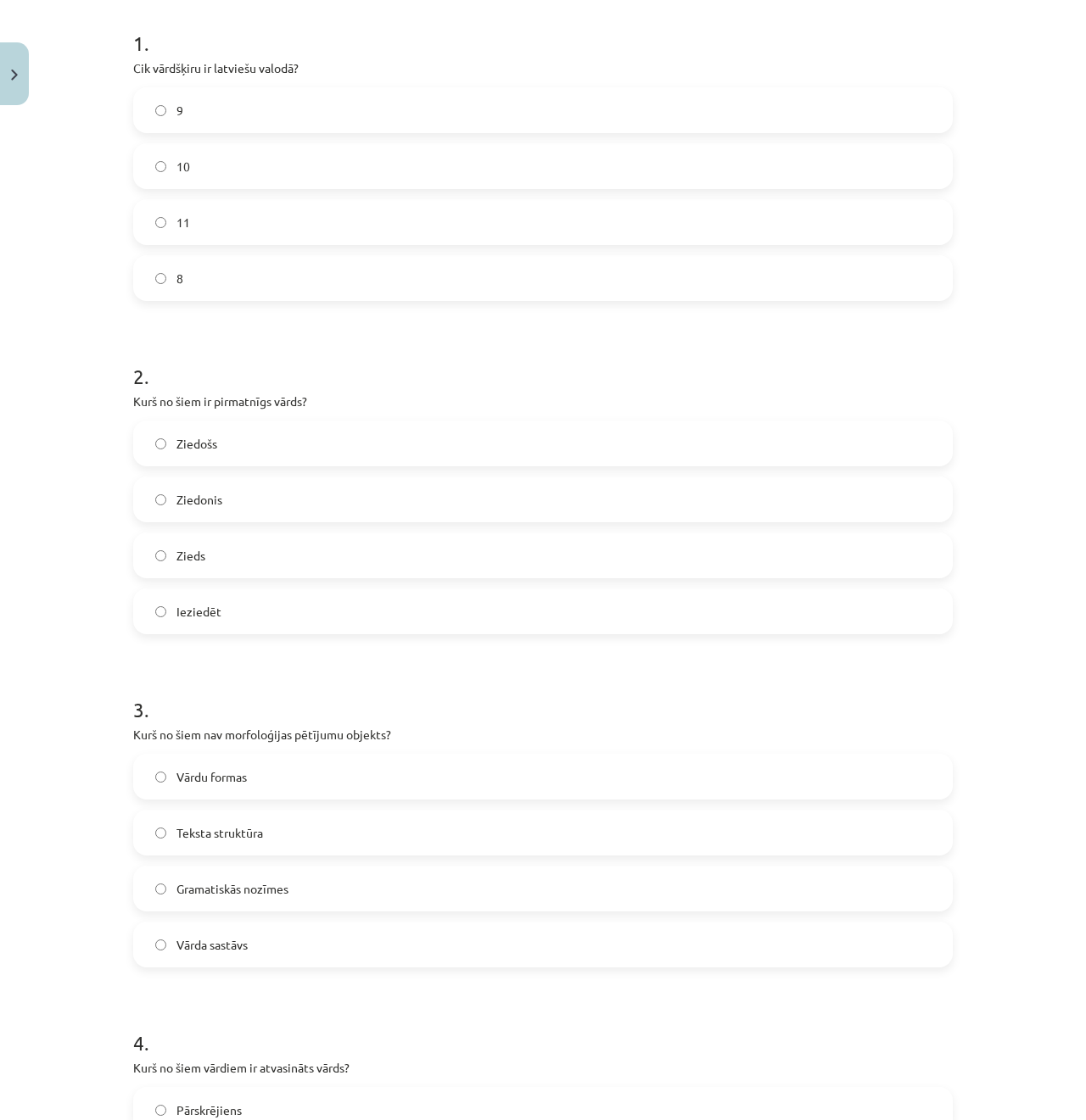
scroll to position [367, 0]
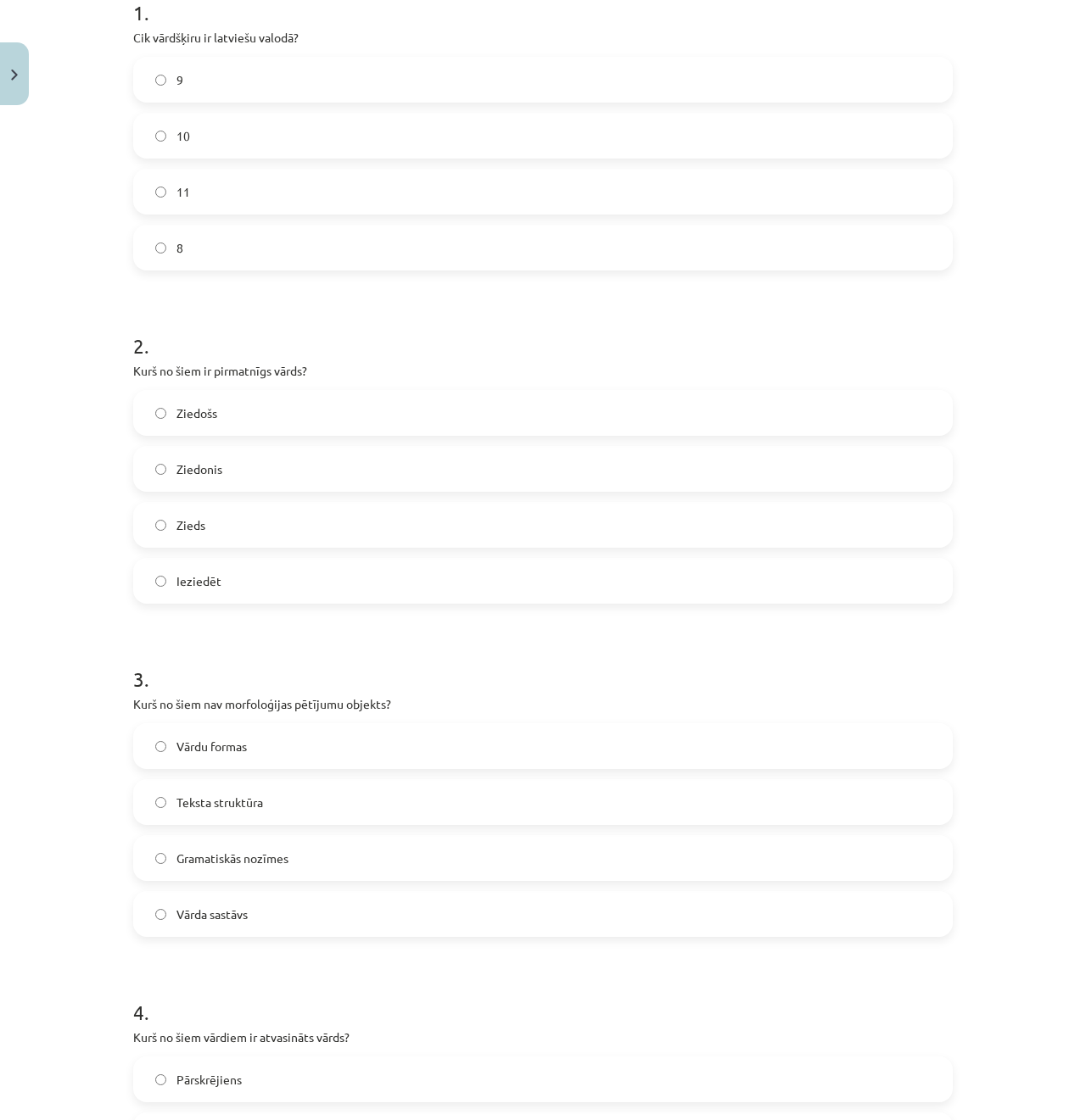
click at [255, 516] on label "Zieds" at bounding box center [543, 525] width 816 height 42
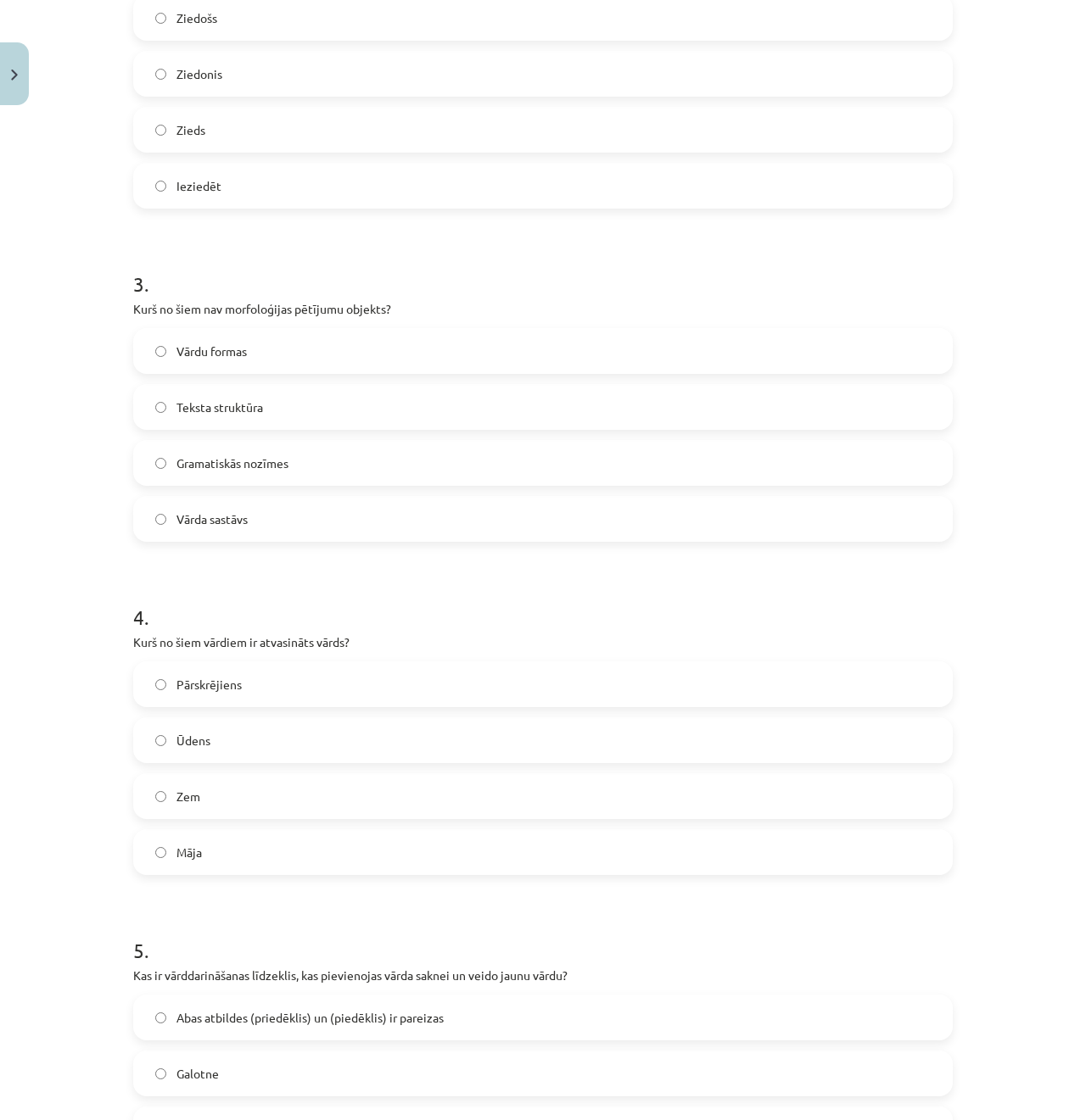
scroll to position [790, 0]
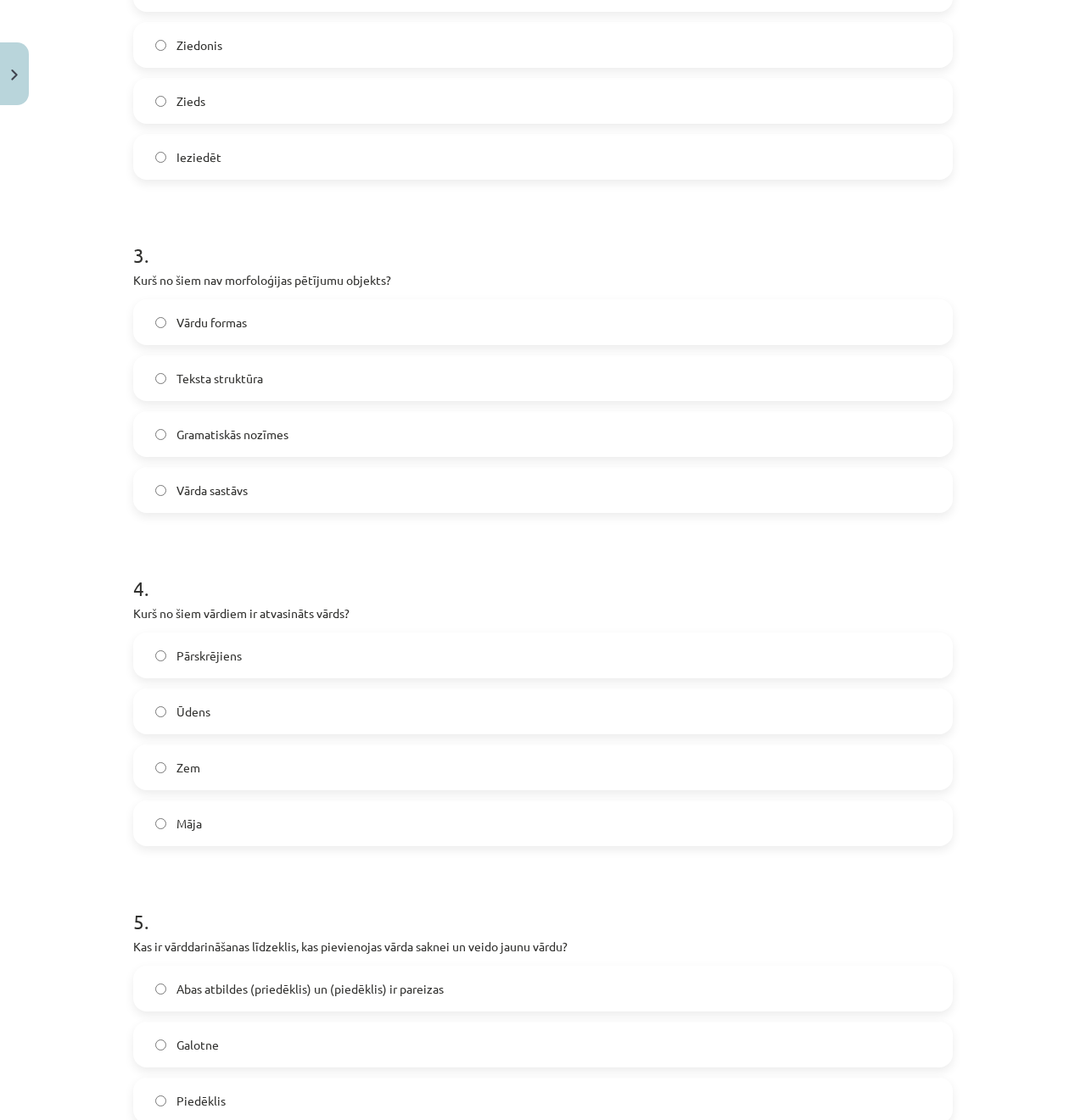
click at [252, 381] on span "Teksta struktūra" at bounding box center [219, 378] width 86 height 18
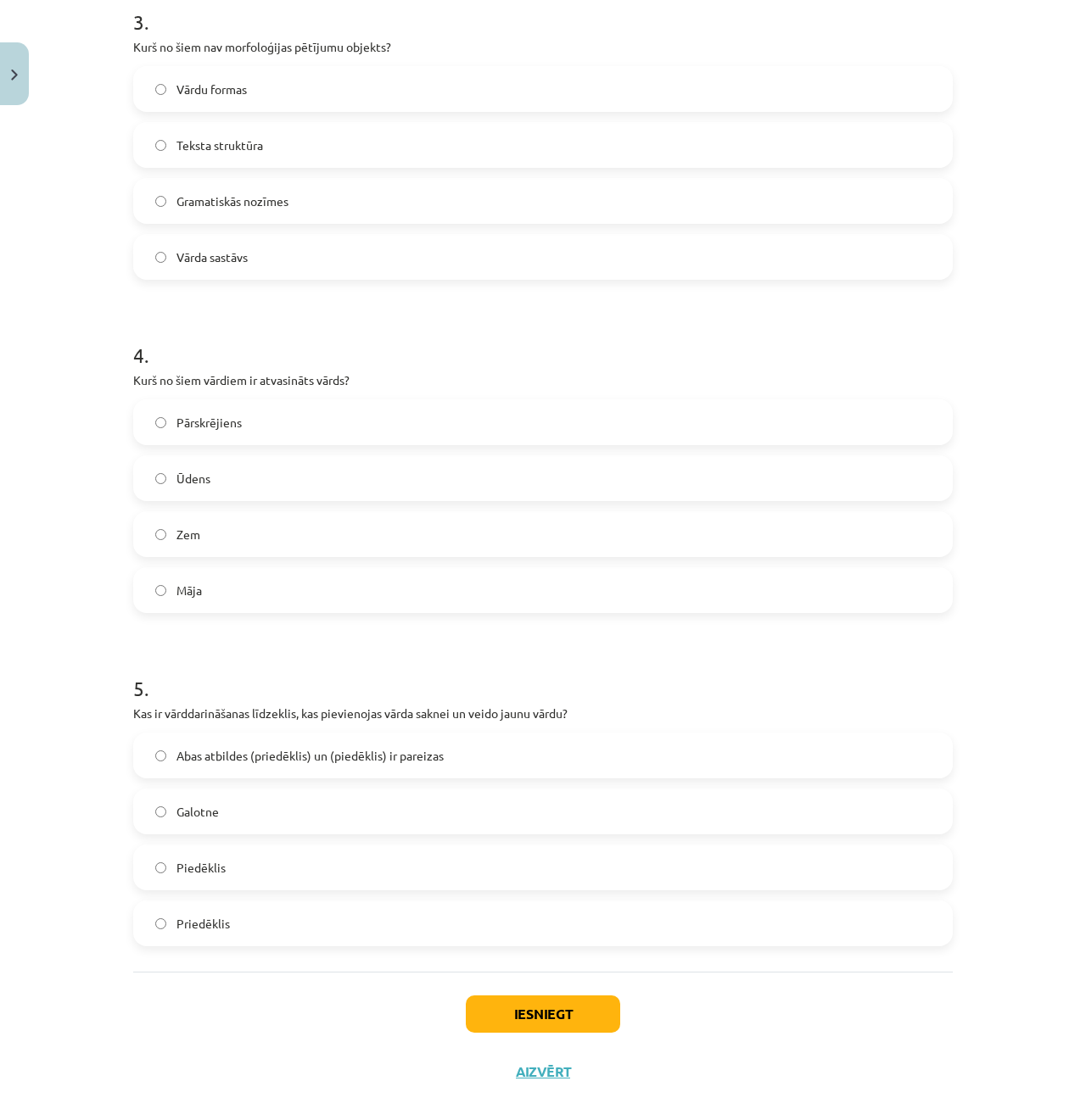
scroll to position [1044, 0]
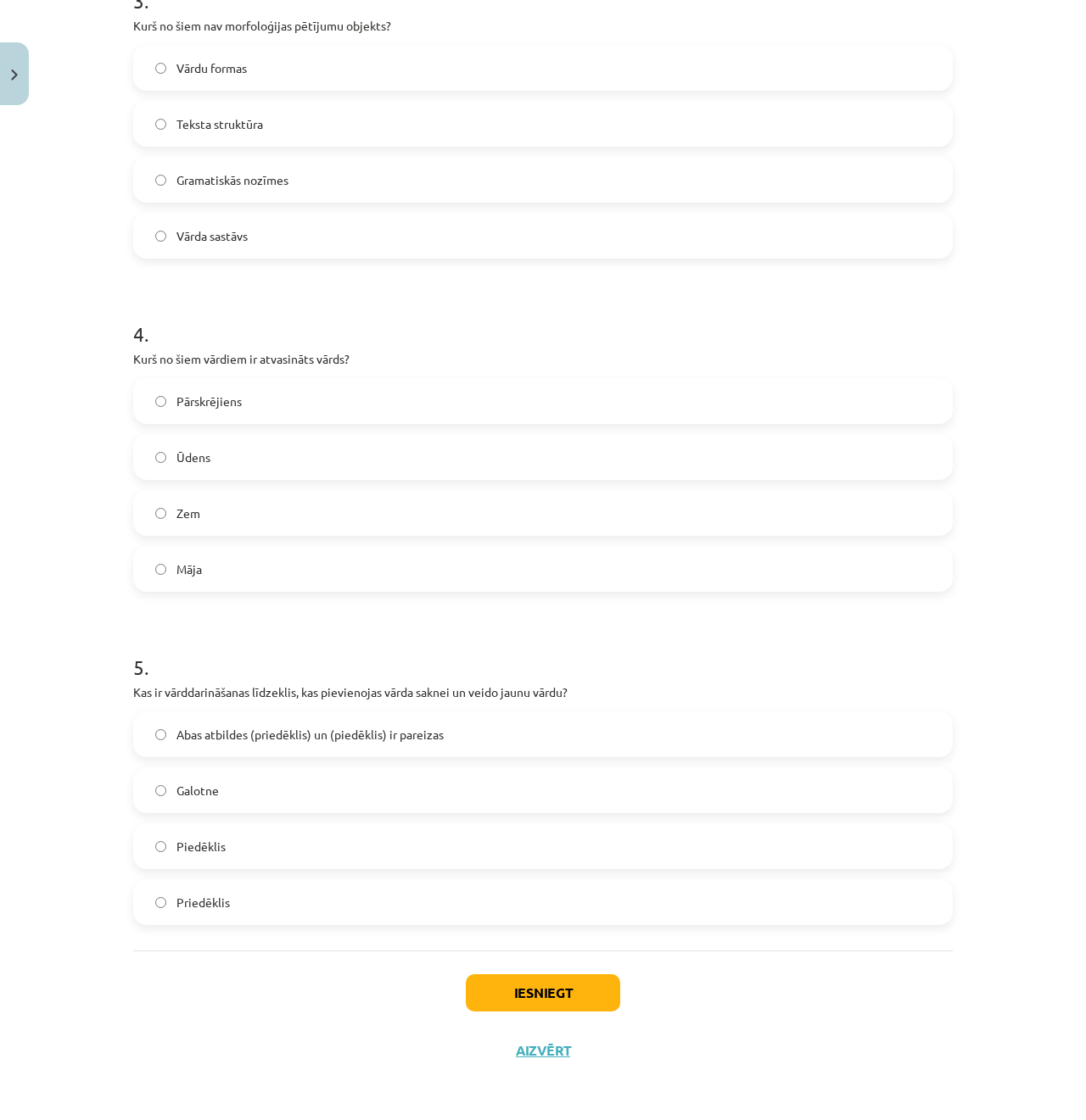
click at [256, 392] on label "Pārskrējiens" at bounding box center [543, 401] width 816 height 42
click at [287, 732] on span "Abas atbildes (priedēklis) un (piedēklis) ir pareizas" at bounding box center [309, 734] width 267 height 18
click at [595, 989] on button "Iesniegt" at bounding box center [542, 993] width 154 height 37
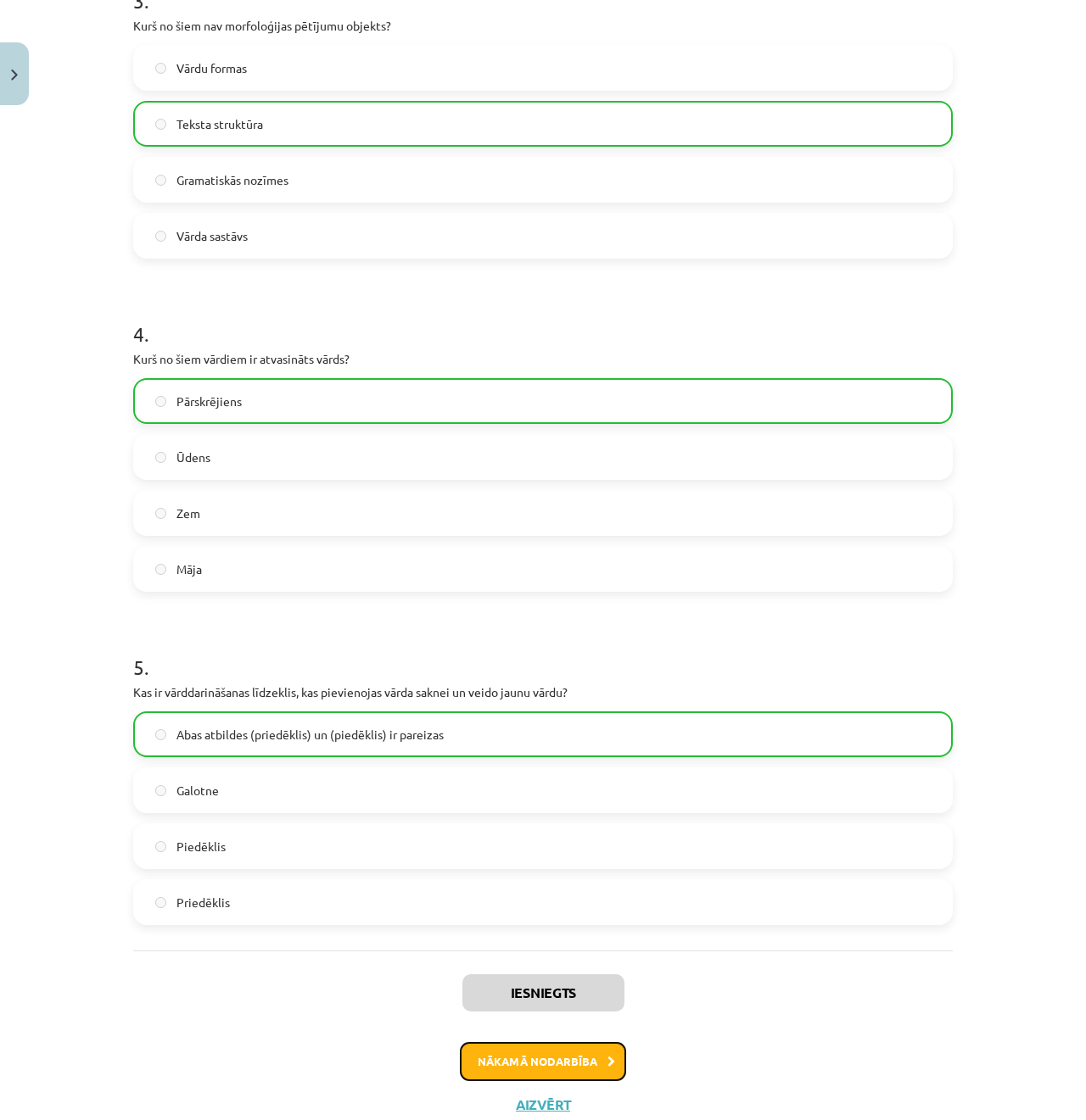
click at [559, 1050] on button "Nākamā nodarbība" at bounding box center [543, 1061] width 167 height 39
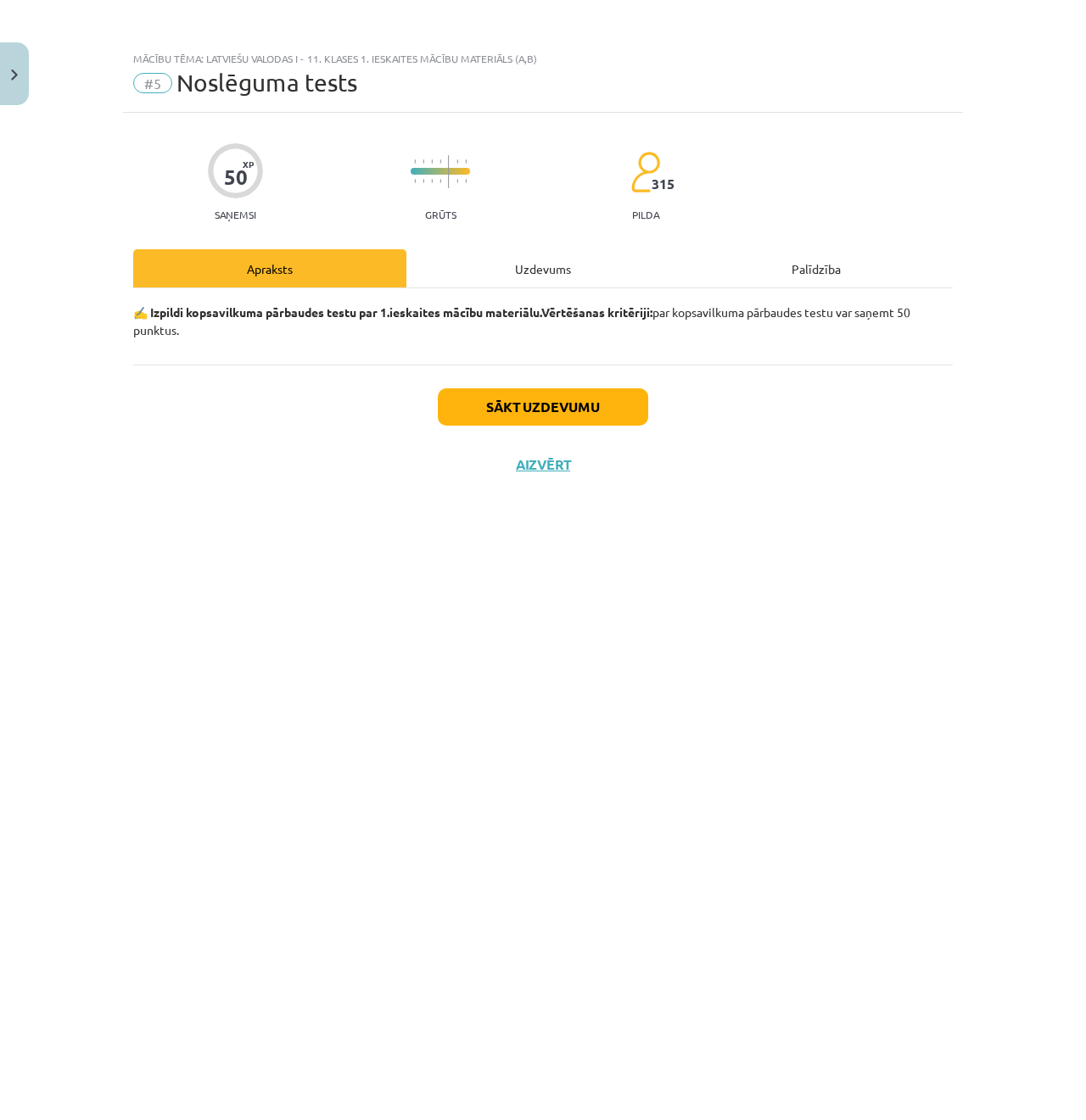
scroll to position [0, 0]
click at [509, 415] on button "Sākt uzdevumu" at bounding box center [543, 407] width 211 height 37
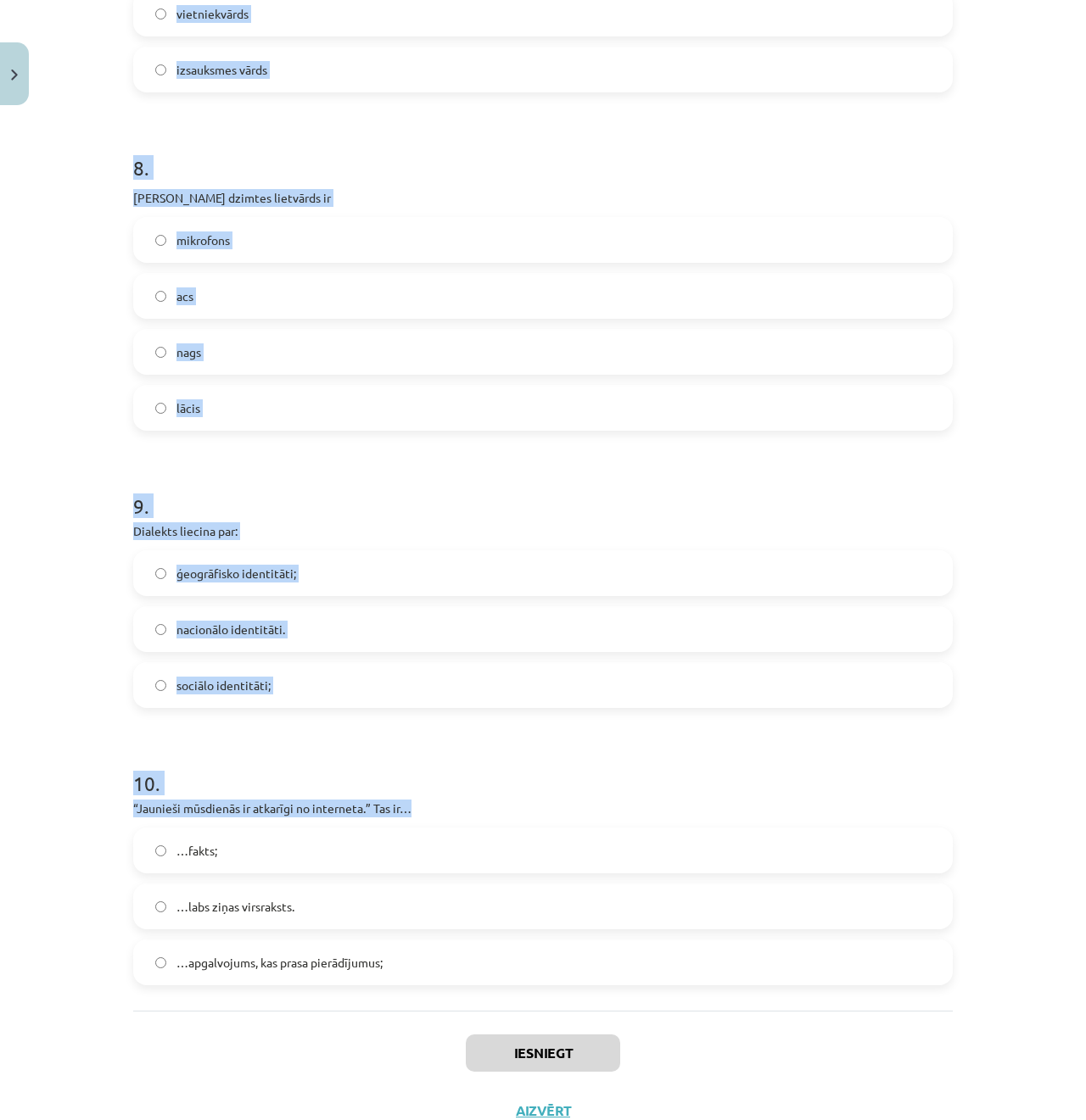
scroll to position [2447, 0]
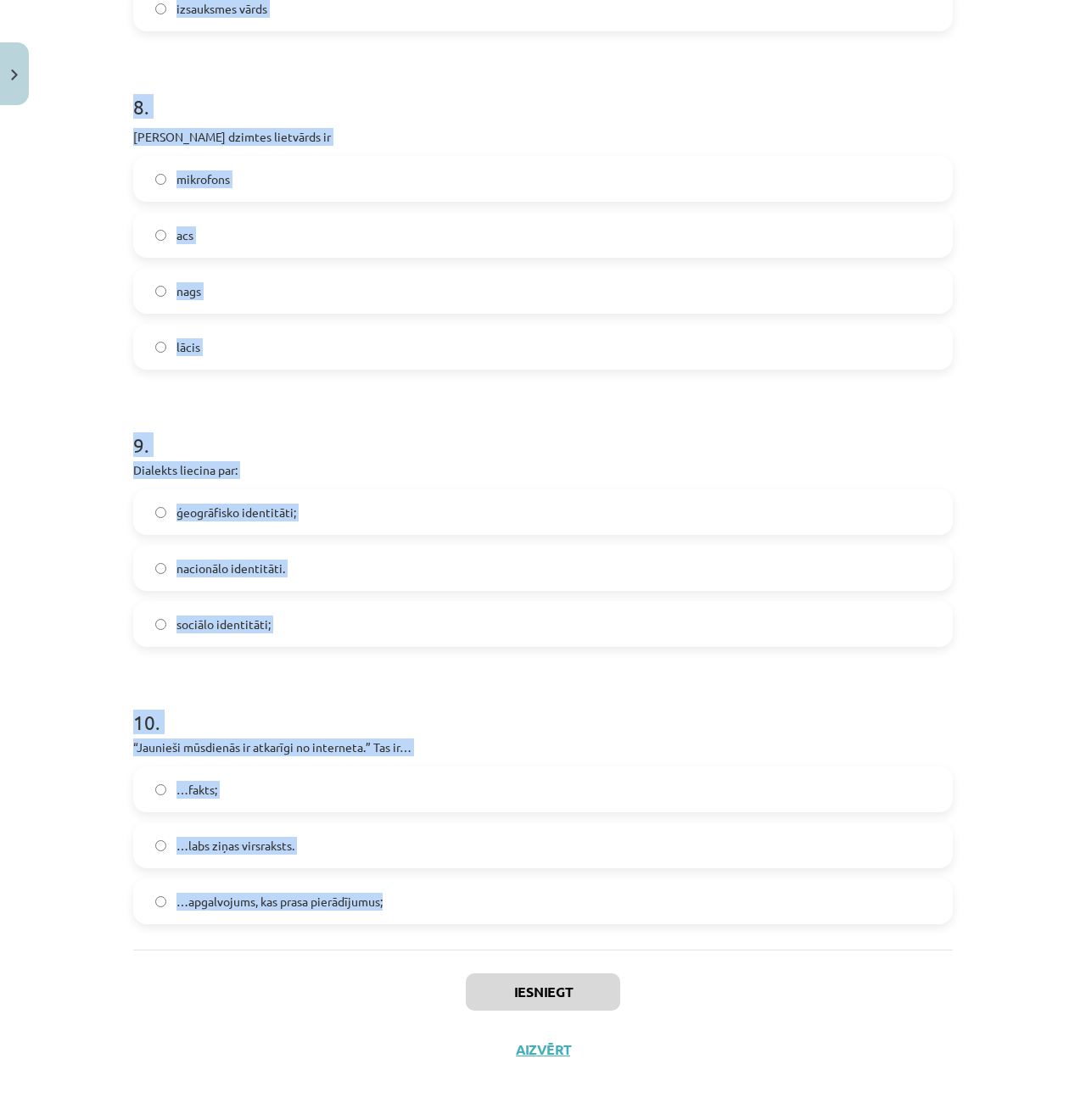
drag, startPoint x: 154, startPoint y: 413, endPoint x: 541, endPoint y: 911, distance: 630.7
click at [541, 911] on div "Mācību tēma: Latviešu valodas i - 11. klases 1. ieskaites mācību materiāls (a,b…" at bounding box center [543, 560] width 1086 height 1120
copy form "Lore ipsumdolo sitamet co adipiscing elits? Doeius Temporinci Utlaboree Dolorem…"
click at [64, 399] on div "Mācību tēma: Latviešu valodas i - 11. klases 1. ieskaites mācību materiāls (a,b…" at bounding box center [543, 560] width 1086 height 1120
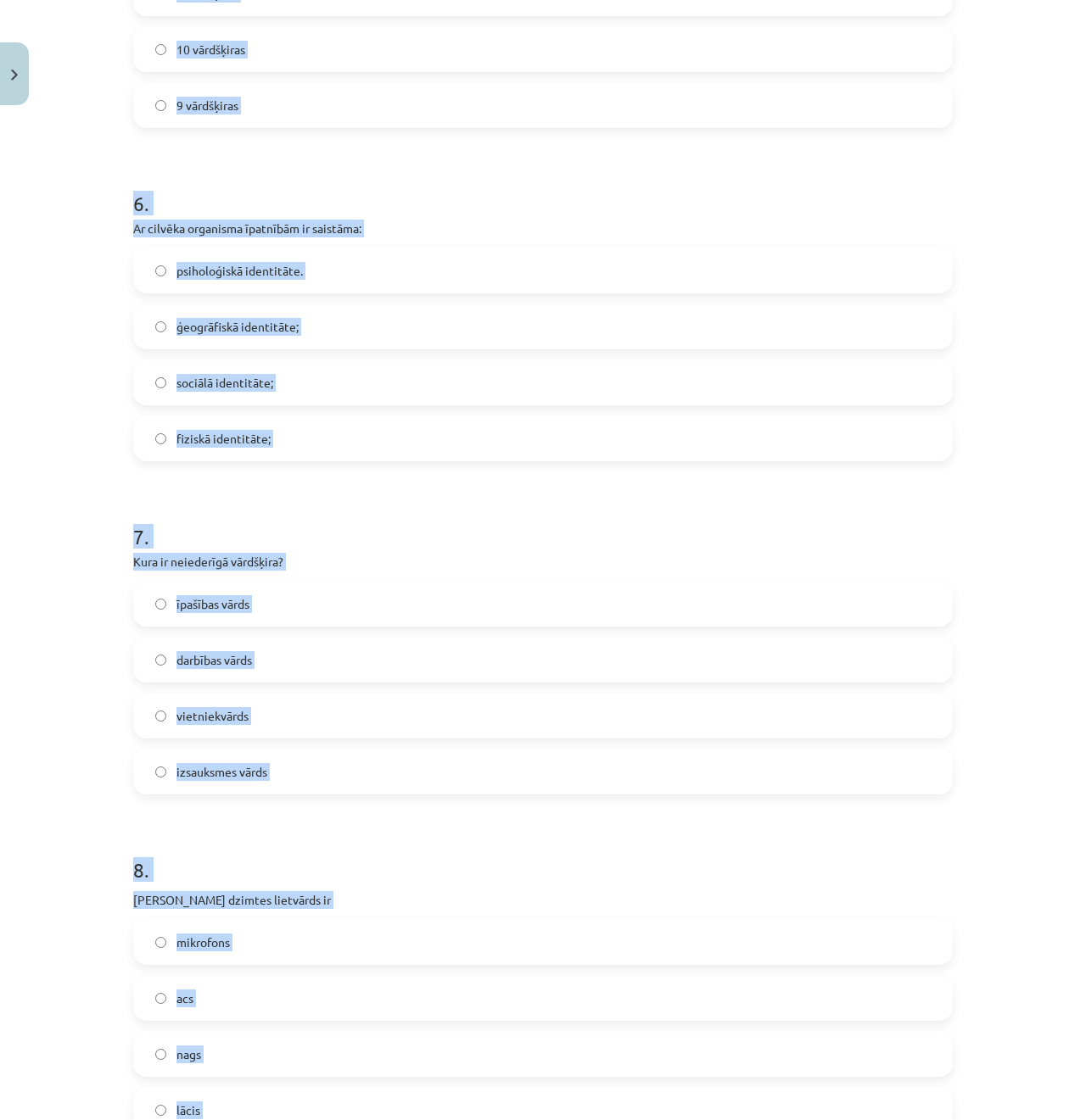
click at [64, 399] on div "Mācību tēma: Latviešu valodas i - 11. klases 1. ieskaites mācību materiāls (a,b…" at bounding box center [543, 560] width 1086 height 1120
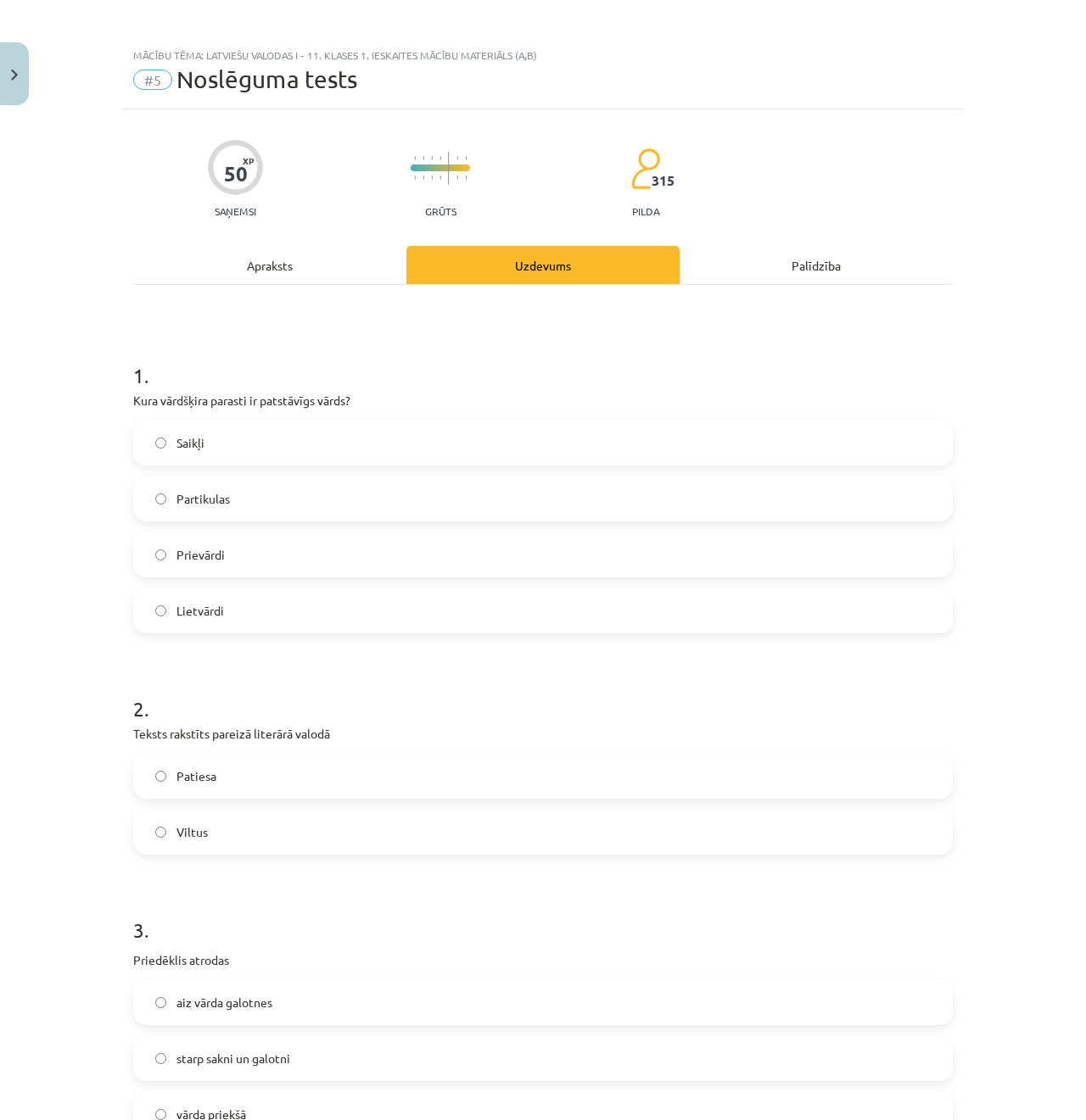
scroll to position [85, 0]
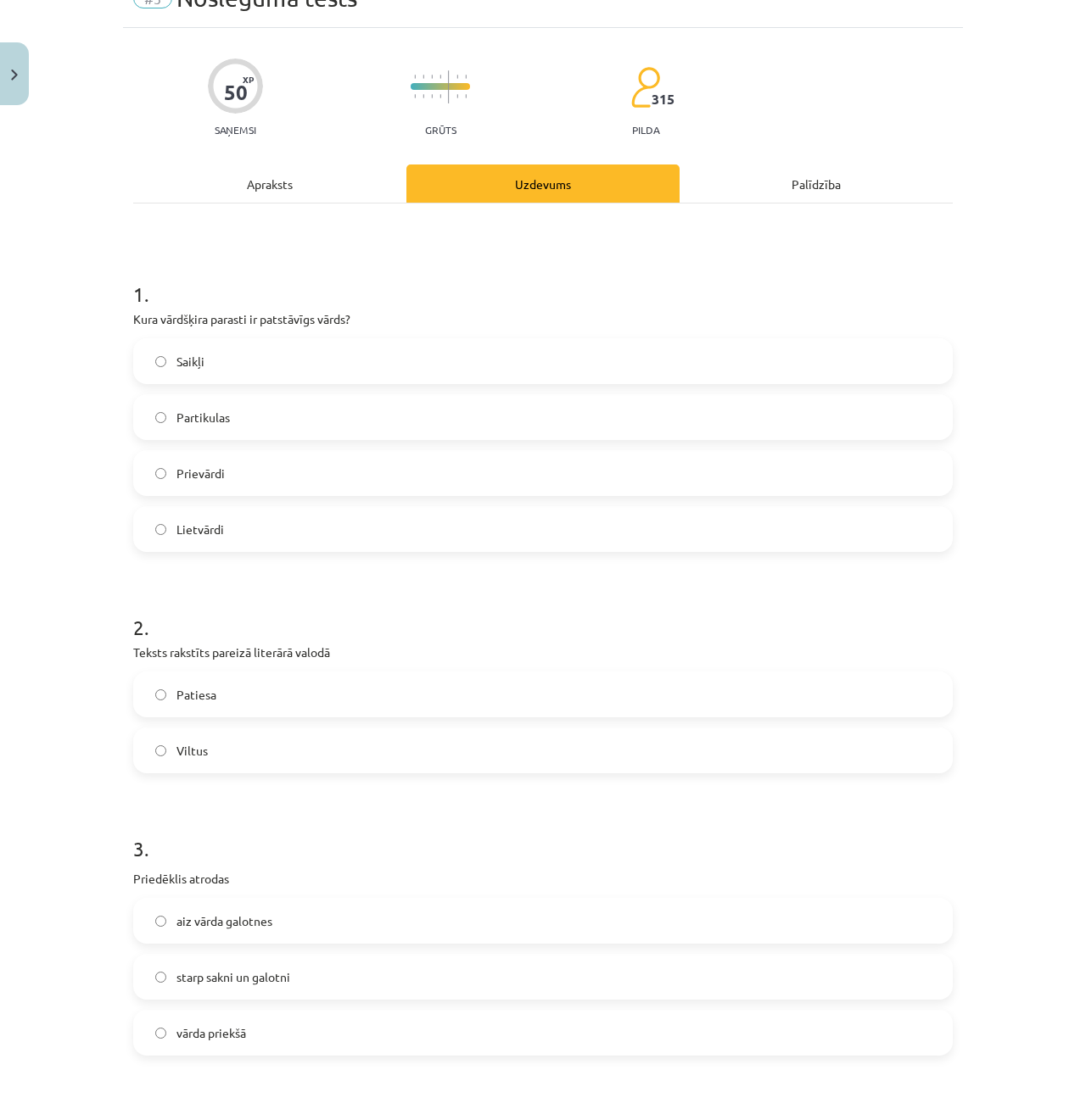
click at [275, 523] on label "Lietvārdi" at bounding box center [543, 528] width 816 height 42
click at [253, 705] on label "Patiesa" at bounding box center [543, 694] width 816 height 42
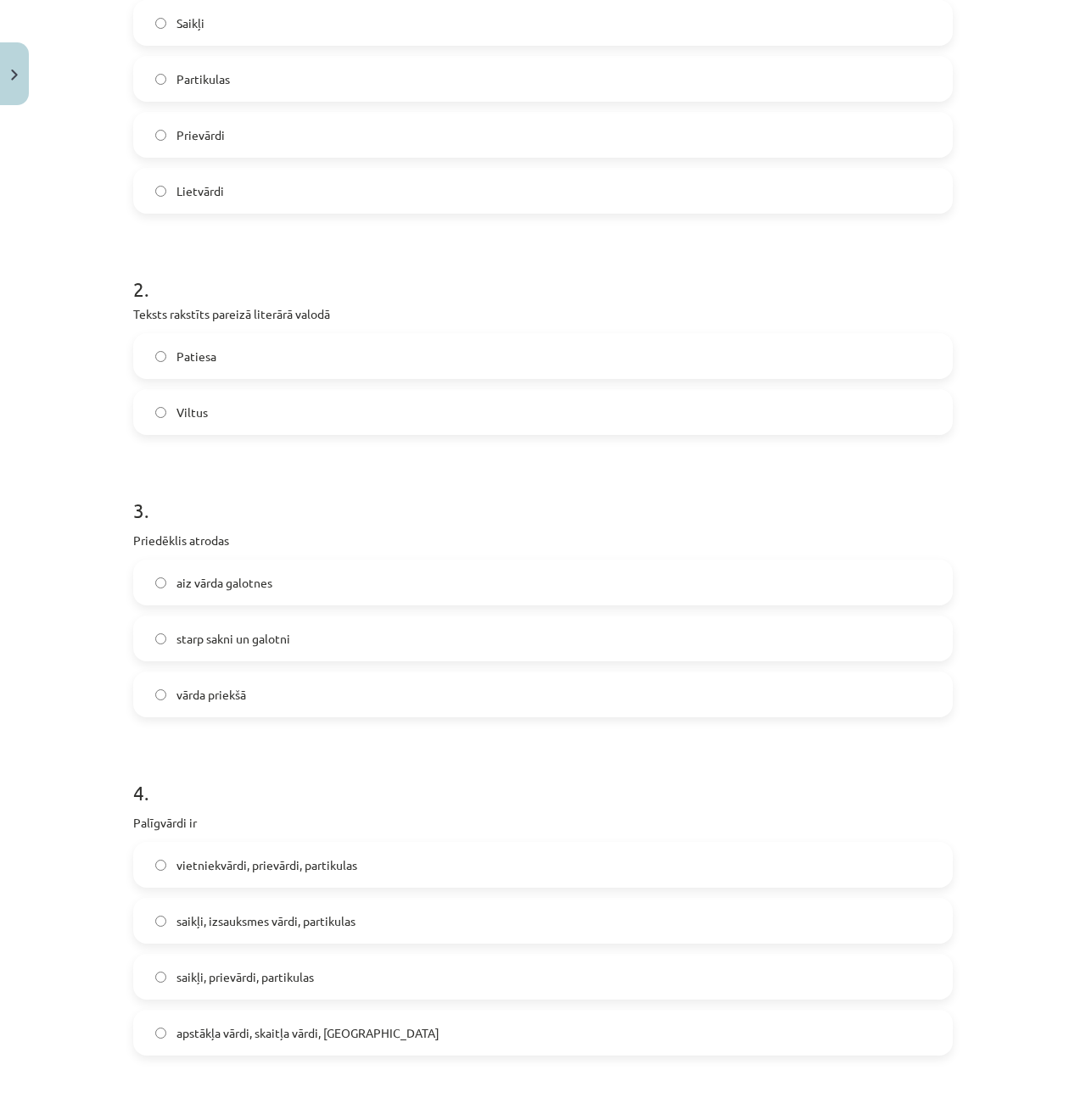
scroll to position [424, 0]
click at [268, 689] on label "vārda priekšā" at bounding box center [543, 693] width 816 height 42
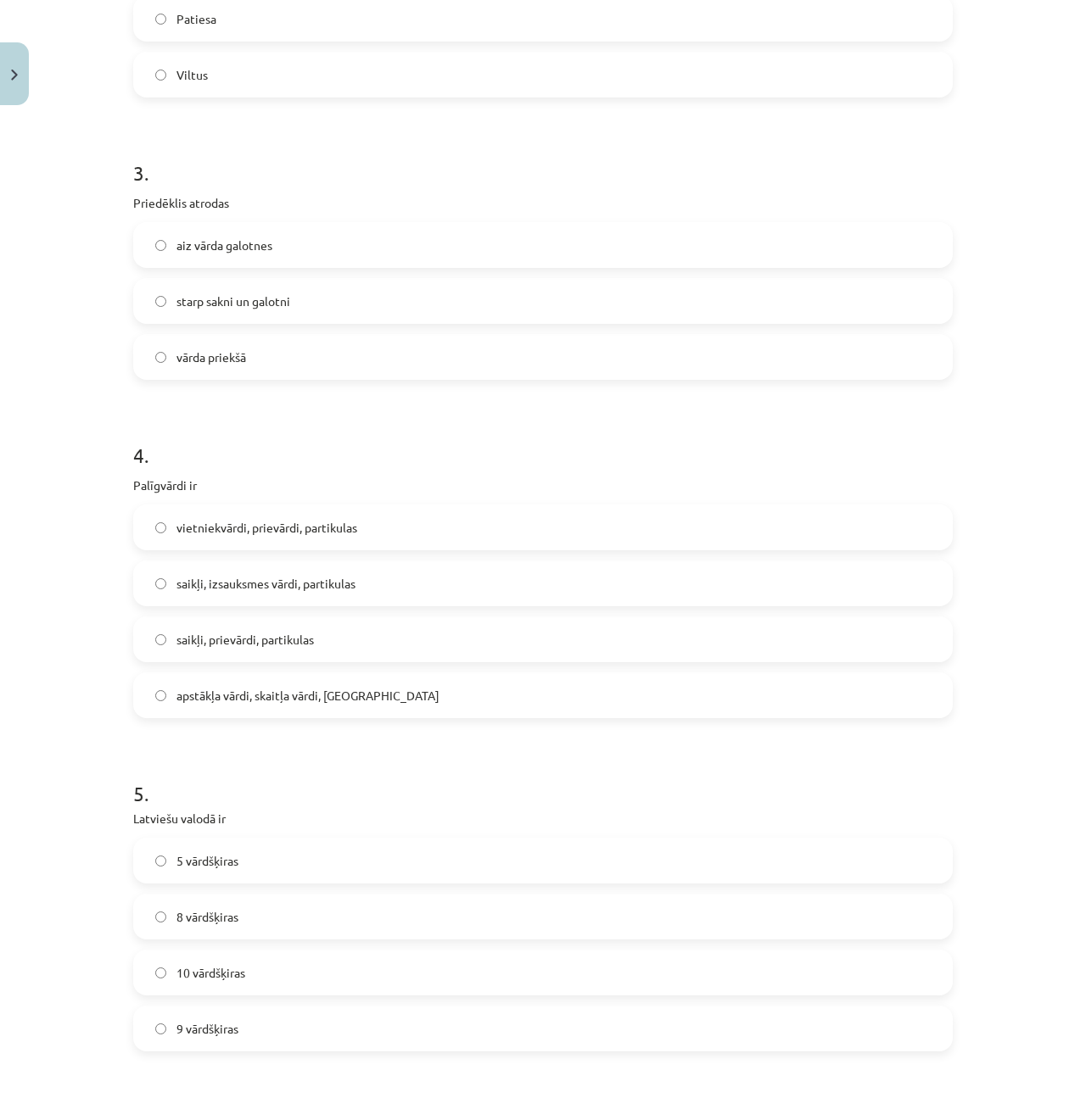
scroll to position [763, 0]
click at [237, 638] on span "saikļi, prievārdi, partikulas" at bounding box center [244, 637] width 137 height 18
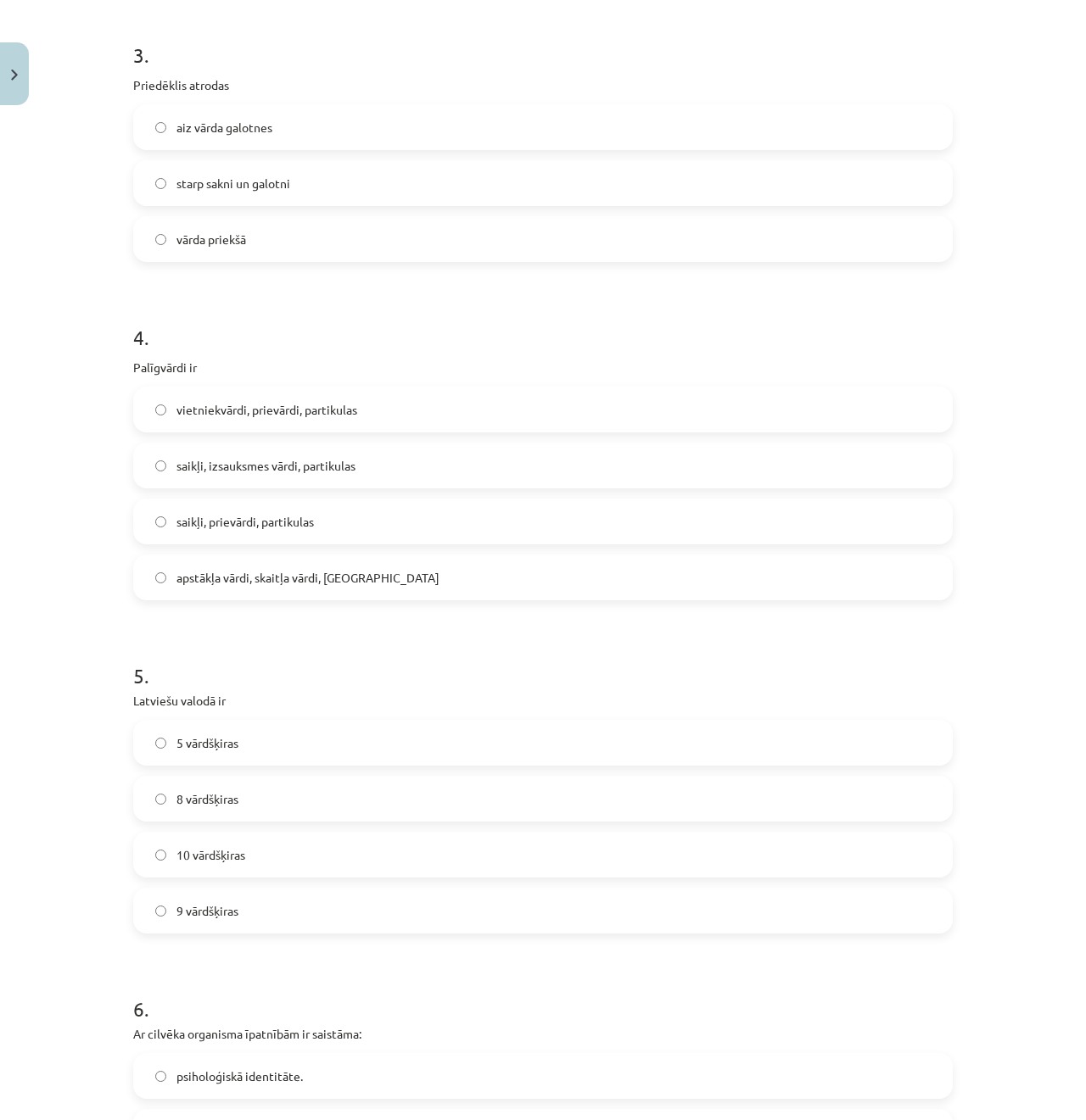
scroll to position [1018, 0]
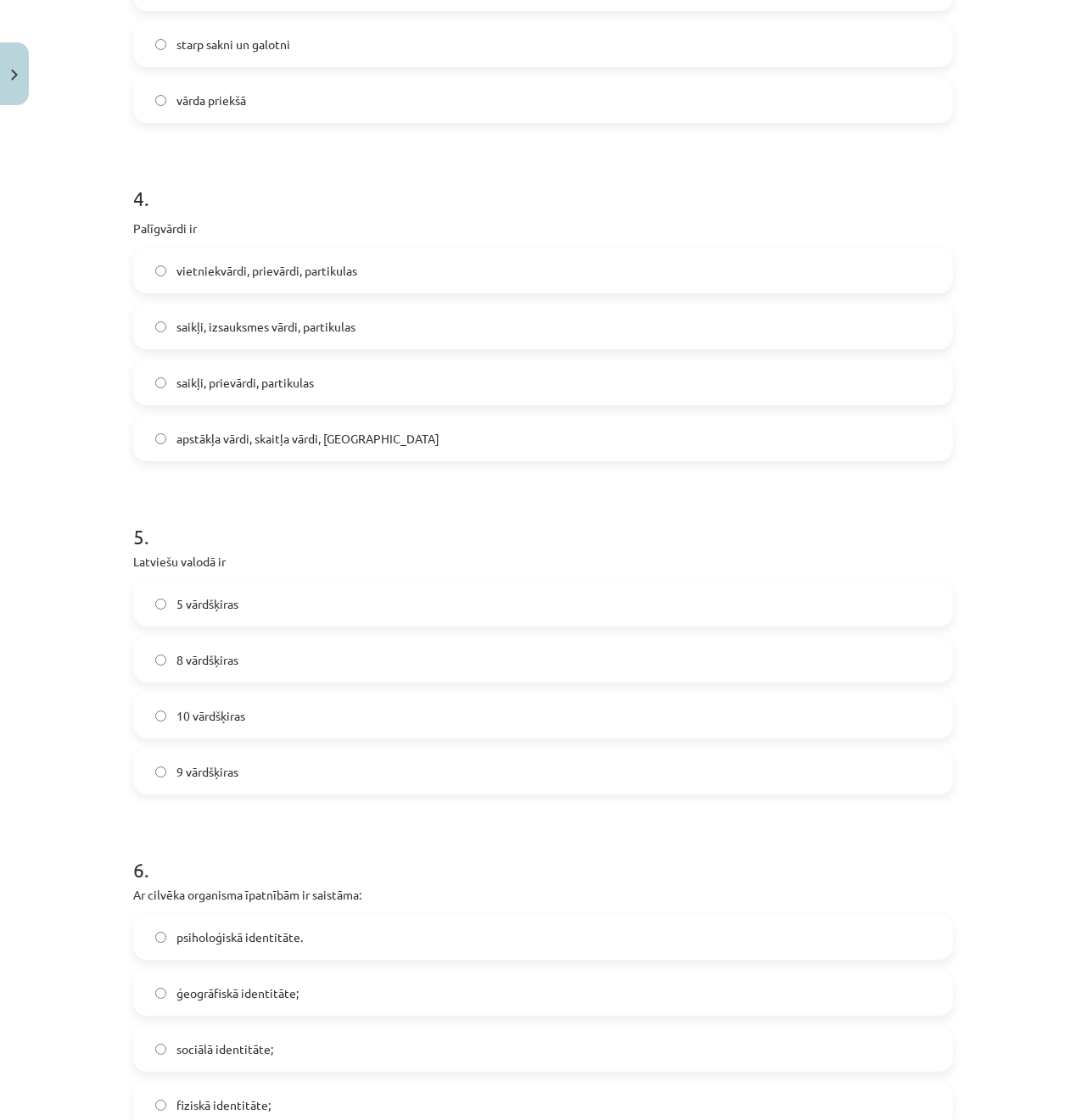
click at [234, 720] on span "10 vārdšķiras" at bounding box center [211, 716] width 69 height 18
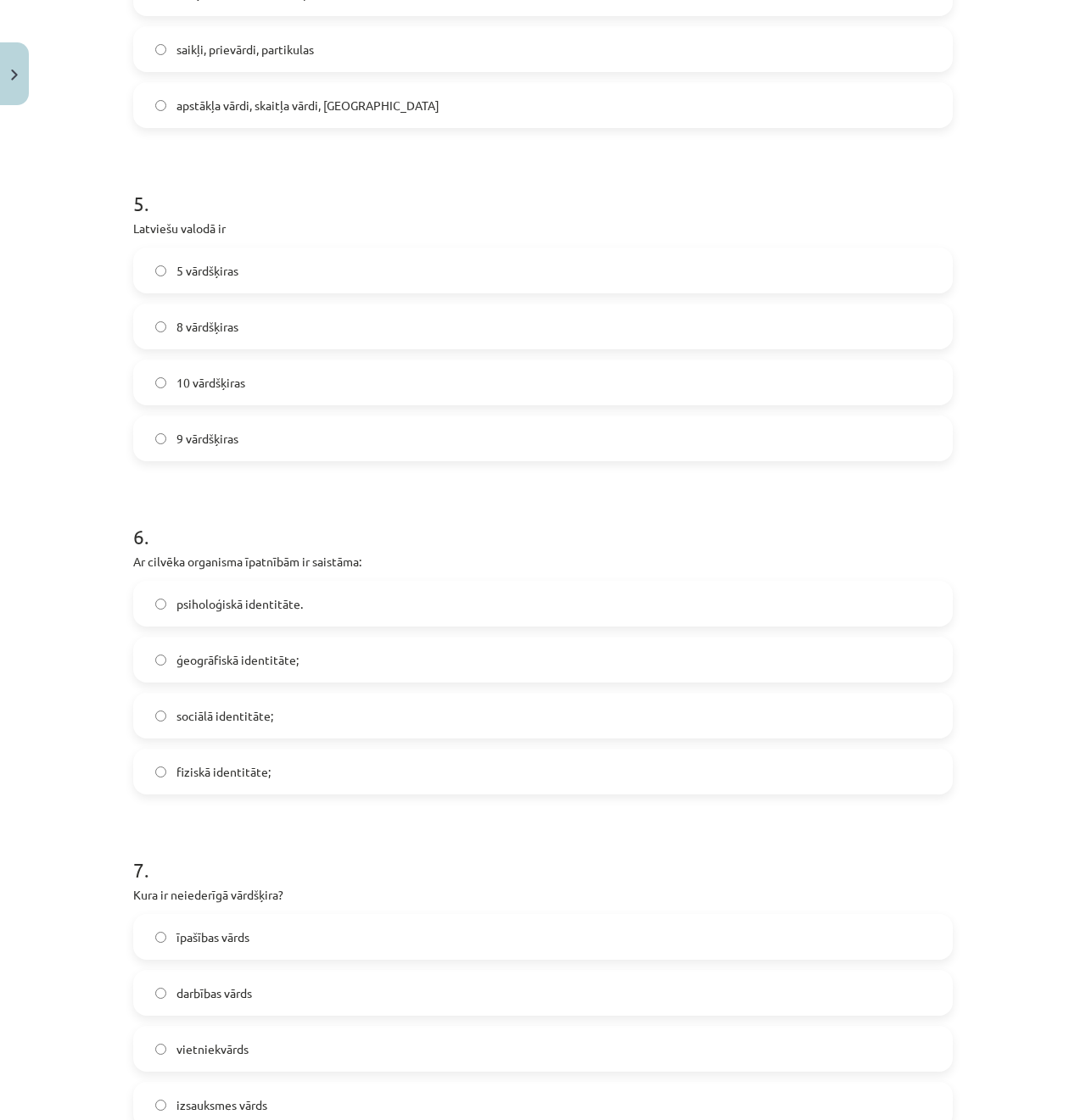
scroll to position [1356, 0]
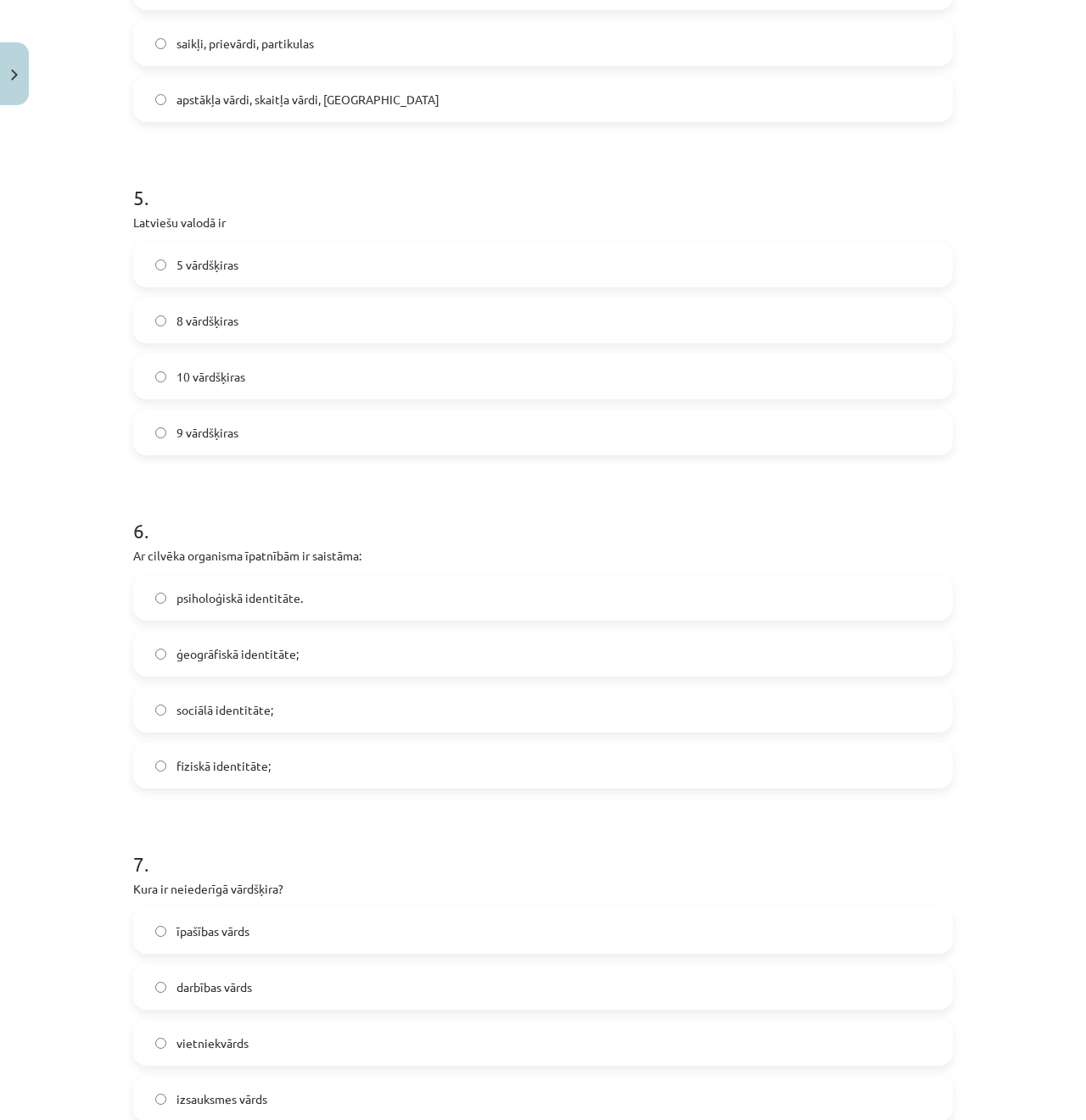
click at [248, 760] on span "fiziskā identitāte;" at bounding box center [223, 766] width 94 height 18
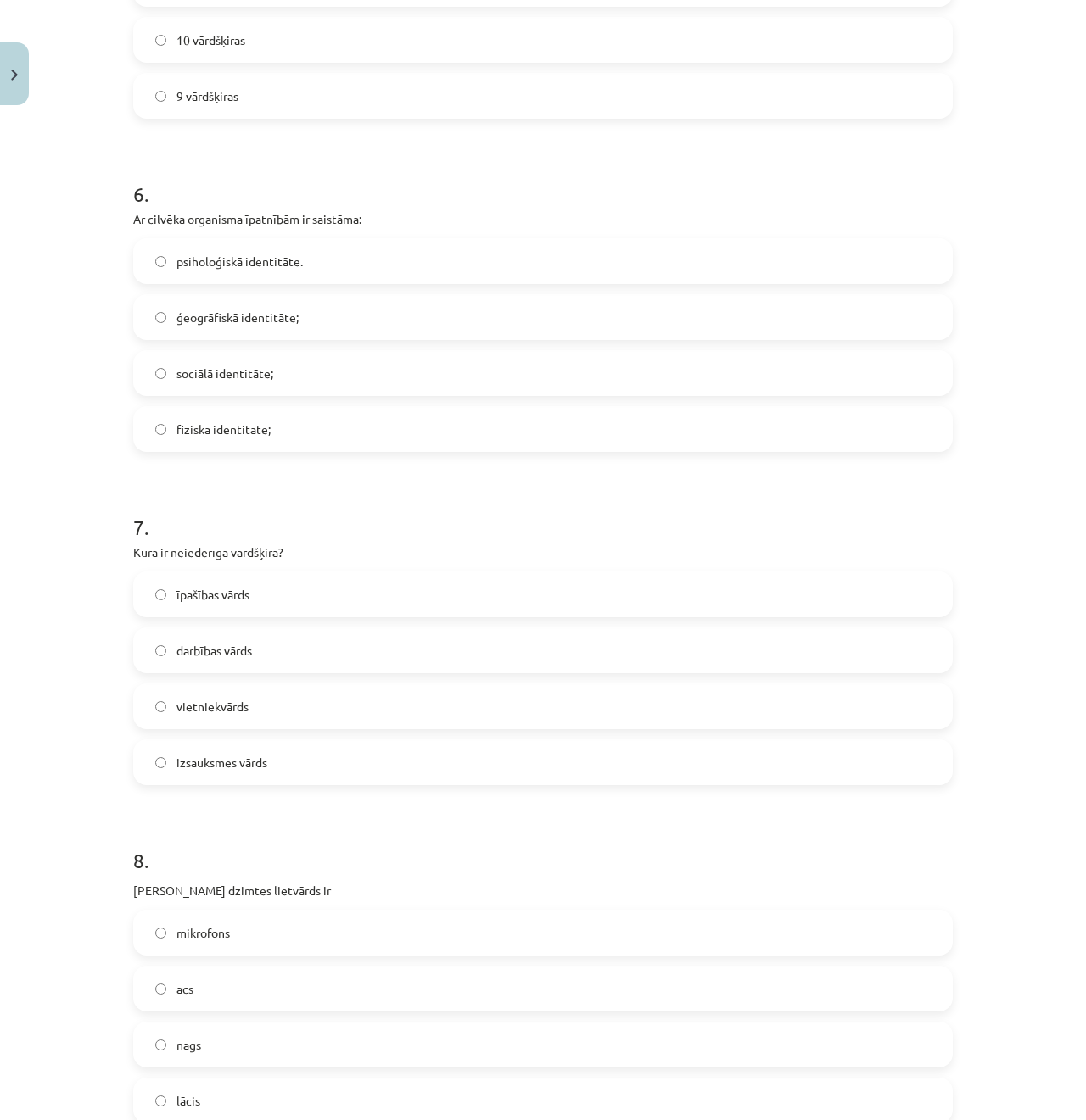
scroll to position [1695, 0]
click at [242, 762] on span "izsauksmes vārds" at bounding box center [221, 760] width 91 height 18
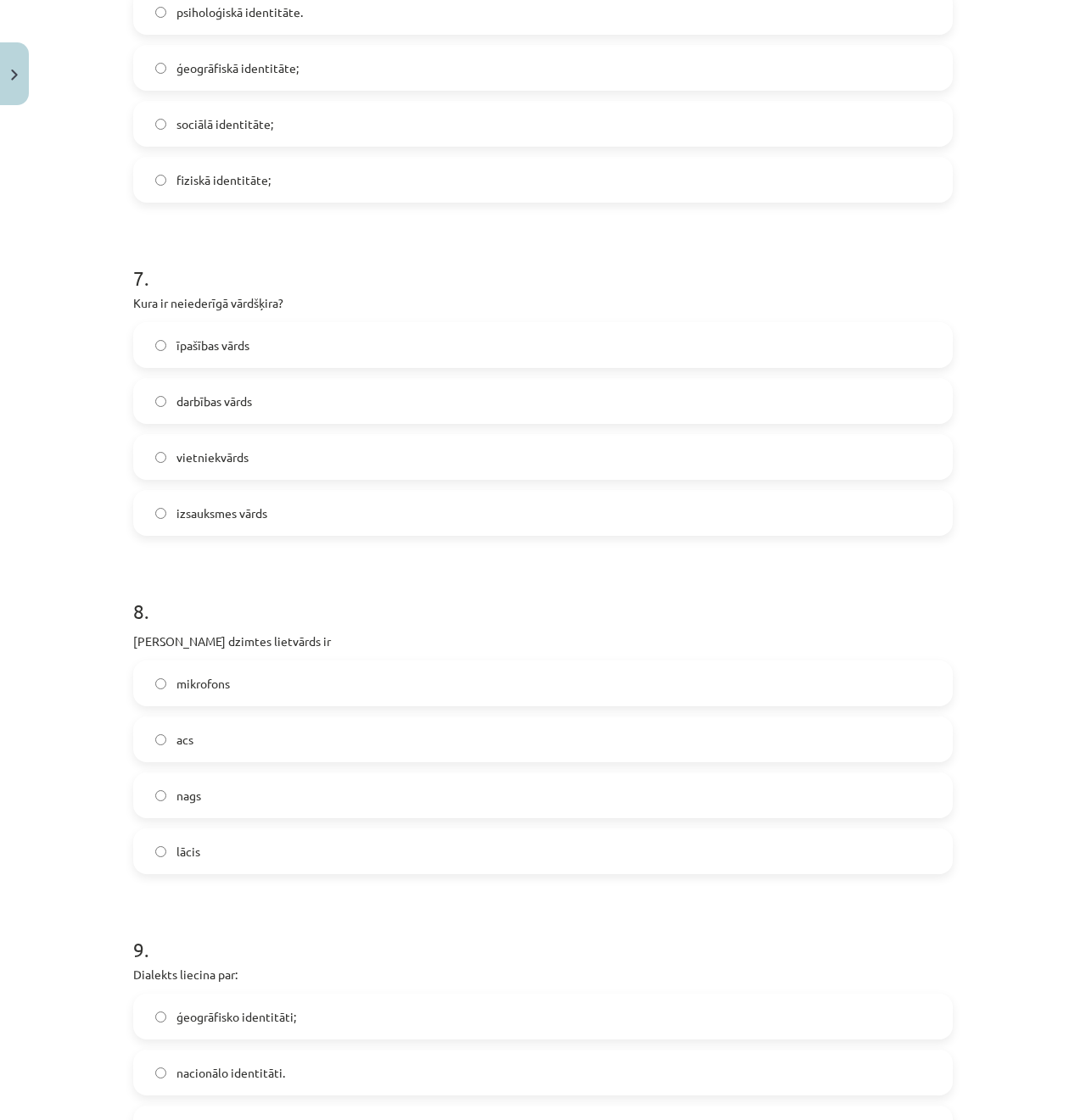
scroll to position [1950, 0]
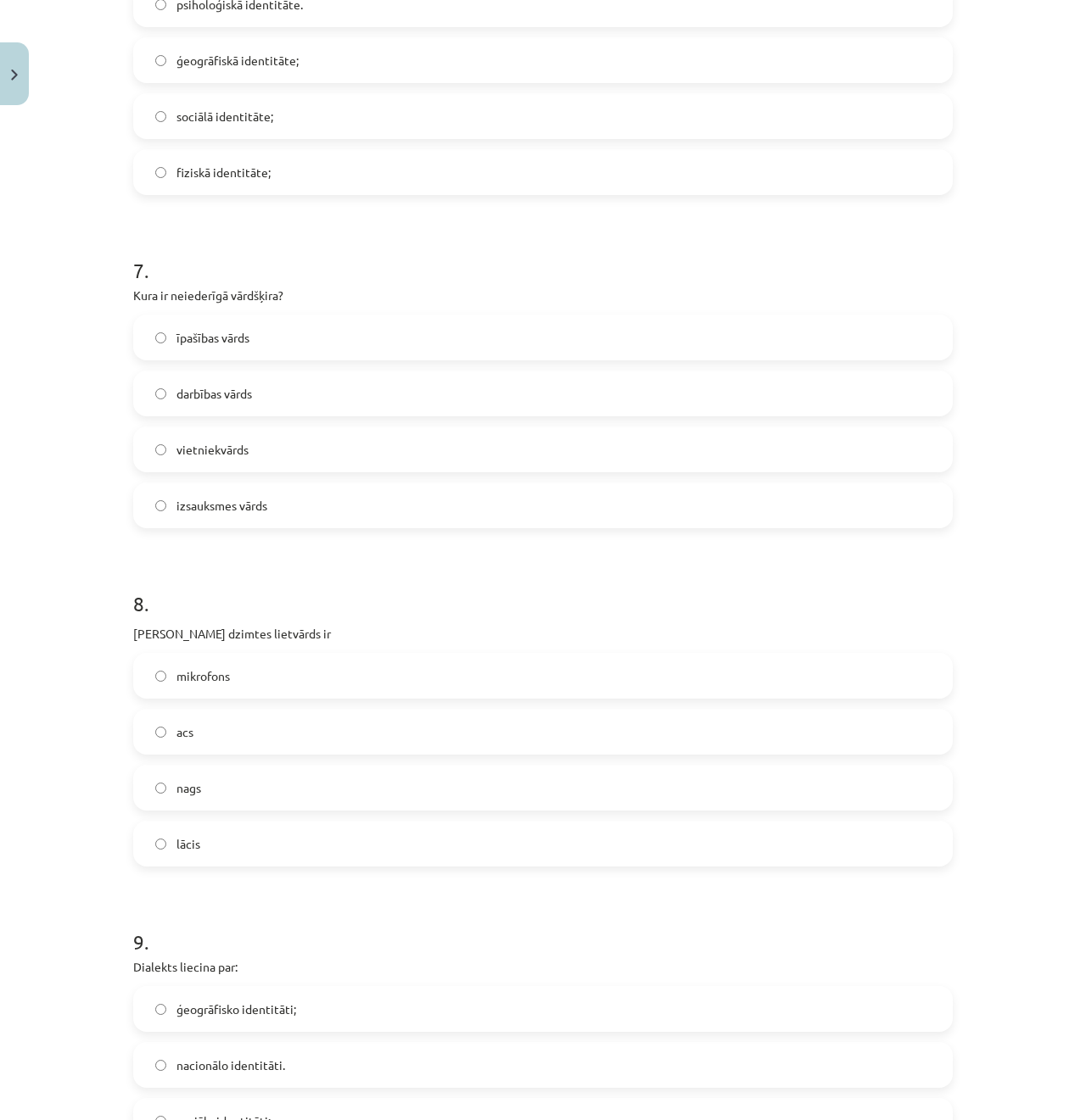
click at [170, 740] on label "acs" at bounding box center [543, 731] width 816 height 42
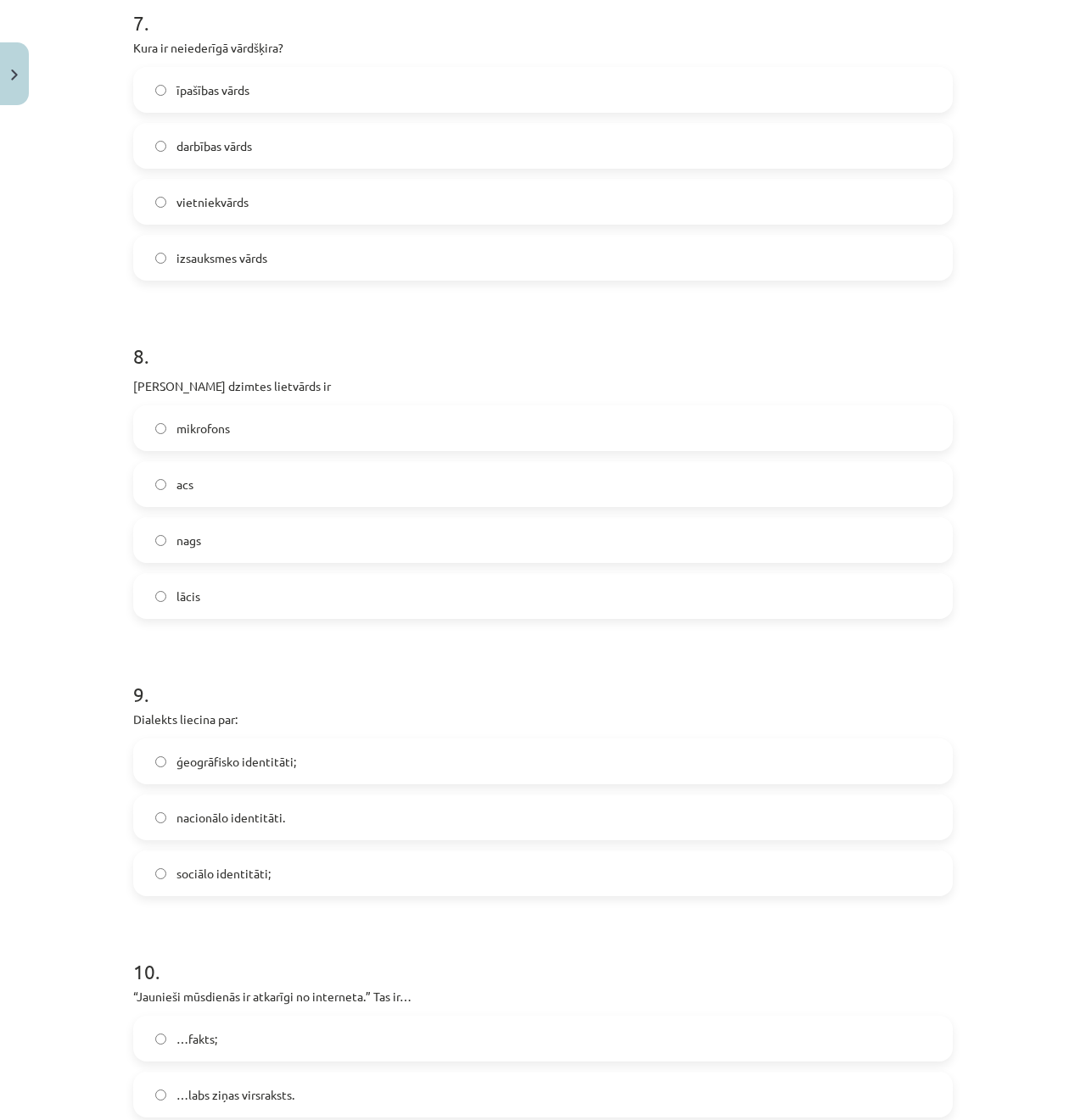
scroll to position [2204, 0]
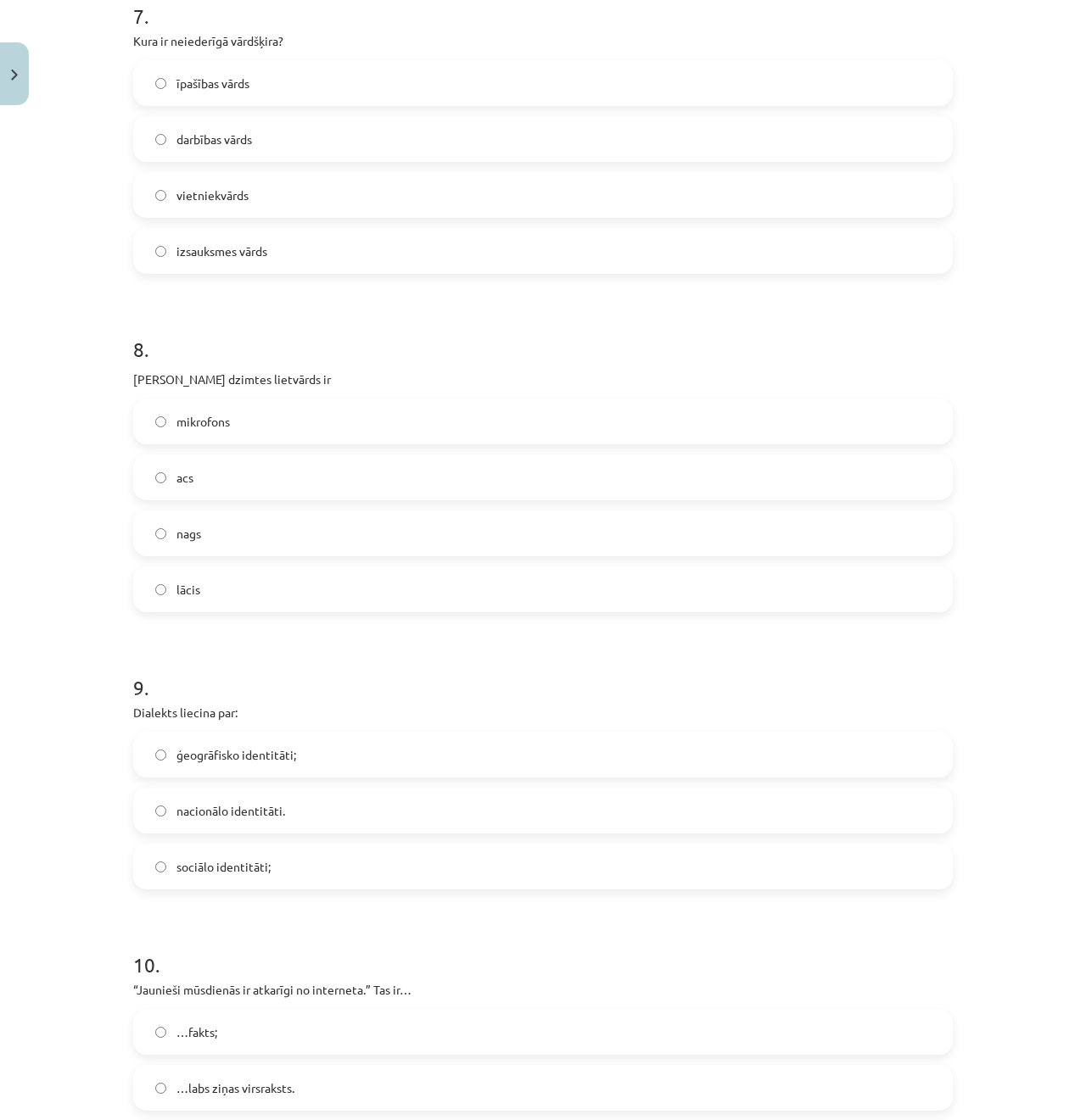
click at [285, 762] on span "ģeogrāfisko identitāti;" at bounding box center [236, 754] width 120 height 18
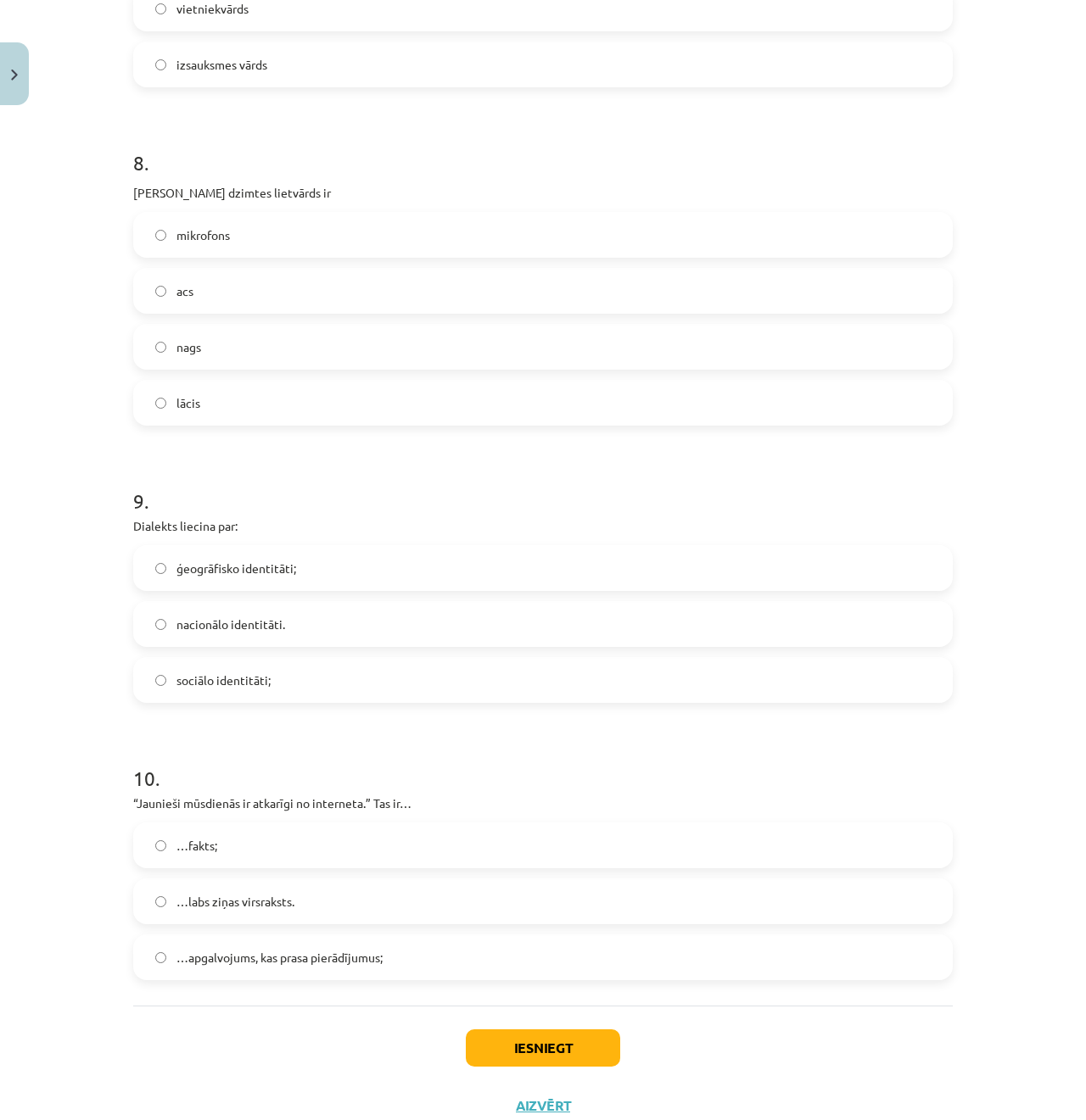
scroll to position [2447, 0]
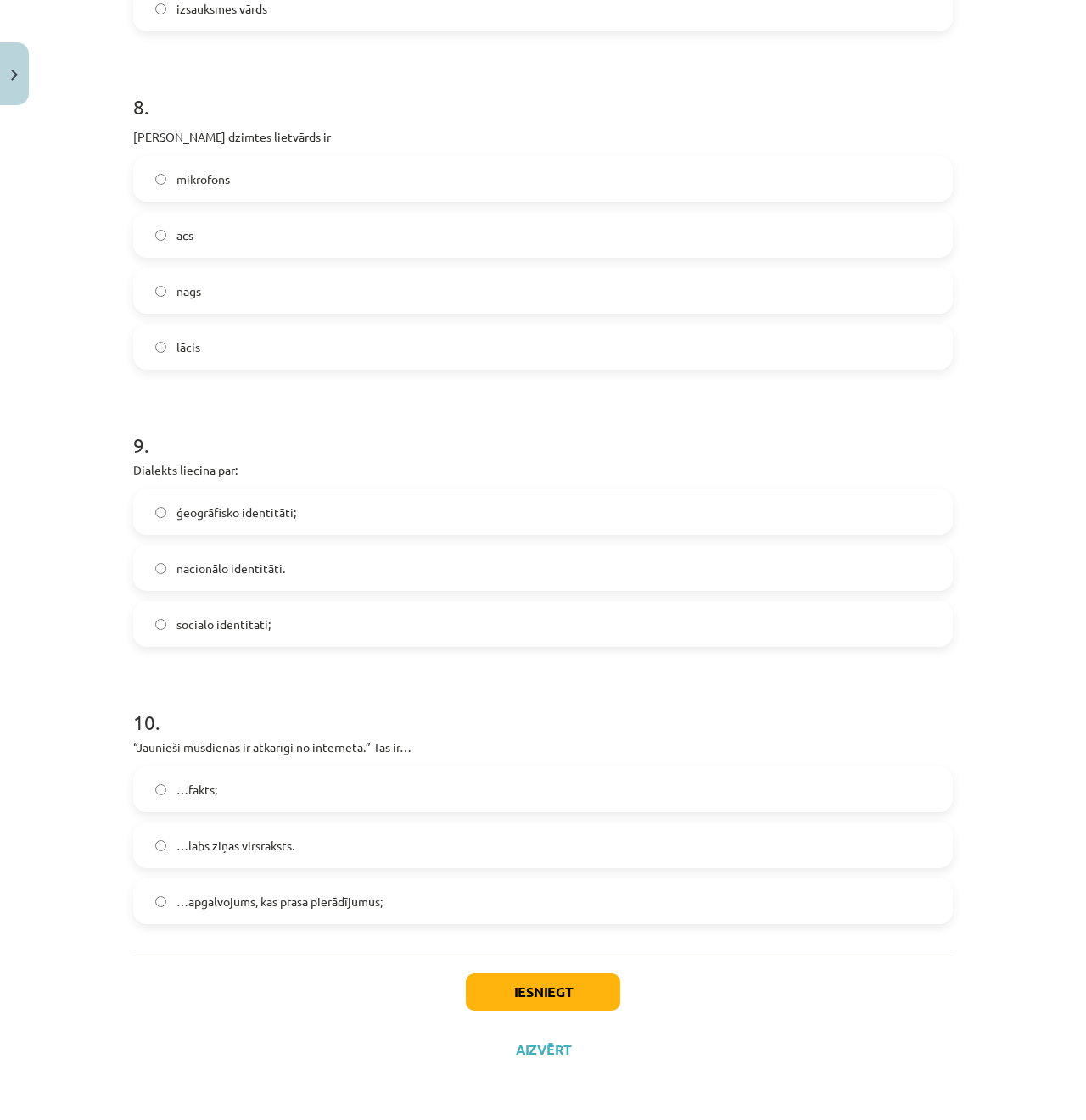
drag, startPoint x: 285, startPoint y: 907, endPoint x: 463, endPoint y: 999, distance: 200.4
click at [286, 907] on span "…apgalvojums, kas prasa pierādījumus;" at bounding box center [279, 902] width 206 height 18
click at [531, 999] on button "Iesniegt" at bounding box center [542, 992] width 154 height 37
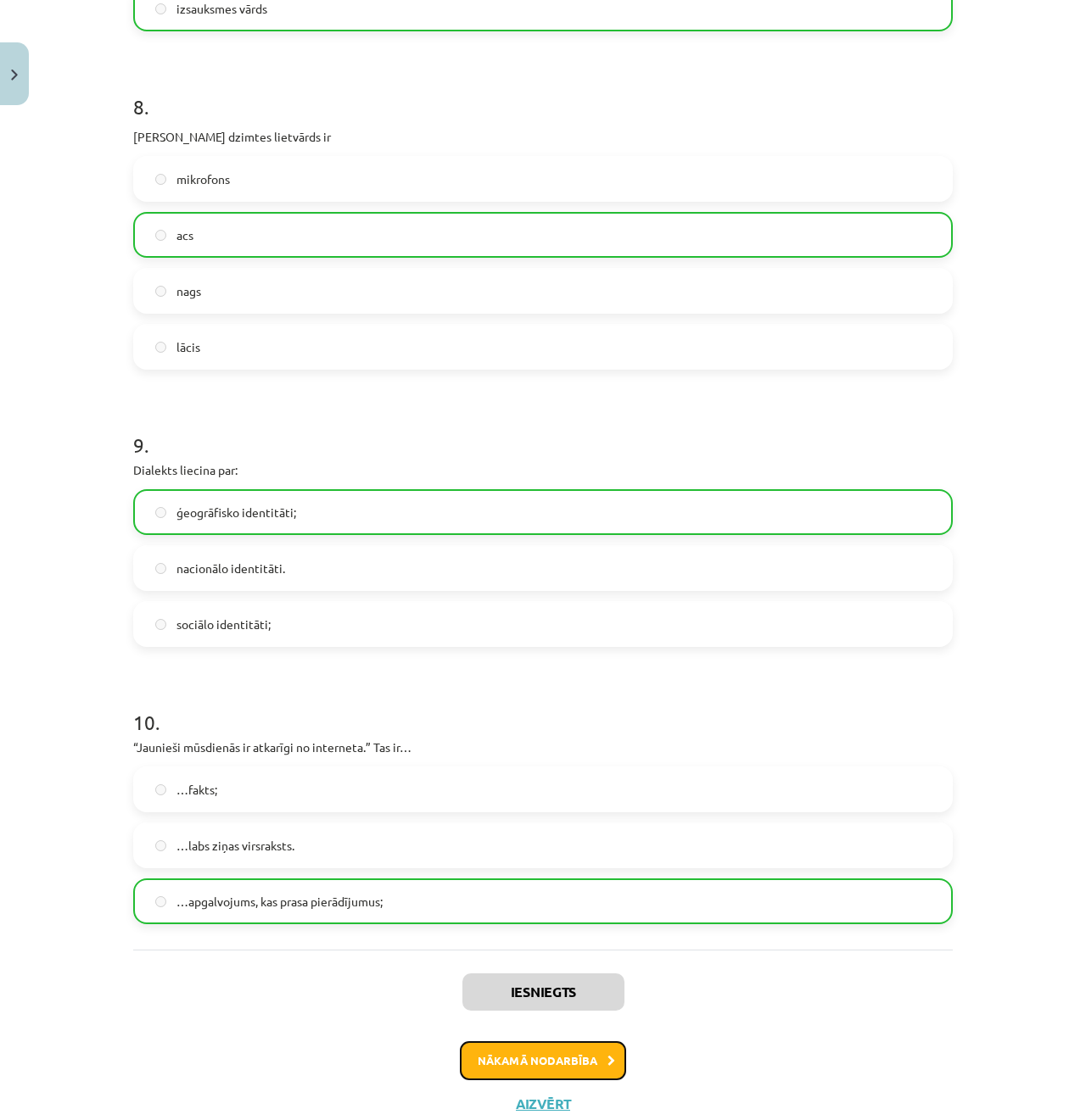
click at [577, 1066] on button "Nākamā nodarbība" at bounding box center [543, 1060] width 167 height 39
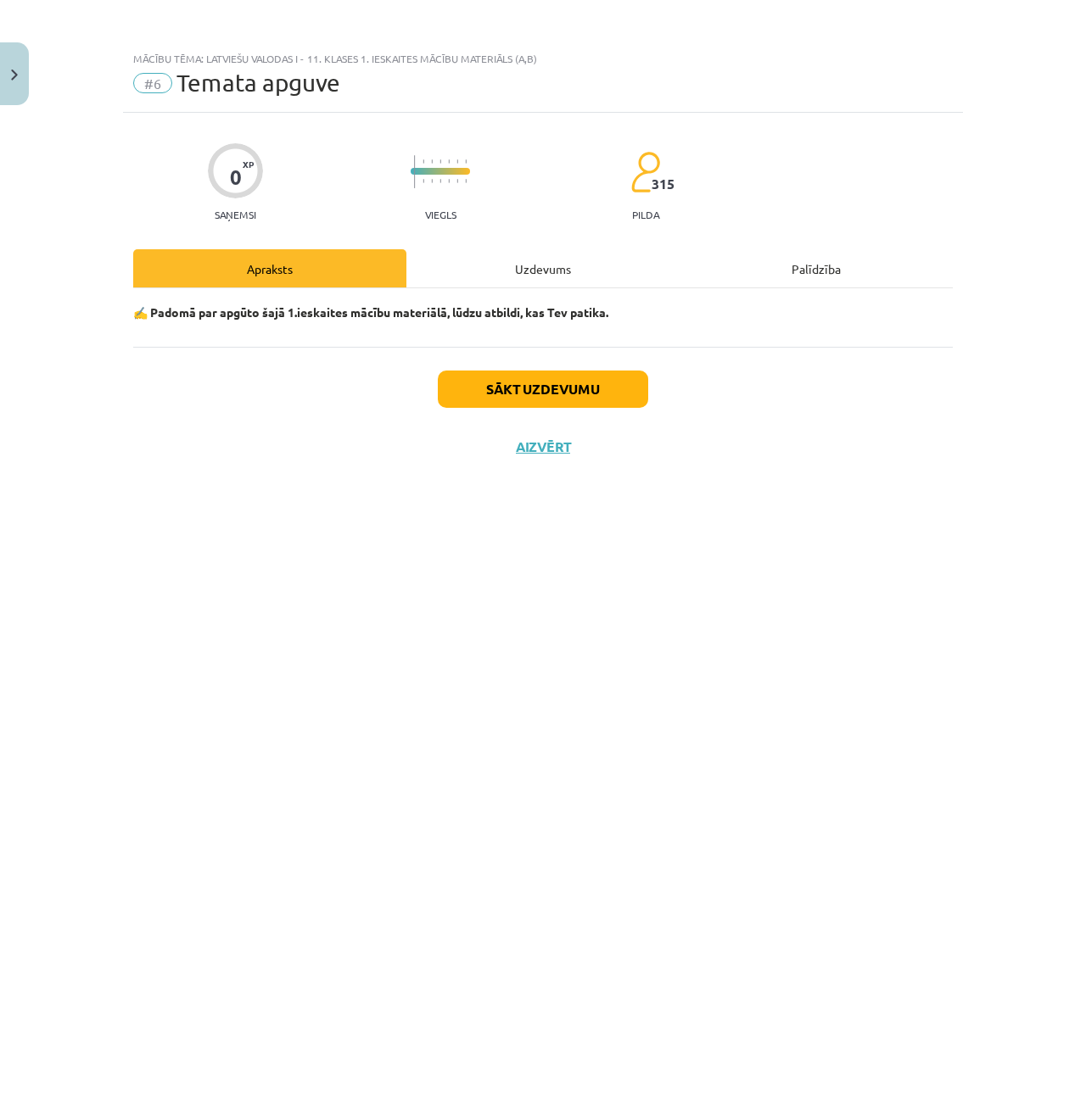
click at [512, 362] on div "Sākt uzdevumu Aizvērt" at bounding box center [542, 406] width 819 height 119
click at [512, 382] on button "Sākt uzdevumu" at bounding box center [543, 389] width 211 height 37
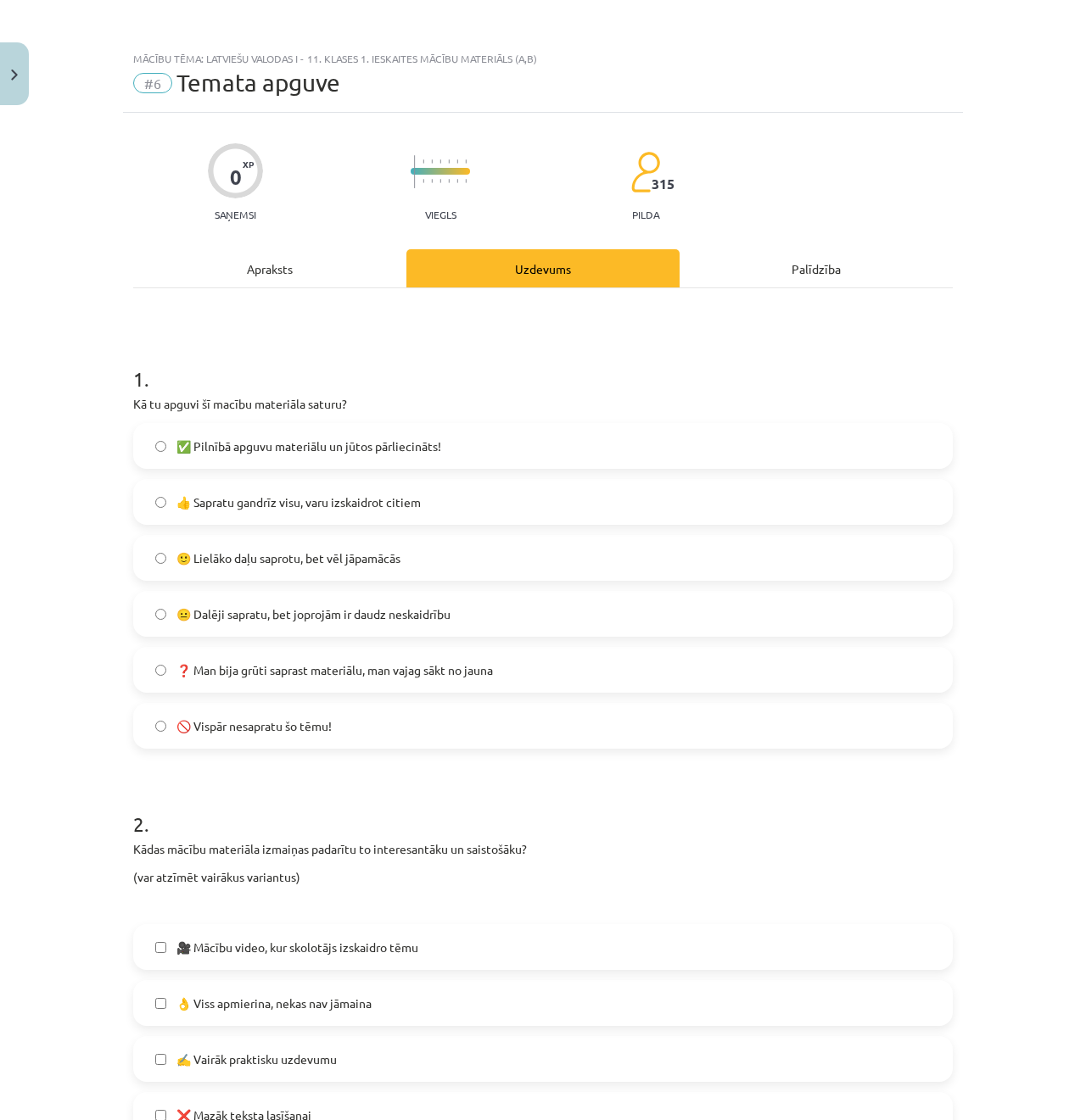
click at [308, 600] on label "😐 Dalēji sapratu, bet joprojām ir daudz neskaidrību" at bounding box center [543, 614] width 816 height 42
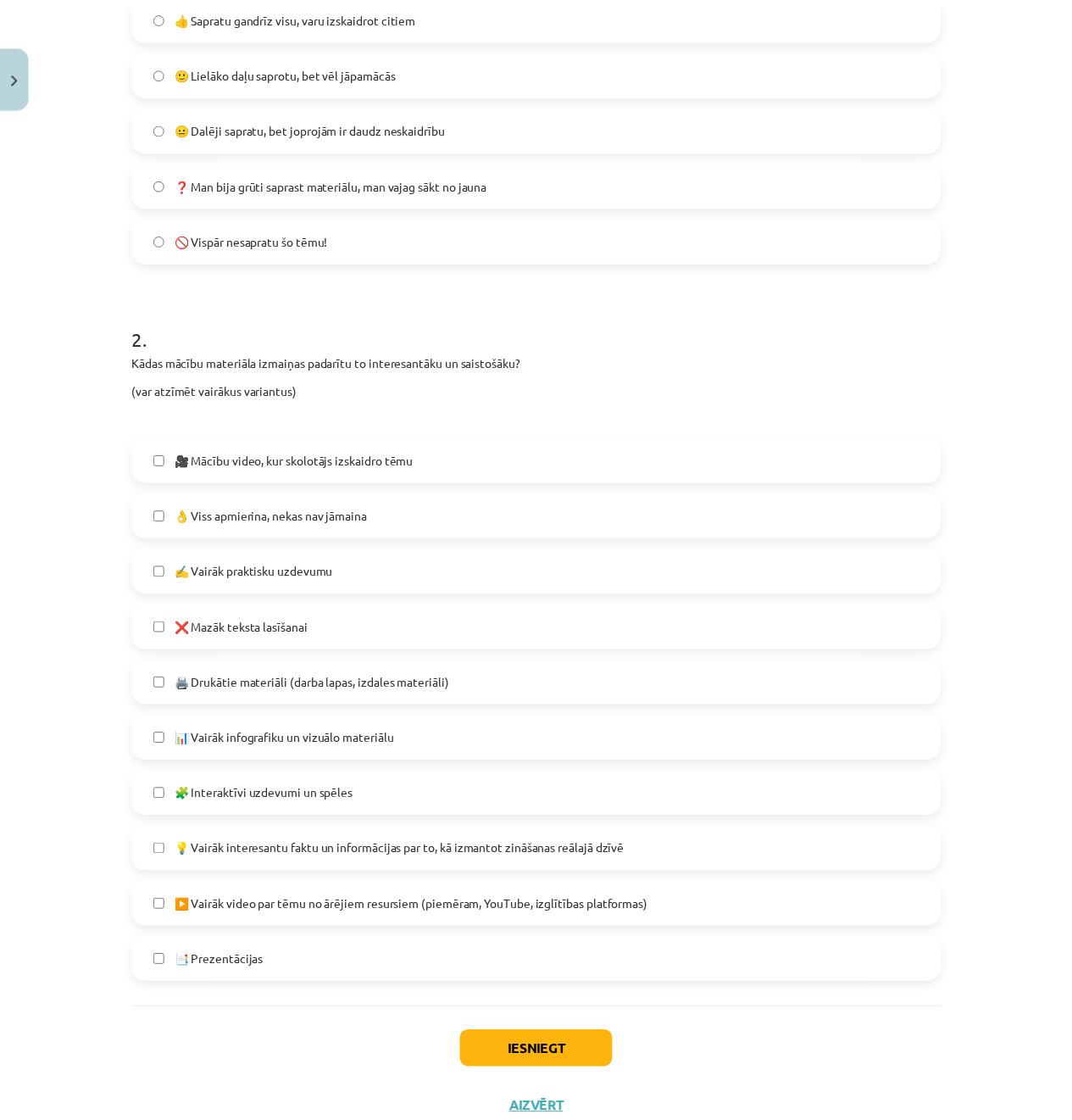
scroll to position [549, 0]
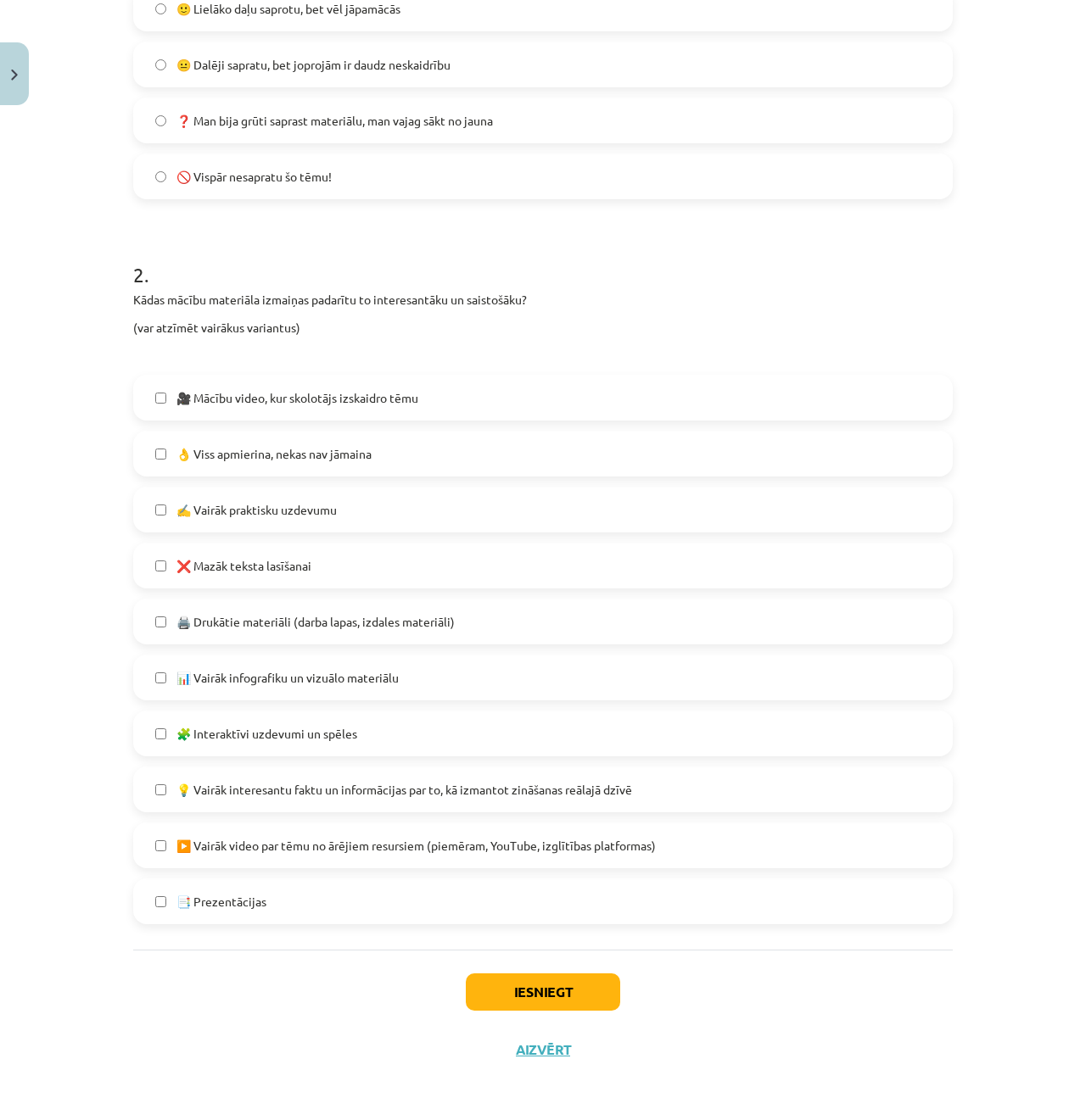
click at [332, 890] on label "📑 Prezentācijas" at bounding box center [543, 901] width 816 height 42
click at [486, 1001] on button "Iesniegt" at bounding box center [542, 992] width 154 height 37
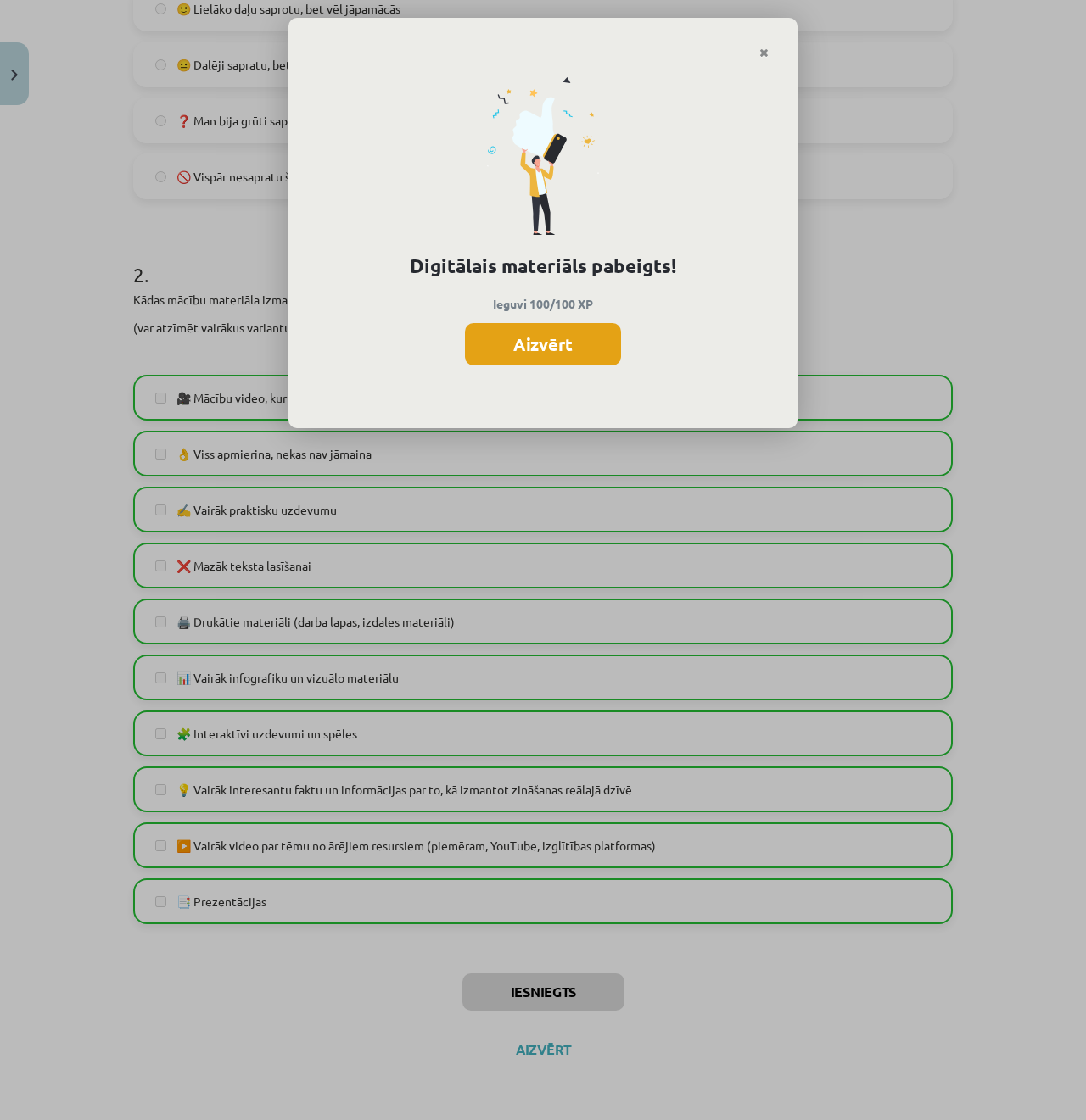
click at [599, 335] on button "Aizvērt" at bounding box center [542, 344] width 156 height 42
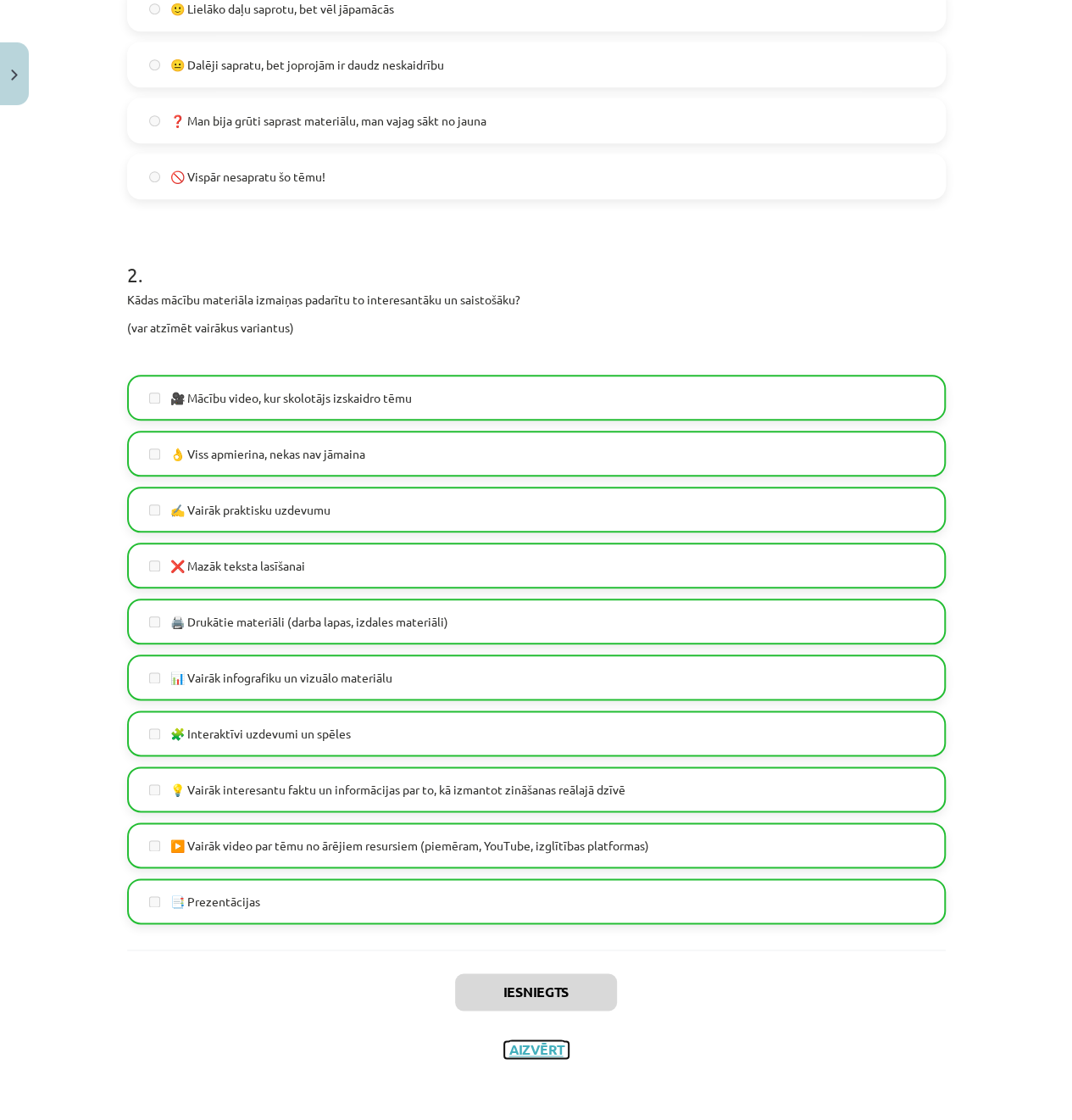
click at [527, 1050] on button "Aizvērt" at bounding box center [536, 1049] width 64 height 17
